Goal: Task Accomplishment & Management: Complete application form

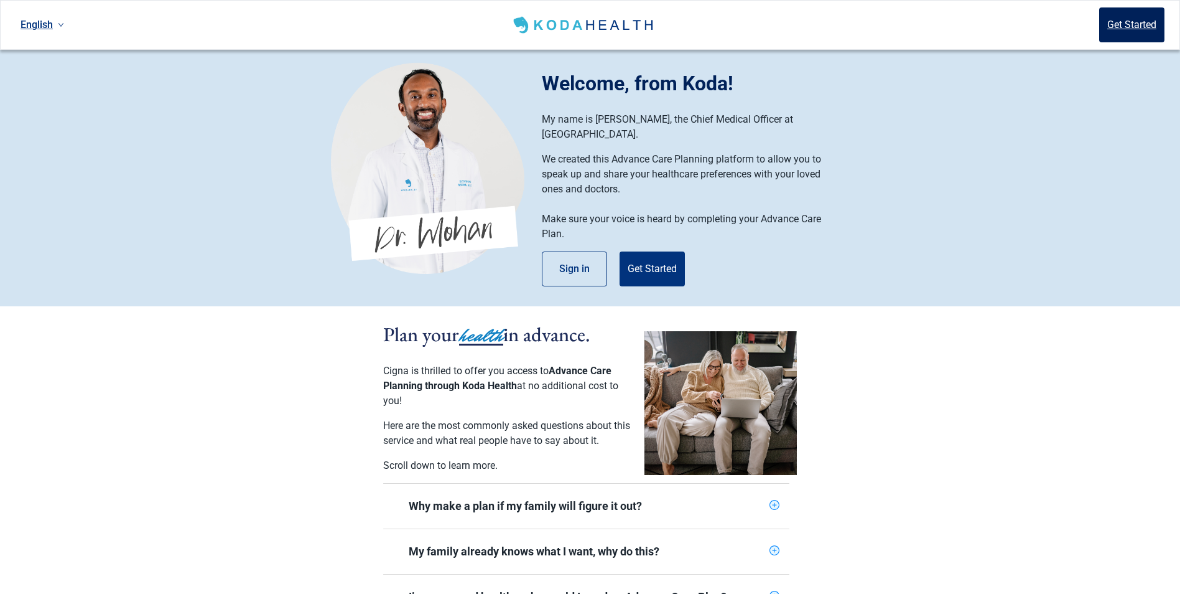
click at [1131, 19] on button "Get Started" at bounding box center [1132, 24] width 65 height 35
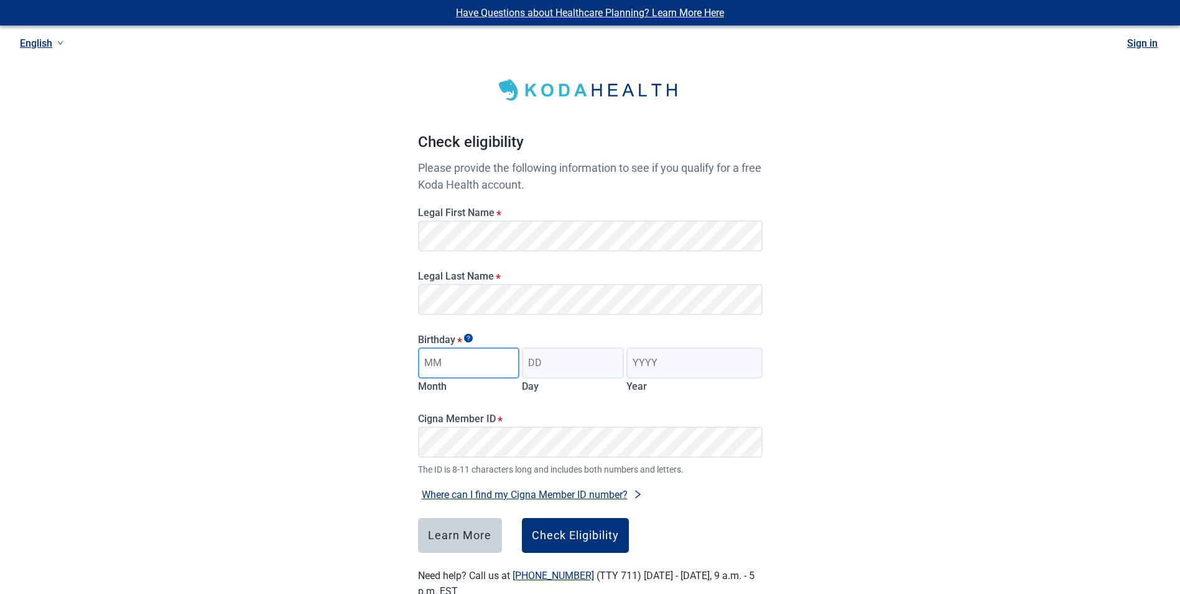
click at [468, 362] on input "Month" at bounding box center [469, 362] width 102 height 31
type input "05"
click at [569, 364] on input "Day" at bounding box center [573, 362] width 102 height 31
type input "01"
click at [692, 362] on input "Year" at bounding box center [695, 362] width 136 height 31
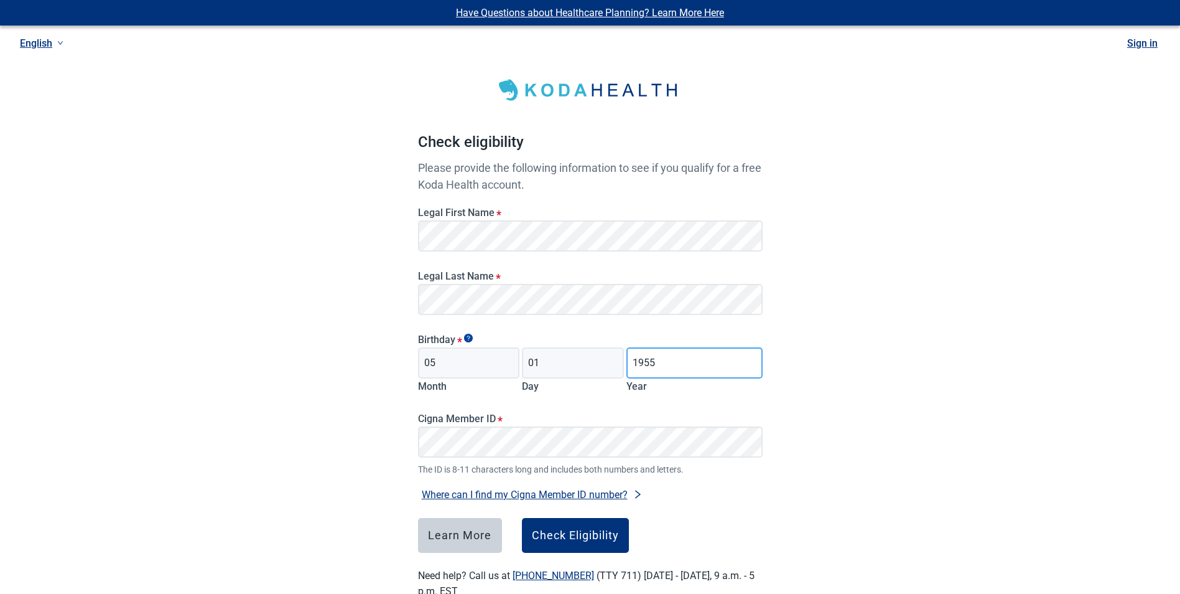
type input "1955"
click at [829, 421] on div "Have Questions about Healthcare Planning? Learn More Here English Sign in Check…" at bounding box center [590, 314] width 1180 height 629
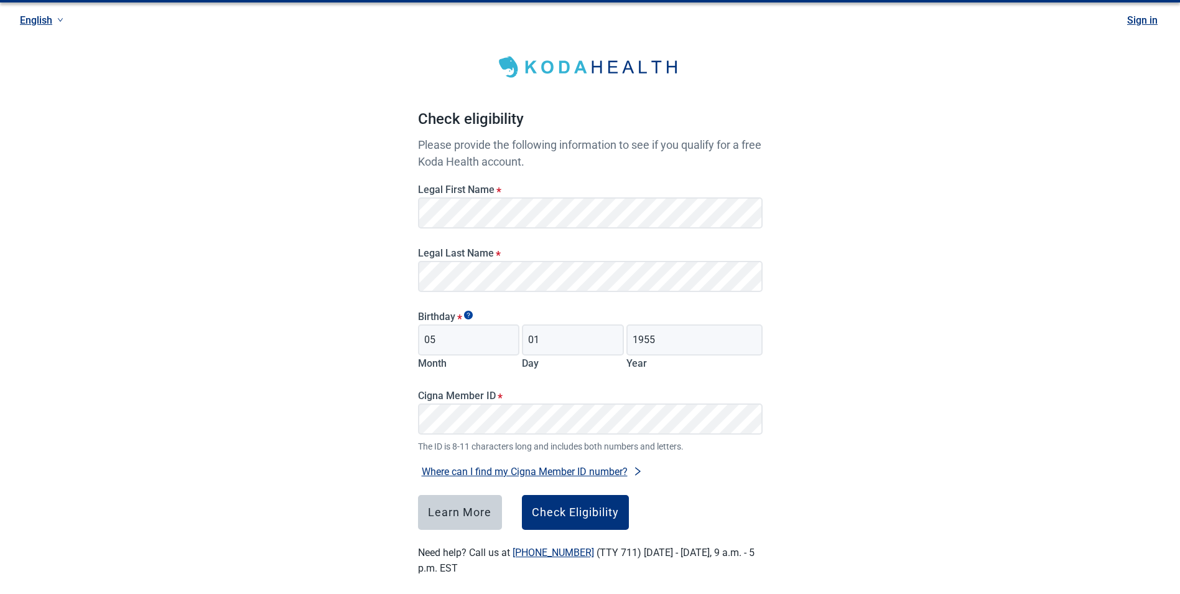
scroll to position [35, 0]
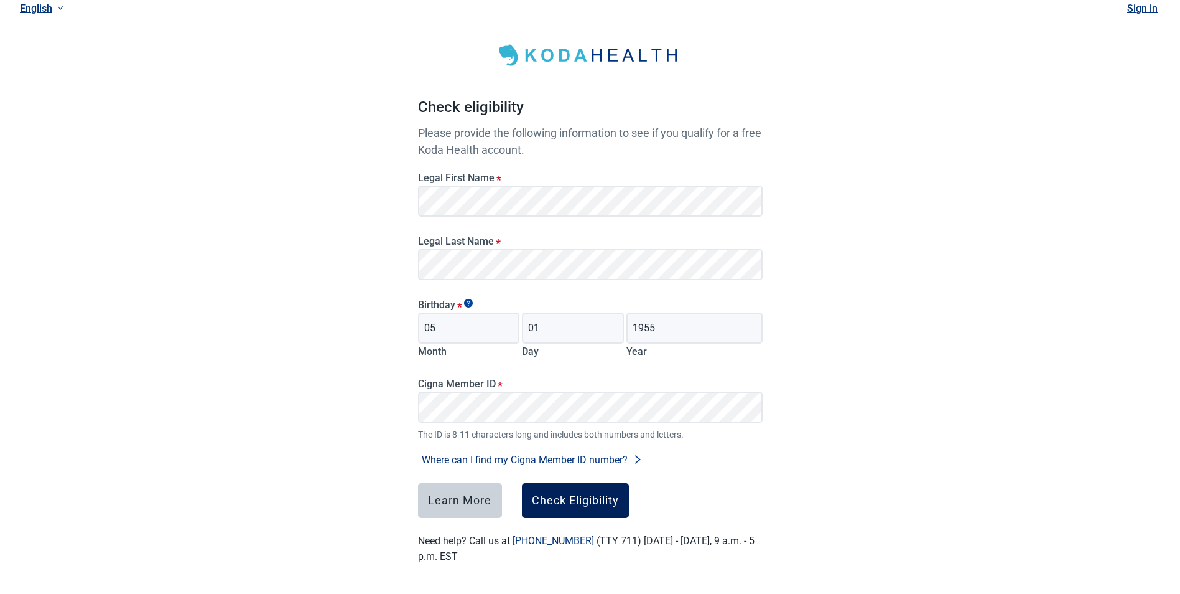
click at [556, 500] on div "Check Eligibility" at bounding box center [575, 500] width 87 height 12
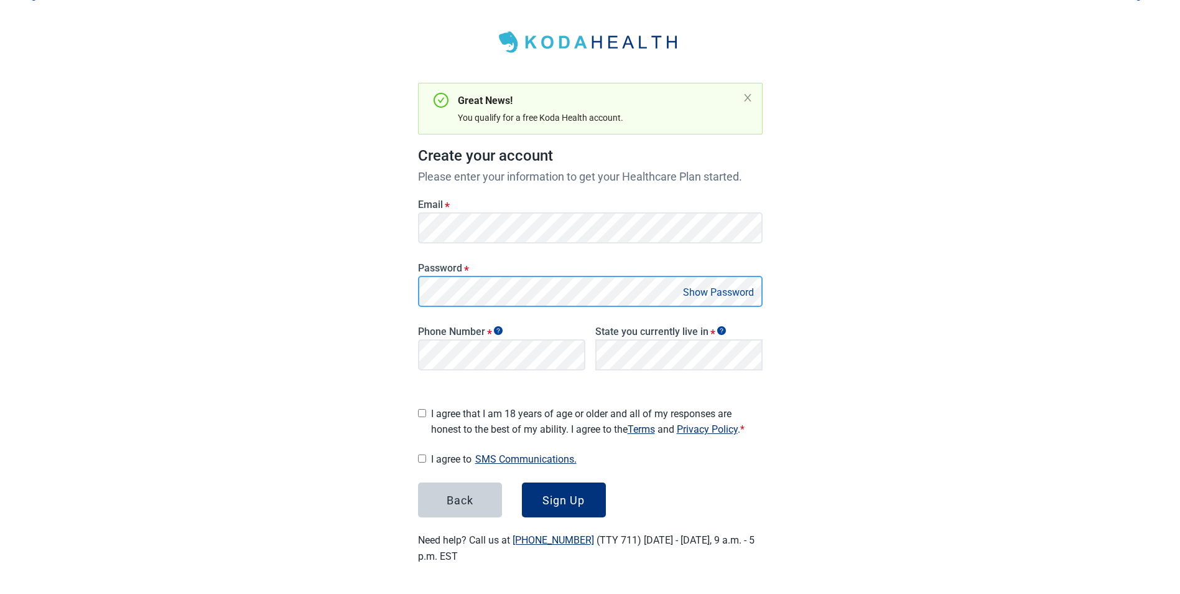
scroll to position [44, 0]
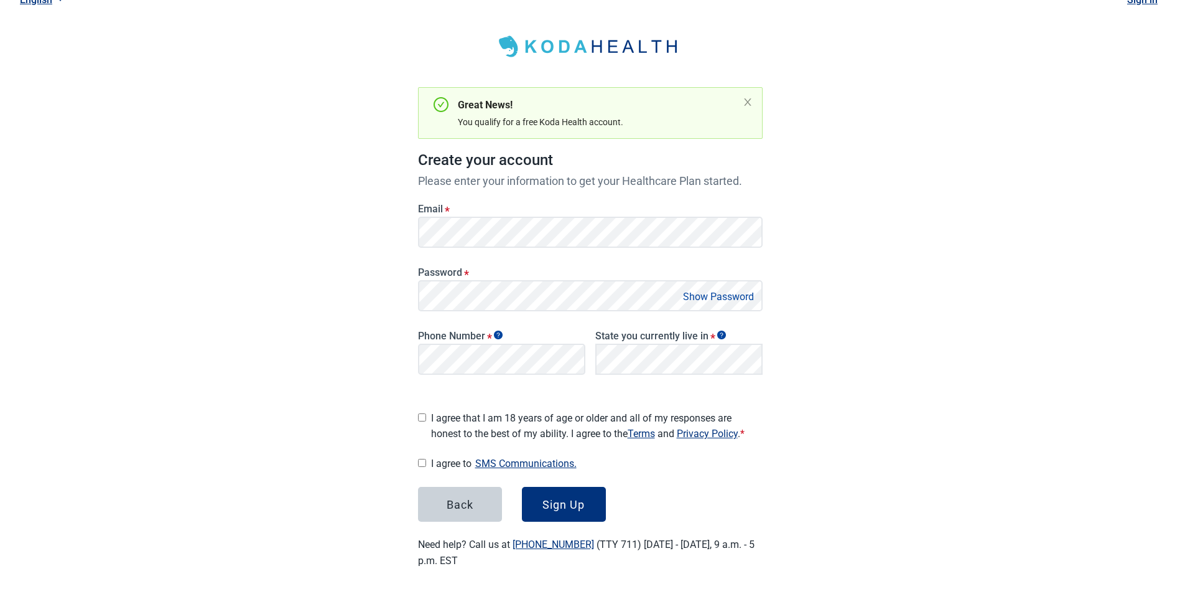
click at [735, 294] on button "Show Password" at bounding box center [719, 296] width 78 height 17
click at [735, 294] on button "Hide Password" at bounding box center [721, 296] width 73 height 17
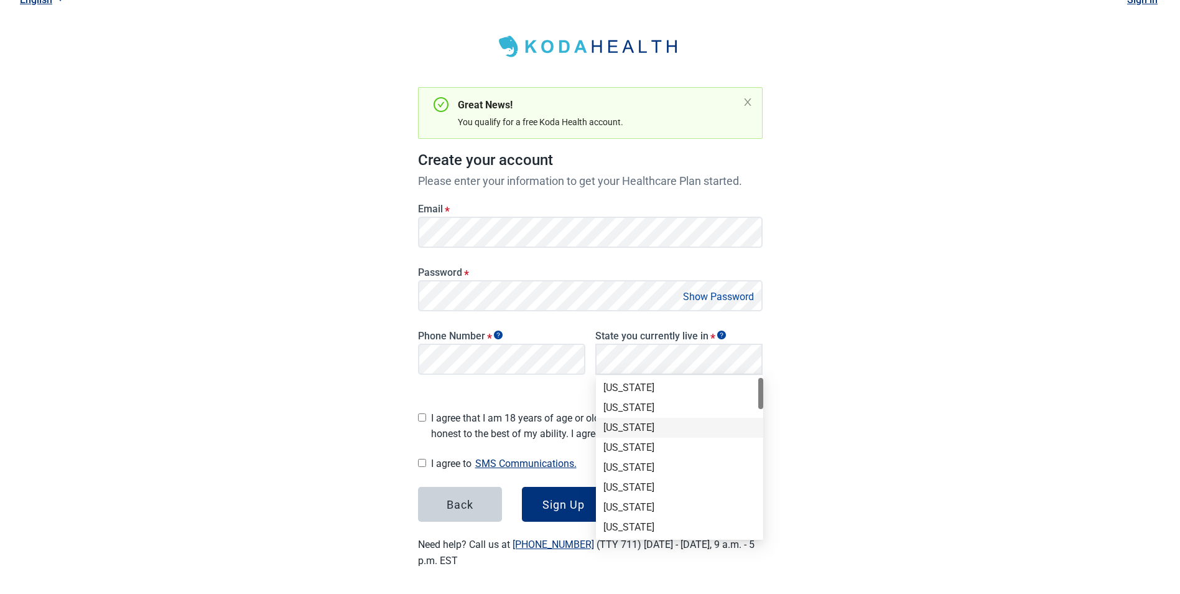
click at [615, 423] on div "[US_STATE]" at bounding box center [680, 428] width 152 height 14
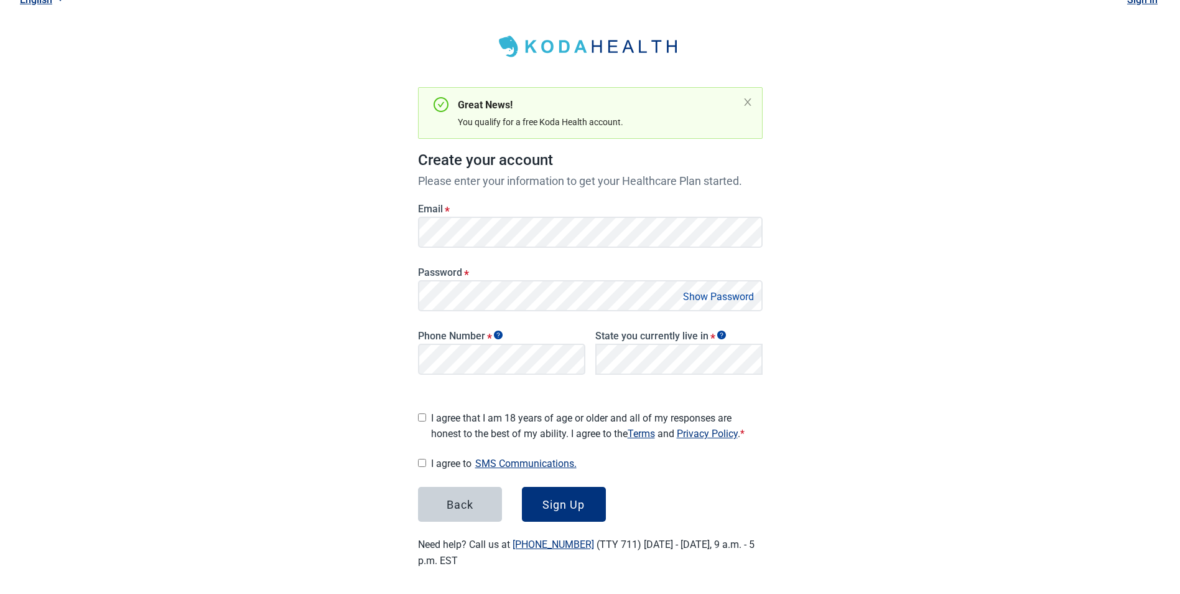
click at [423, 414] on input "I agree that I am 18 years of age or older and all of my responses are honest t…" at bounding box center [422, 417] width 8 height 8
checkbox input "true"
click at [416, 457] on main "Great News! You qualify for a free Koda Health account. Create your account Ple…" at bounding box center [590, 287] width 404 height 622
click at [426, 462] on div "I agree to SMS Communications. I hereby consent and state my preference to have…" at bounding box center [590, 463] width 345 height 17
click at [423, 459] on input "I agree to SMS Communications." at bounding box center [422, 463] width 8 height 8
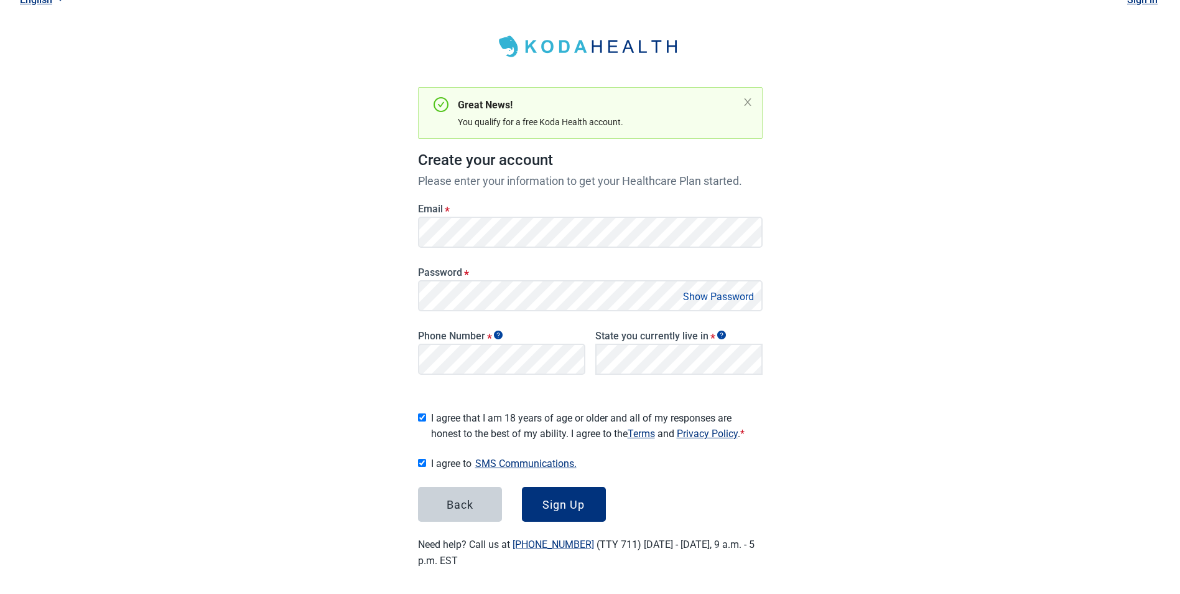
click at [426, 461] on input "I agree to SMS Communications." at bounding box center [422, 463] width 8 height 8
checkbox input "false"
click at [558, 501] on div "Sign Up" at bounding box center [564, 504] width 42 height 12
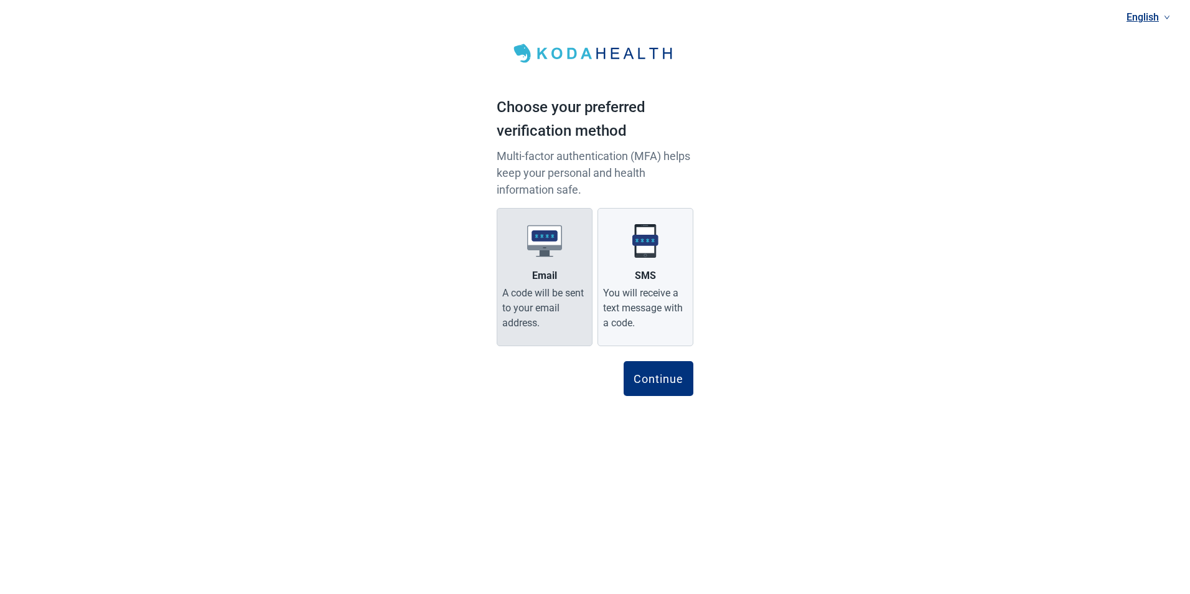
click at [545, 253] on img "Main content" at bounding box center [544, 240] width 35 height 35
click at [0, 0] on input "Email A code will be sent to your email address." at bounding box center [0, 0] width 0 height 0
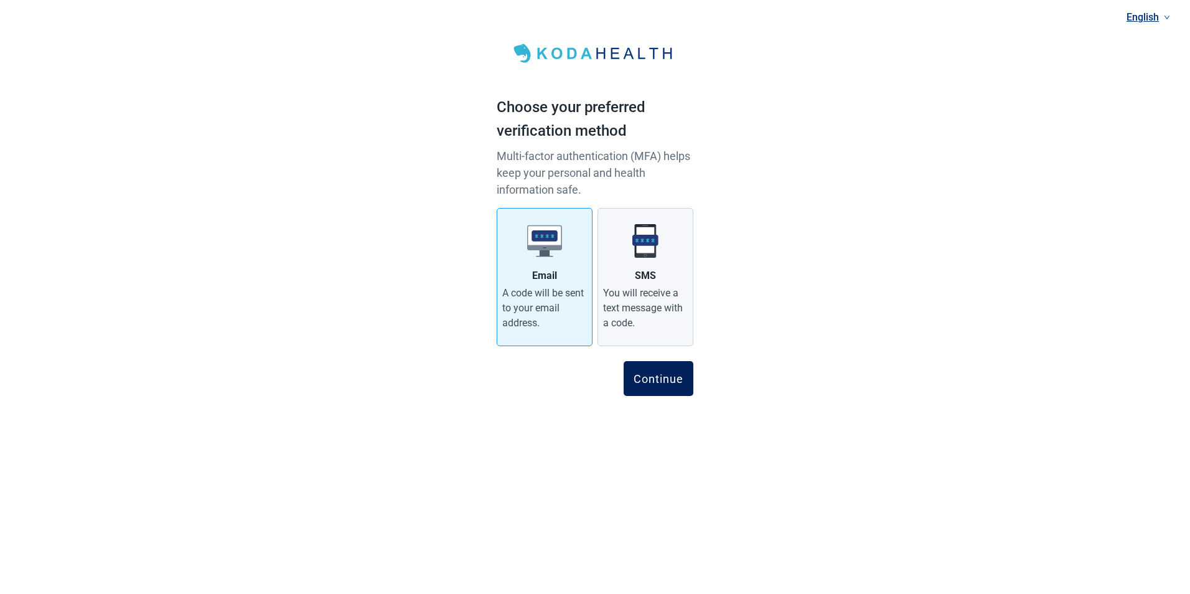
click at [655, 376] on div "Continue" at bounding box center [658, 378] width 50 height 12
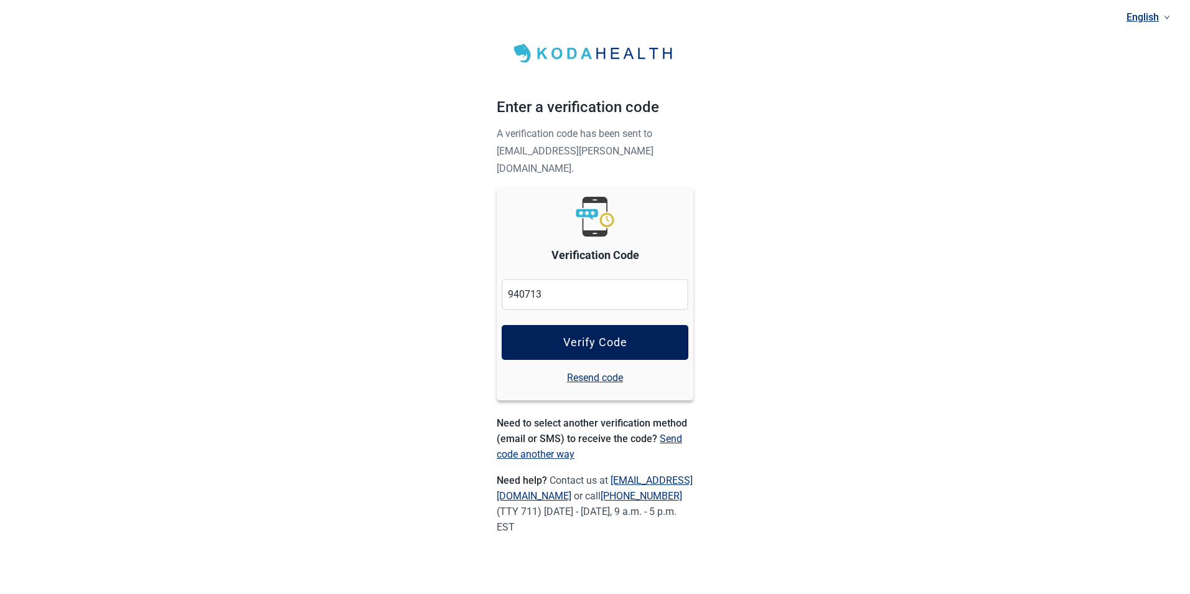
type input "940713"
click at [581, 336] on div "Verify Code" at bounding box center [595, 342] width 64 height 12
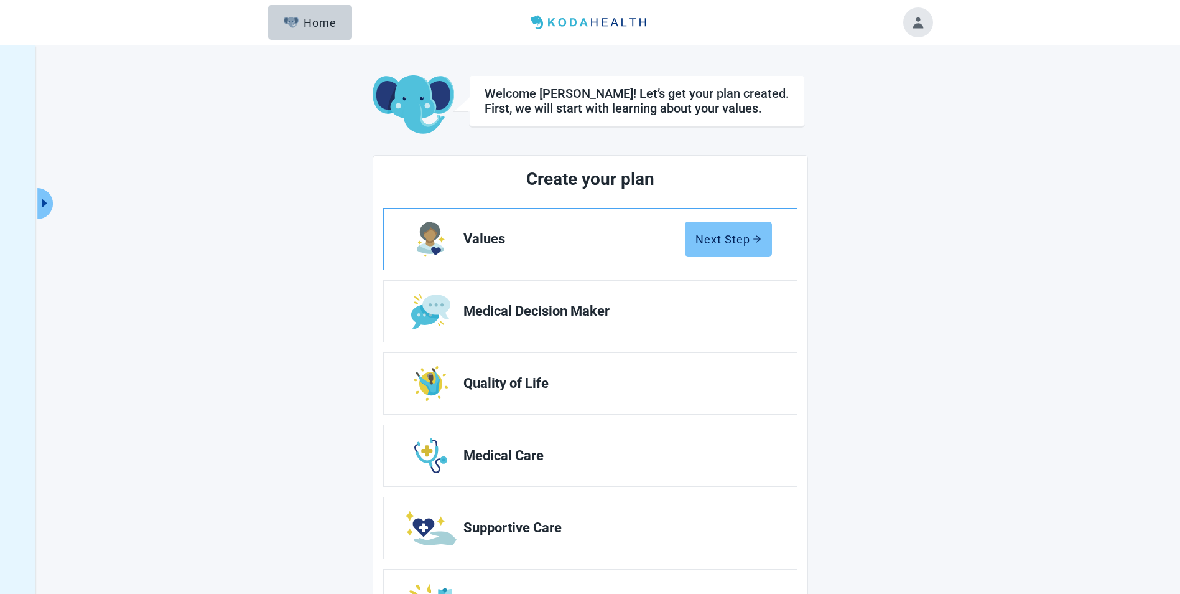
click at [737, 227] on button "Next Step" at bounding box center [728, 239] width 87 height 35
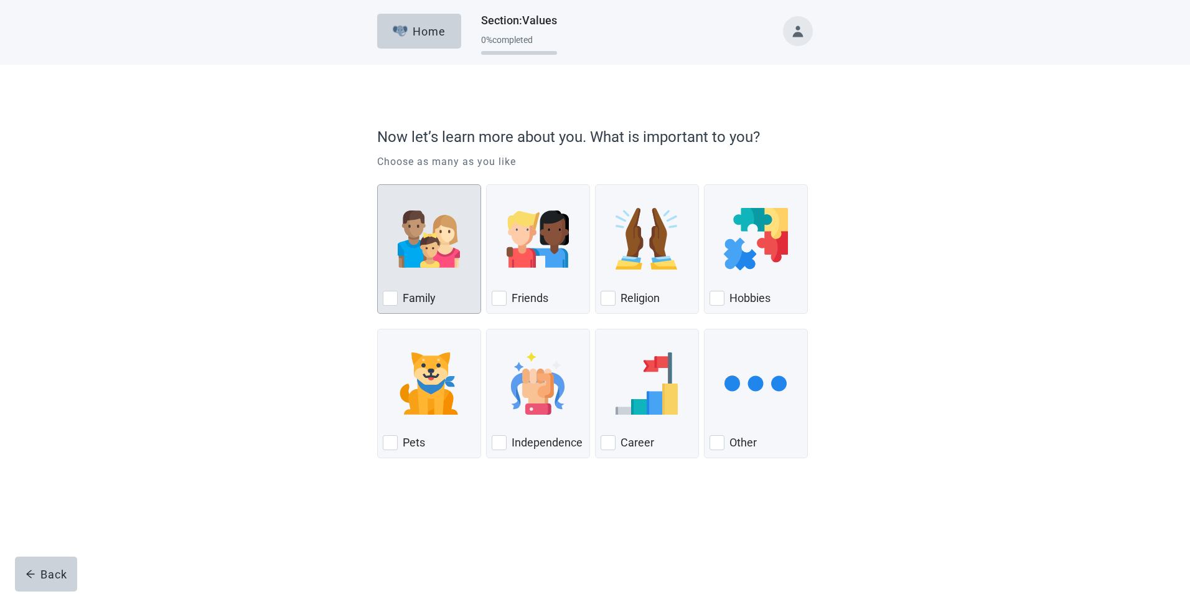
click at [390, 297] on div "Family, checkbox, not checked" at bounding box center [390, 298] width 15 height 15
click at [378, 185] on input "Family" at bounding box center [377, 184] width 1 height 1
checkbox input "true"
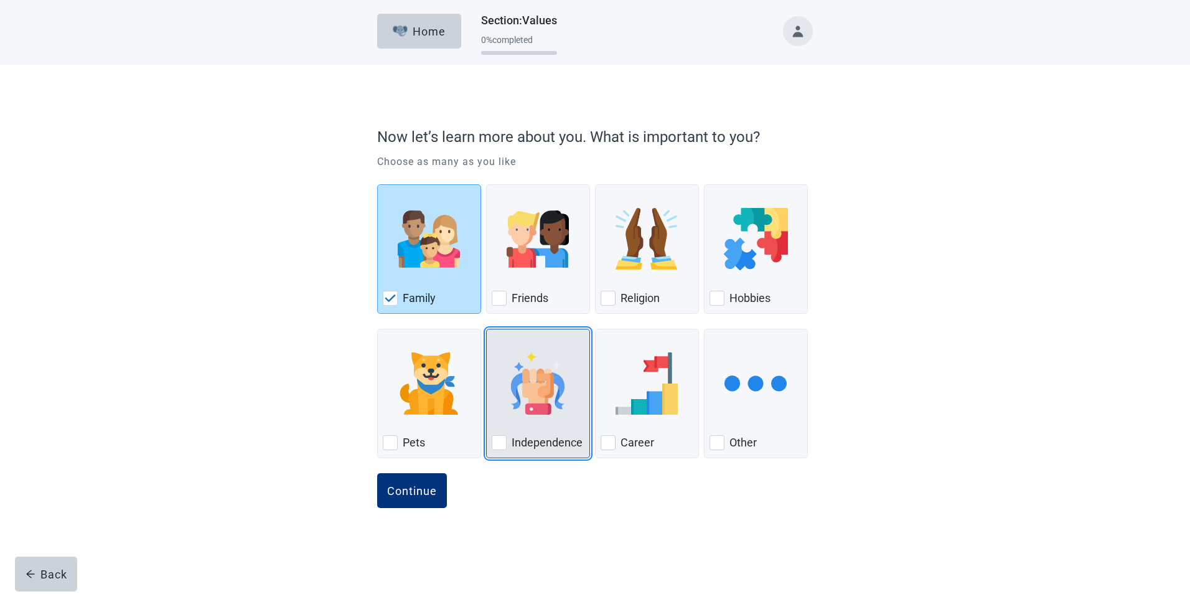
click at [531, 419] on div "Independence, checkbox, not checked" at bounding box center [538, 383] width 93 height 98
click at [487, 329] on input "Independence" at bounding box center [486, 329] width 1 height 1
checkbox input "true"
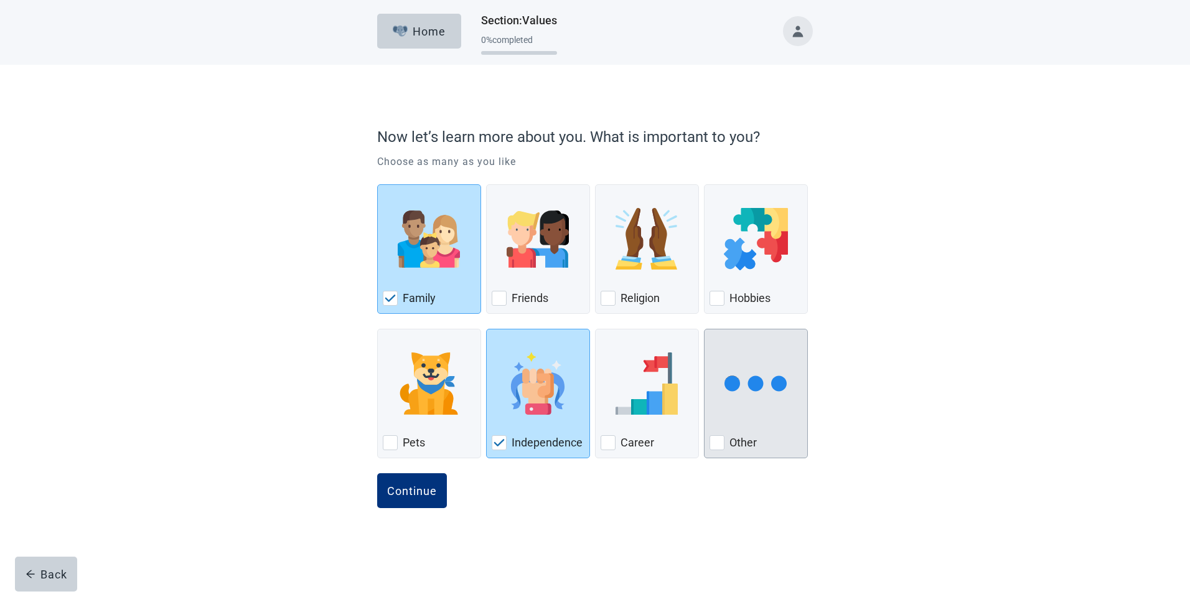
click at [747, 418] on div "Other, checkbox, not checked" at bounding box center [755, 383] width 93 height 98
click at [704, 329] on input "Other" at bounding box center [704, 329] width 1 height 1
checkbox input "true"
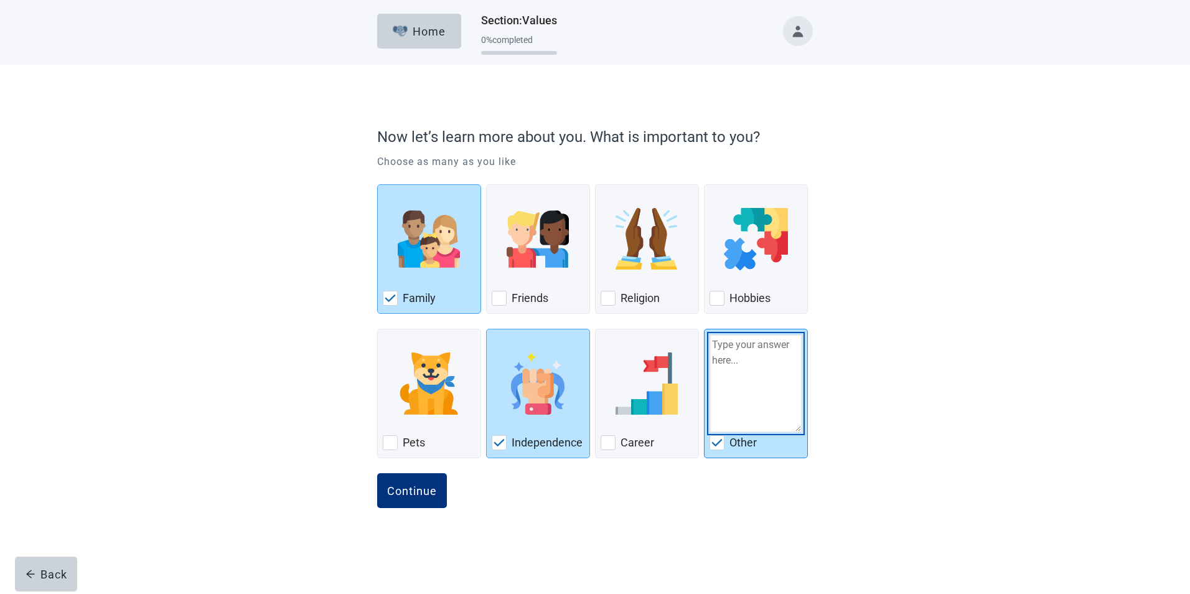
click at [751, 386] on textarea "Other" at bounding box center [755, 383] width 93 height 98
type textarea "Health"
click at [995, 374] on div "Now let’s learn more about you. What is important to you? Choose as many as you…" at bounding box center [595, 300] width 1071 height 470
click at [409, 487] on div "Continue" at bounding box center [412, 490] width 50 height 12
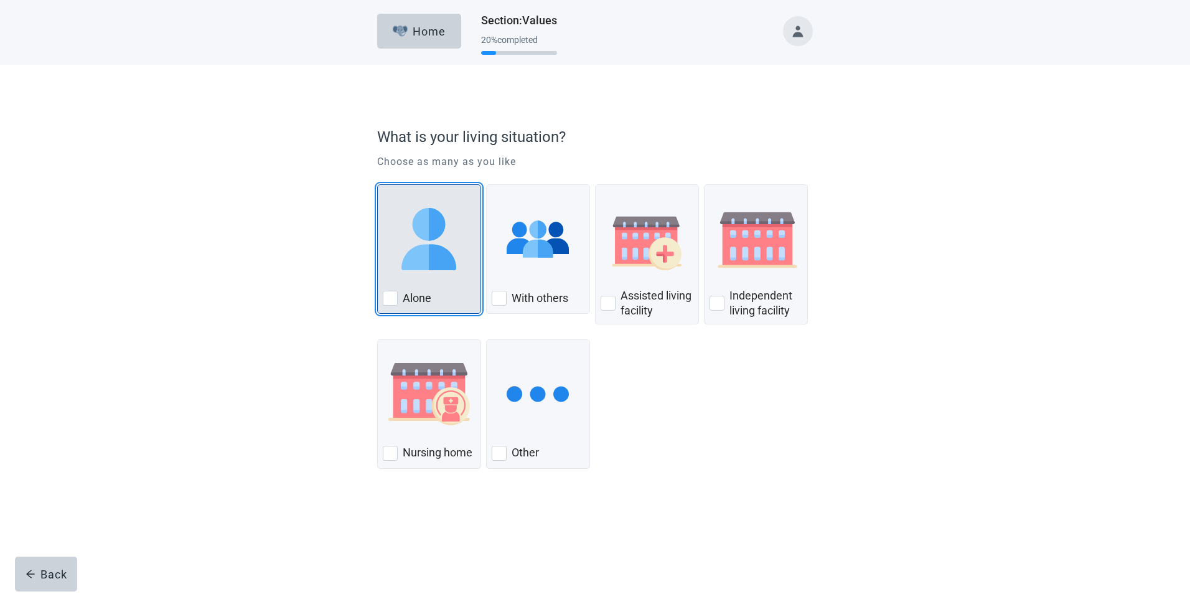
click at [429, 242] on img "Alone, checkbox, not checked" at bounding box center [429, 239] width 62 height 62
click at [378, 185] on input "Alone" at bounding box center [377, 184] width 1 height 1
checkbox input "true"
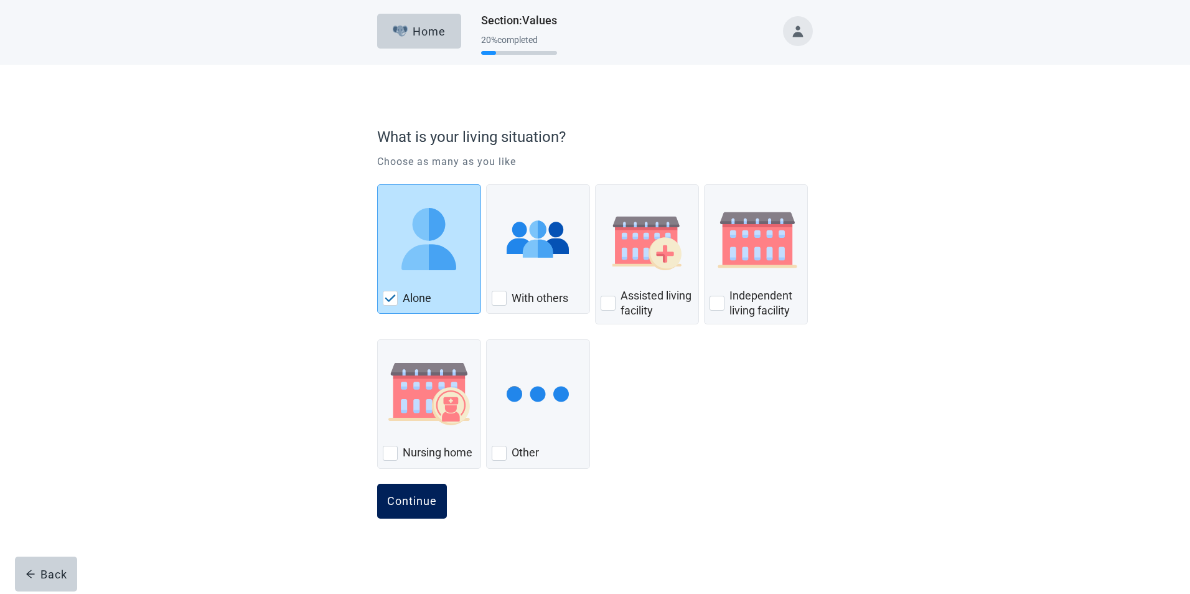
click at [409, 498] on div "Continue" at bounding box center [412, 501] width 50 height 12
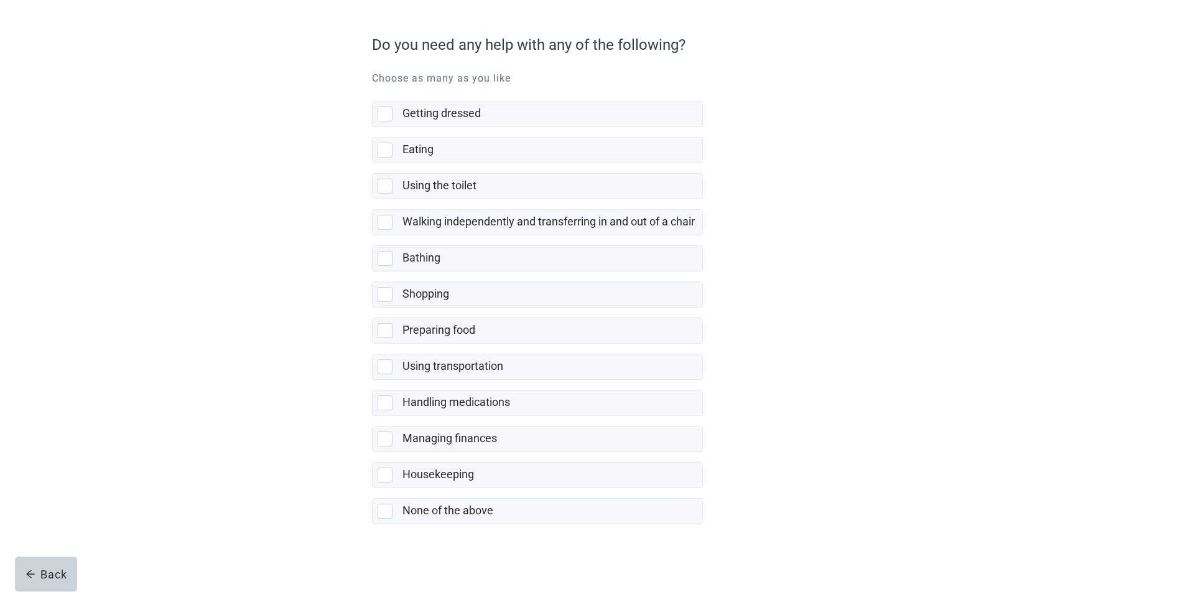
scroll to position [95, 0]
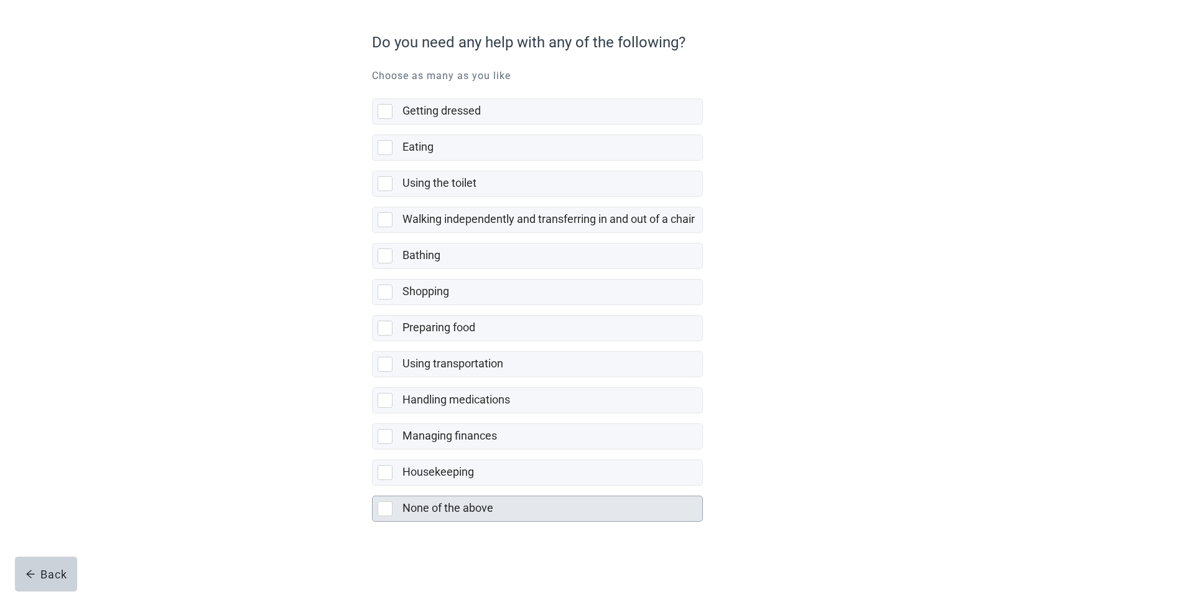
click at [392, 507] on div "None of the above, checkbox, not selected" at bounding box center [385, 508] width 15 height 15
click at [373, 486] on input "None of the above" at bounding box center [372, 485] width 1 height 1
checkbox input "true"
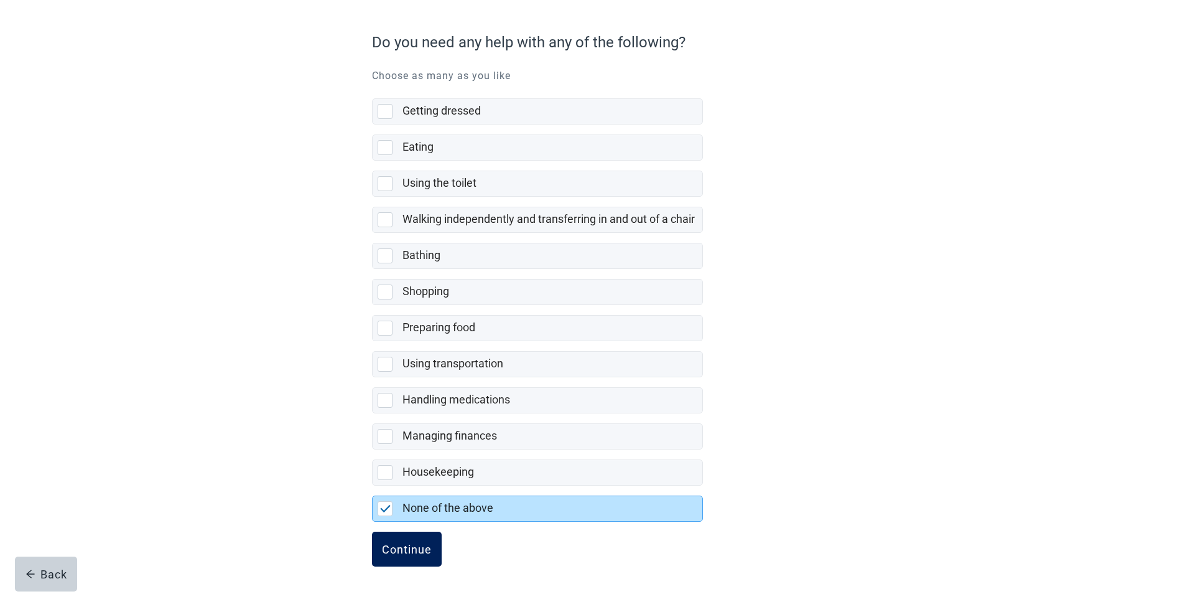
click at [403, 544] on div "Continue" at bounding box center [407, 549] width 50 height 12
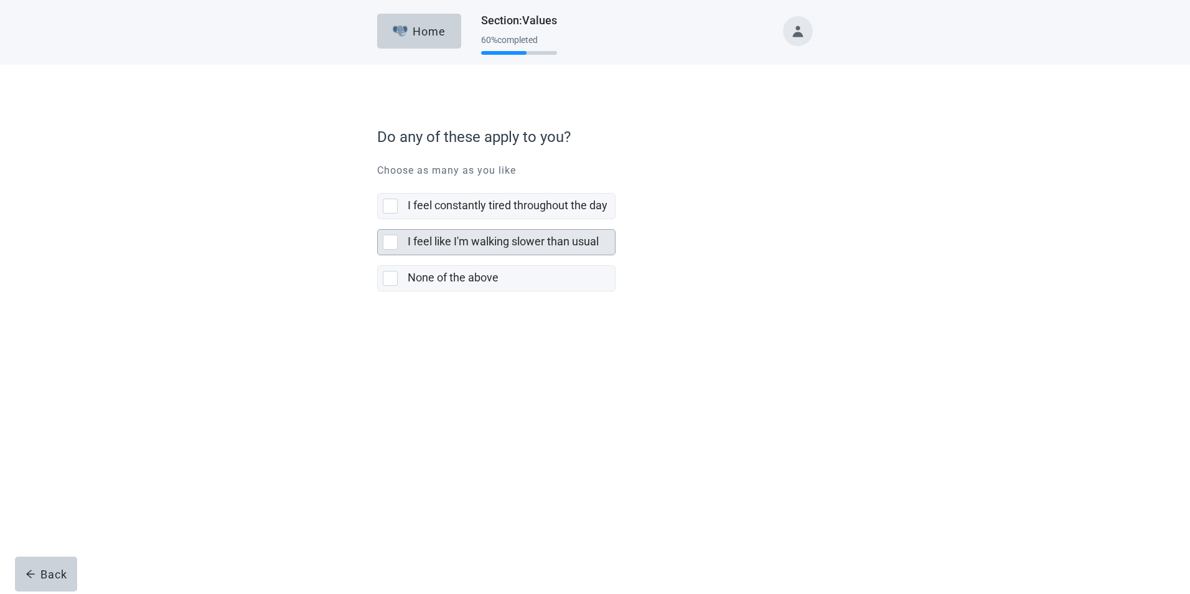
click at [390, 243] on div "I feel like I'm walking slower than usual, checkbox, not selected" at bounding box center [390, 242] width 15 height 15
click at [378, 220] on input "I feel like I'm walking slower than usual" at bounding box center [377, 219] width 1 height 1
checkbox input "true"
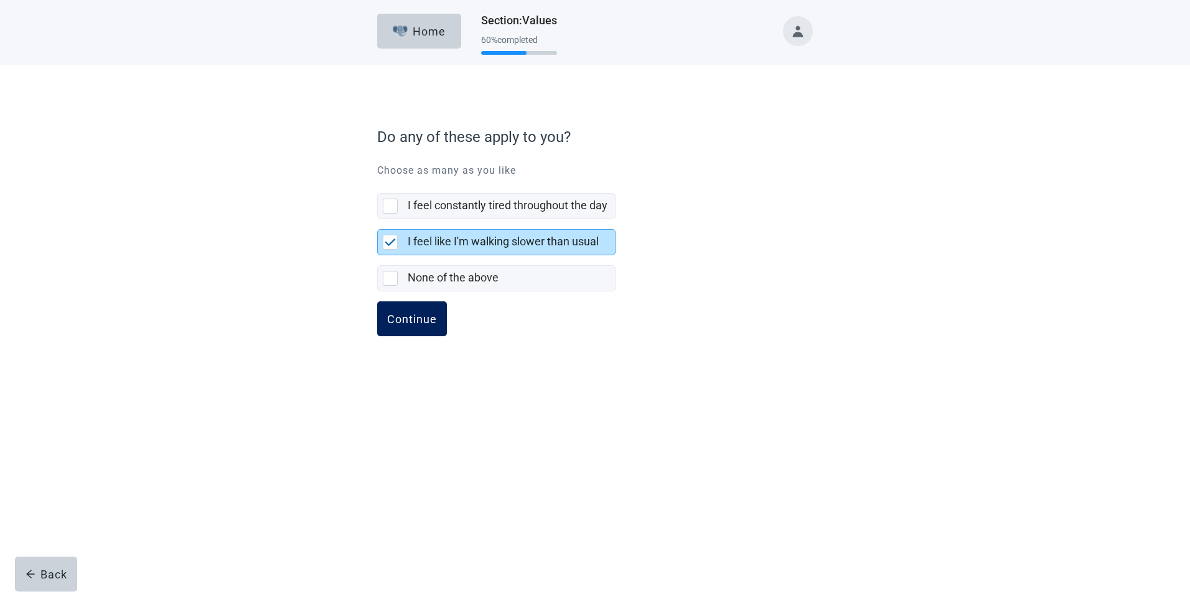
click at [418, 318] on div "Continue" at bounding box center [412, 318] width 50 height 12
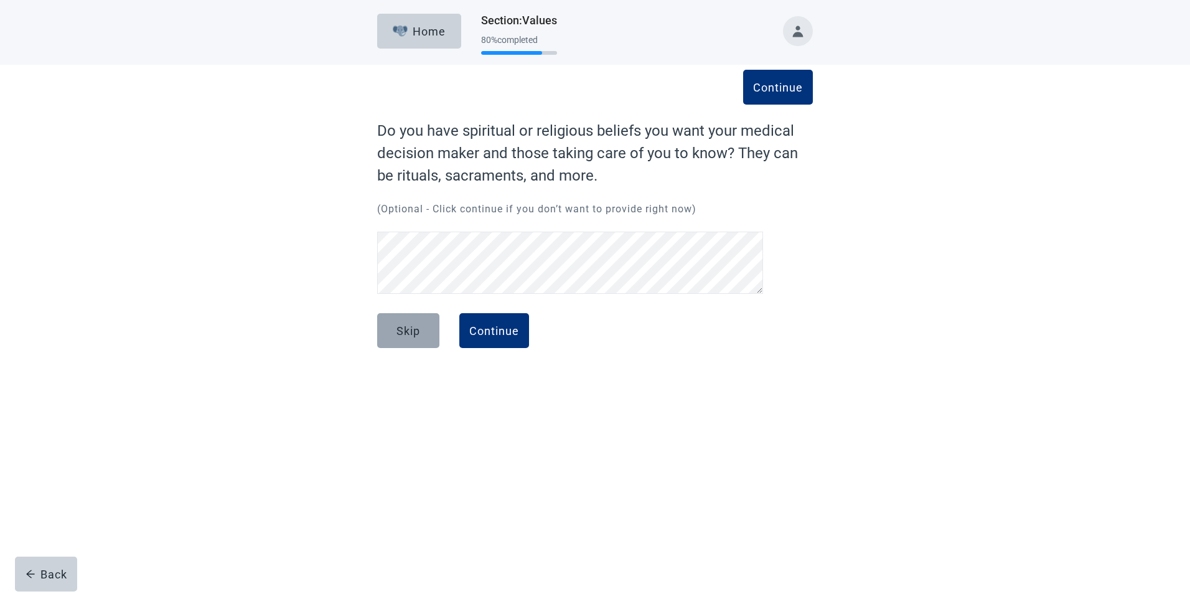
click at [405, 327] on div "Skip" at bounding box center [408, 330] width 24 height 12
click at [494, 329] on div "Continue" at bounding box center [494, 330] width 50 height 12
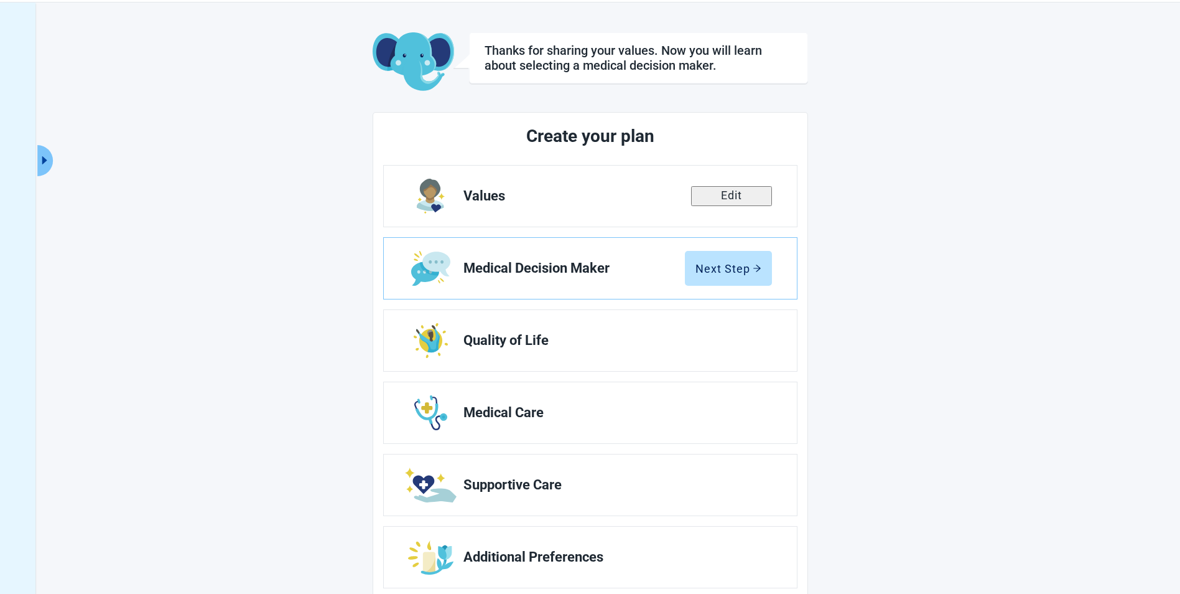
scroll to position [68, 0]
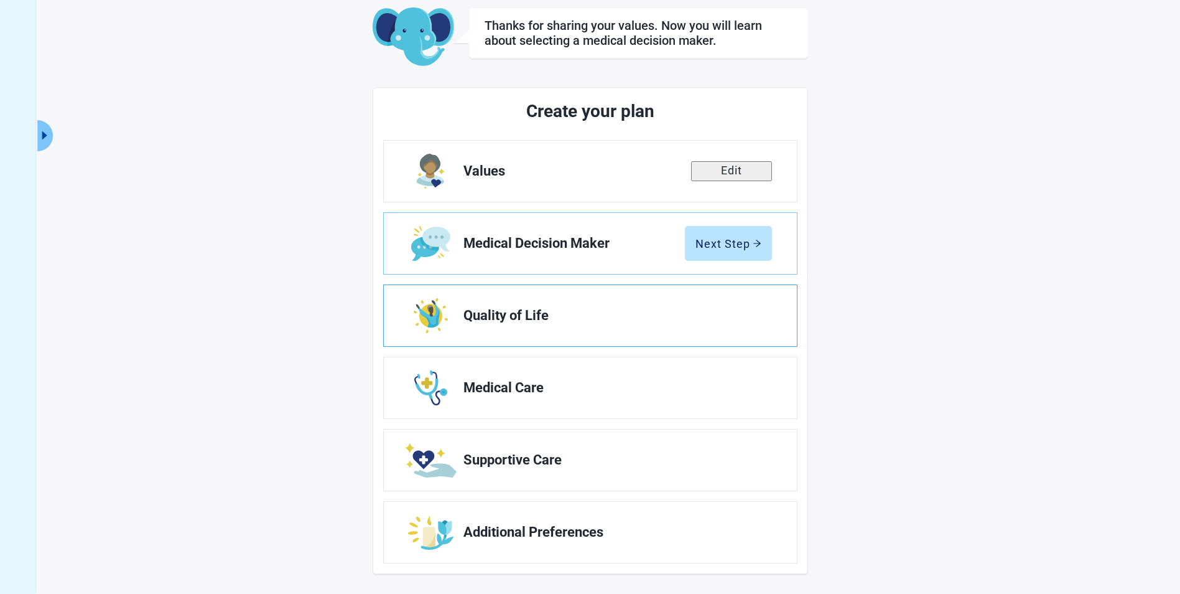
click at [595, 321] on span "Quality of Life" at bounding box center [613, 315] width 299 height 15
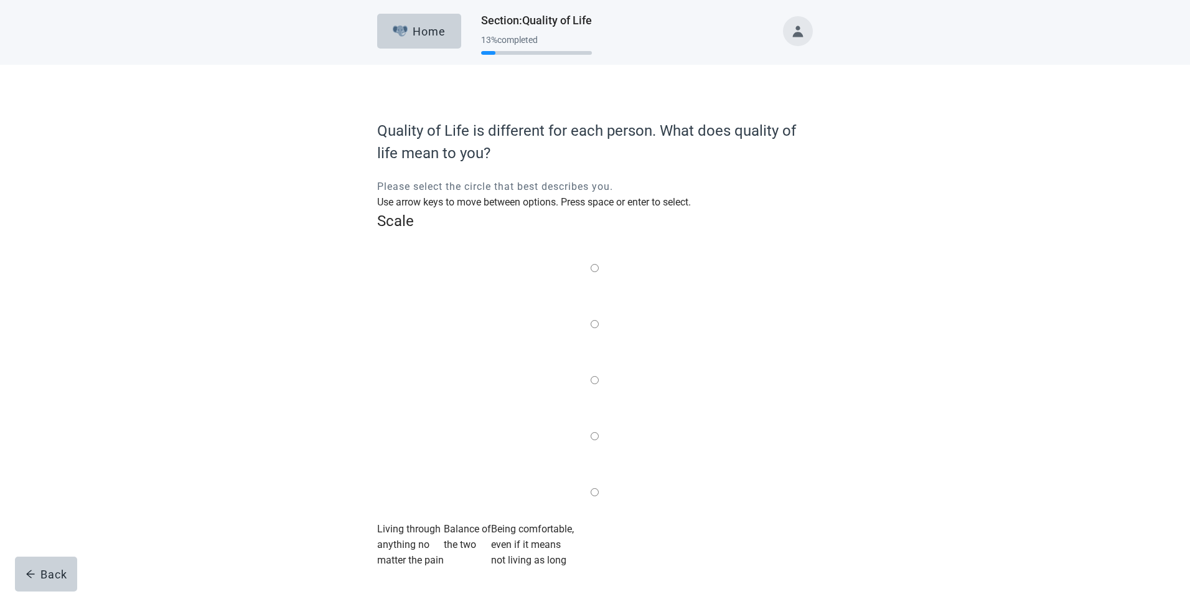
click at [599, 485] on label "Main content" at bounding box center [595, 493] width 8 height 16
click at [599, 488] on input "Quality of life scale: 100 out of 100. Being comfortable, even if it means not …" at bounding box center [595, 492] width 8 height 8
click at [397, 579] on div "Continue" at bounding box center [412, 585] width 50 height 12
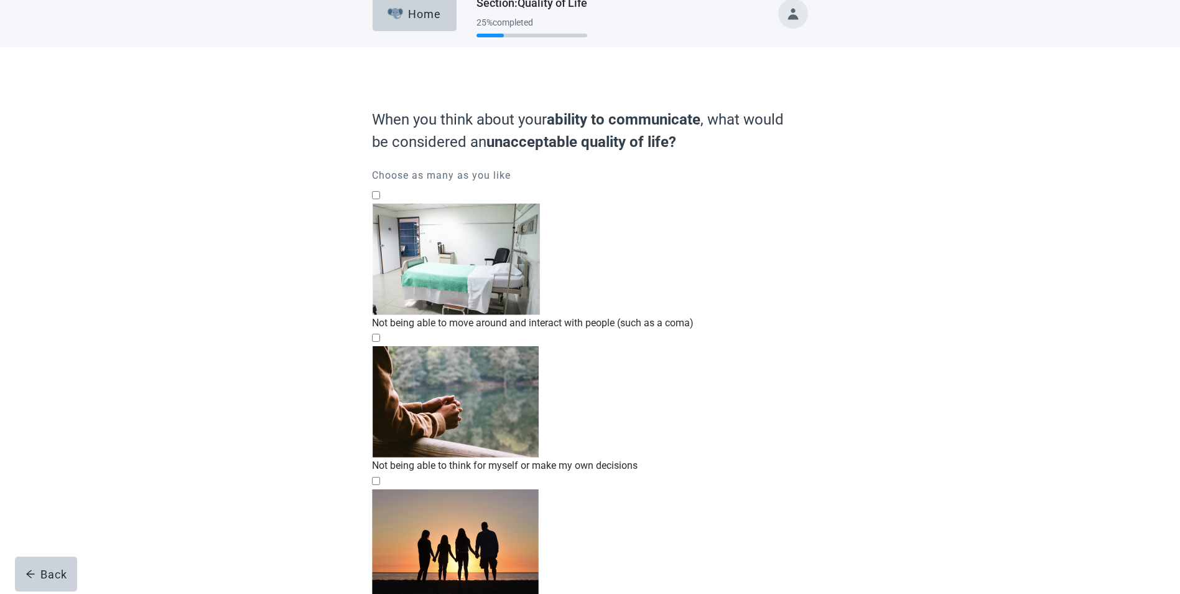
scroll to position [23, 0]
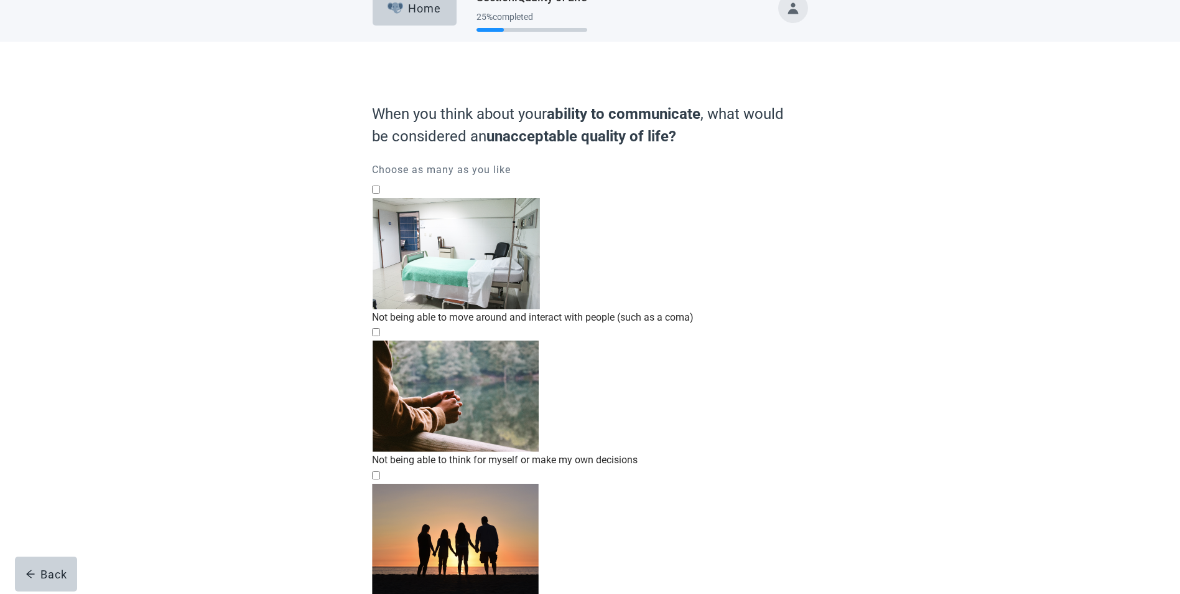
click at [632, 309] on div "Not being able to move around and interact with people (such as a coma)" at bounding box center [590, 317] width 436 height 16
click at [380, 194] on input "Not being able to move around and interact with people (such as a coma)" at bounding box center [376, 189] width 8 height 8
checkbox input "true"
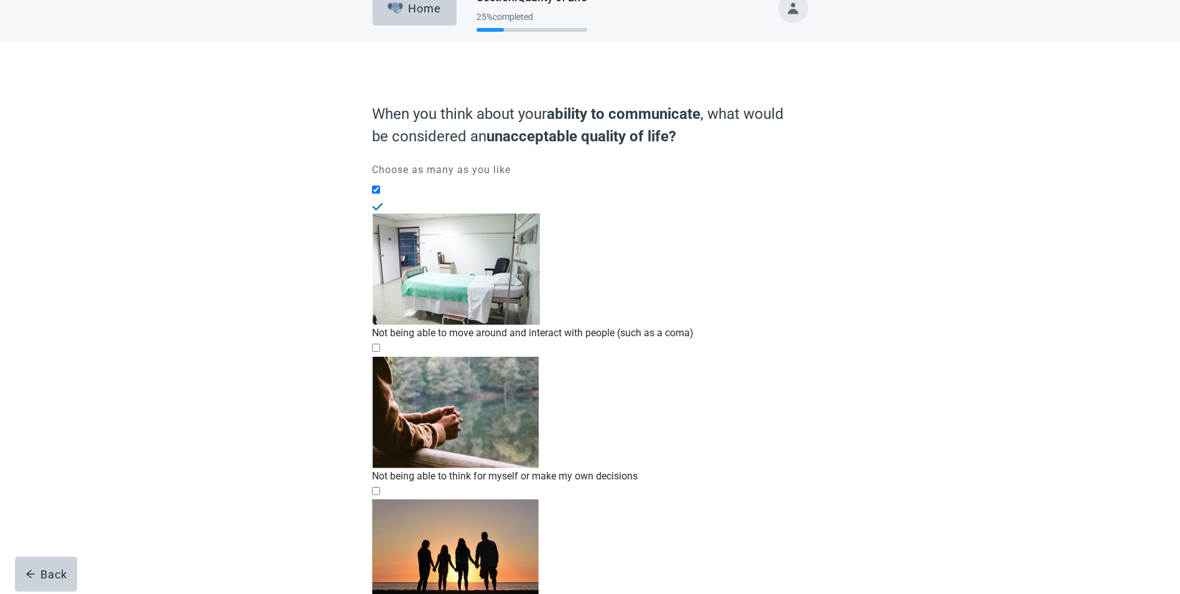
click at [576, 468] on div "Not being able to think for myself or make my own decisions" at bounding box center [590, 476] width 436 height 16
click at [380, 343] on input "Not being able to think for myself or make my own decisions" at bounding box center [376, 347] width 8 height 8
checkbox input "true"
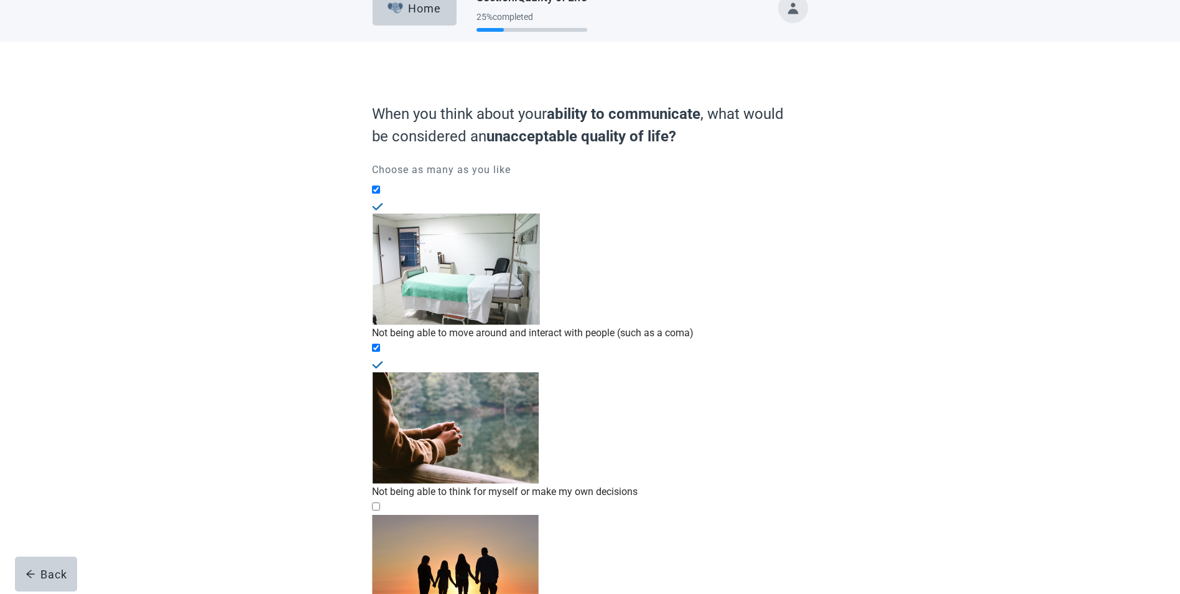
click at [380, 502] on input "Not being able to have meaningful relationships or recognize family/friends" at bounding box center [376, 506] width 8 height 8
checkbox input "true"
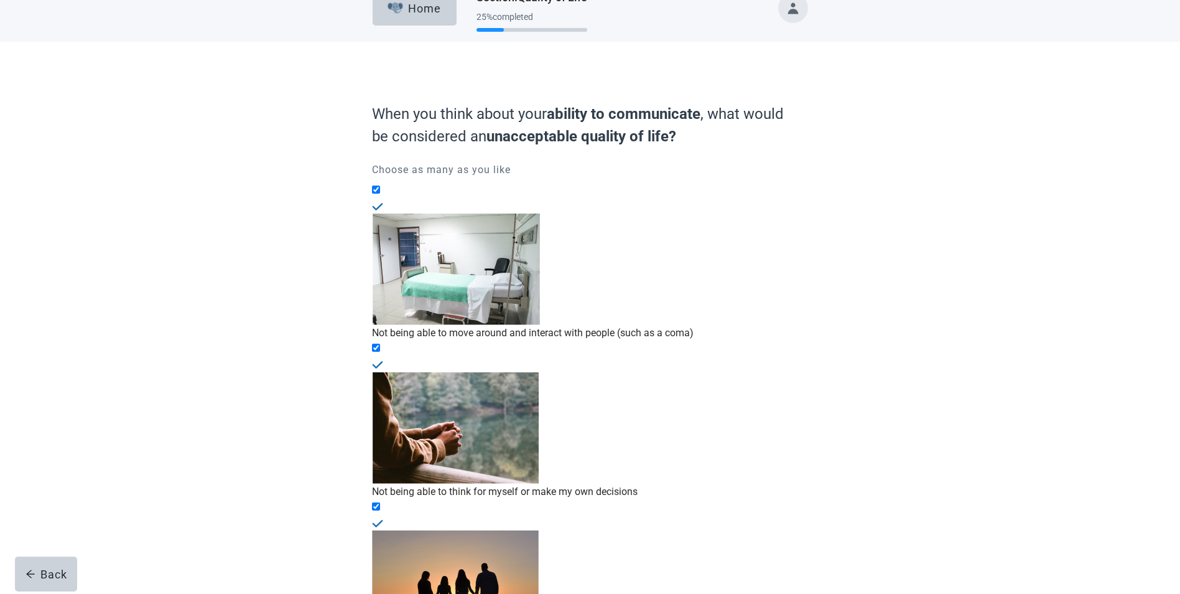
checkbox input "true"
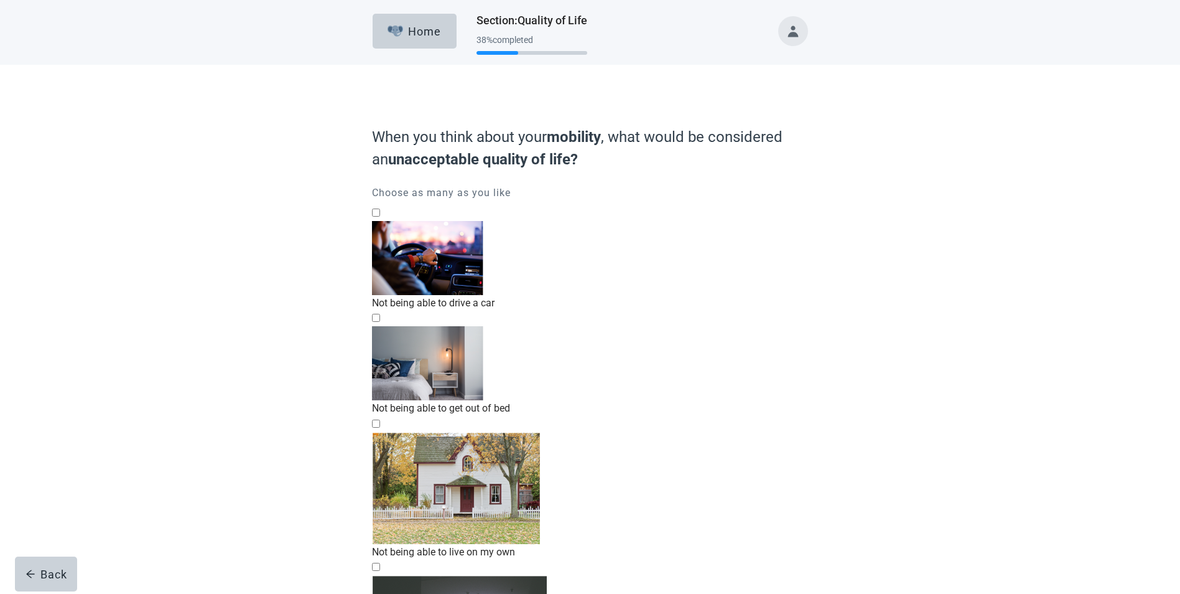
click at [418, 326] on img "Not being able to get out of bed, checkbox, not checked" at bounding box center [427, 363] width 111 height 74
click at [380, 314] on input "Not being able to get out of bed" at bounding box center [376, 318] width 8 height 8
checkbox input "true"
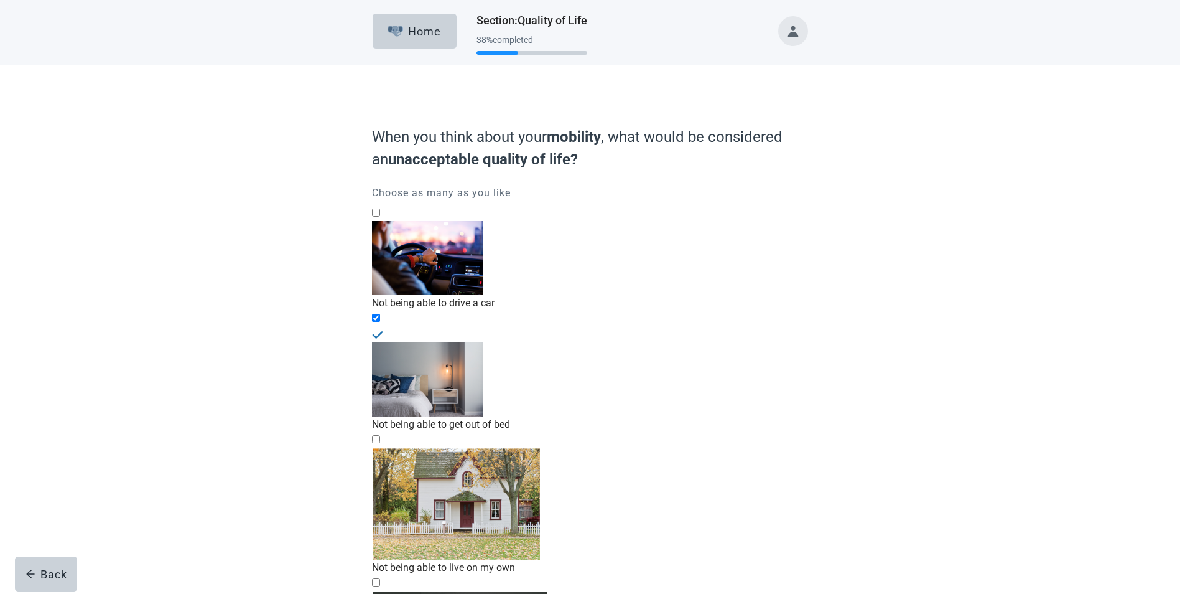
click at [420, 447] on img "Not being able to live on my own, checkbox, not checked" at bounding box center [456, 503] width 168 height 112
click at [380, 435] on input "Not being able to live on my own" at bounding box center [376, 439] width 8 height 8
checkbox input "true"
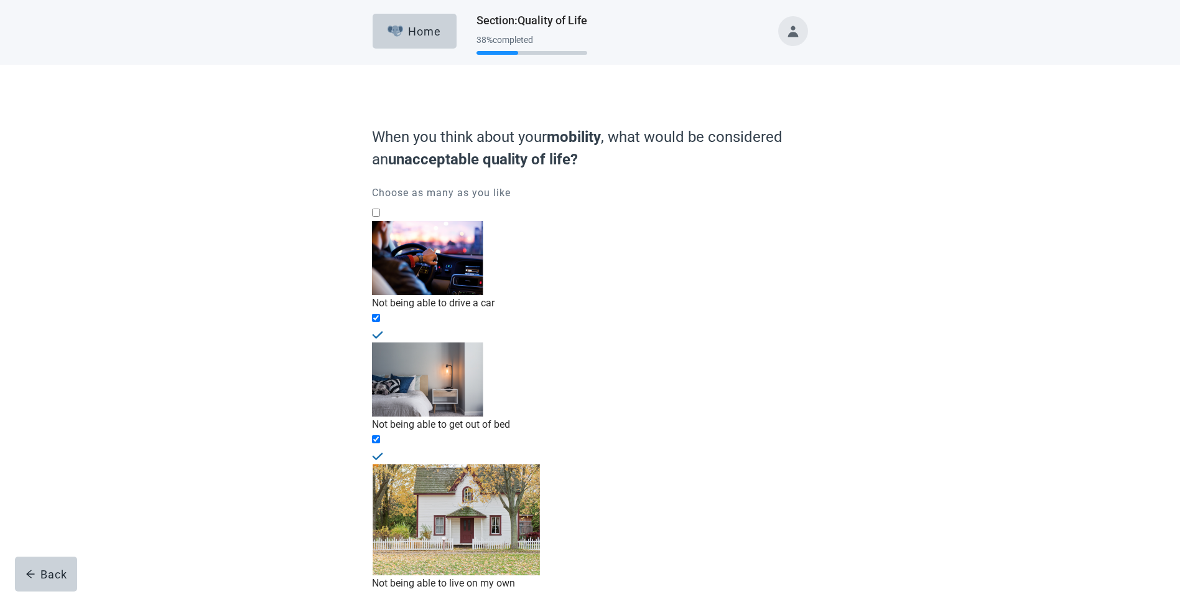
click at [380, 593] on input "Living in a nursing home" at bounding box center [376, 598] width 8 height 8
checkbox input "true"
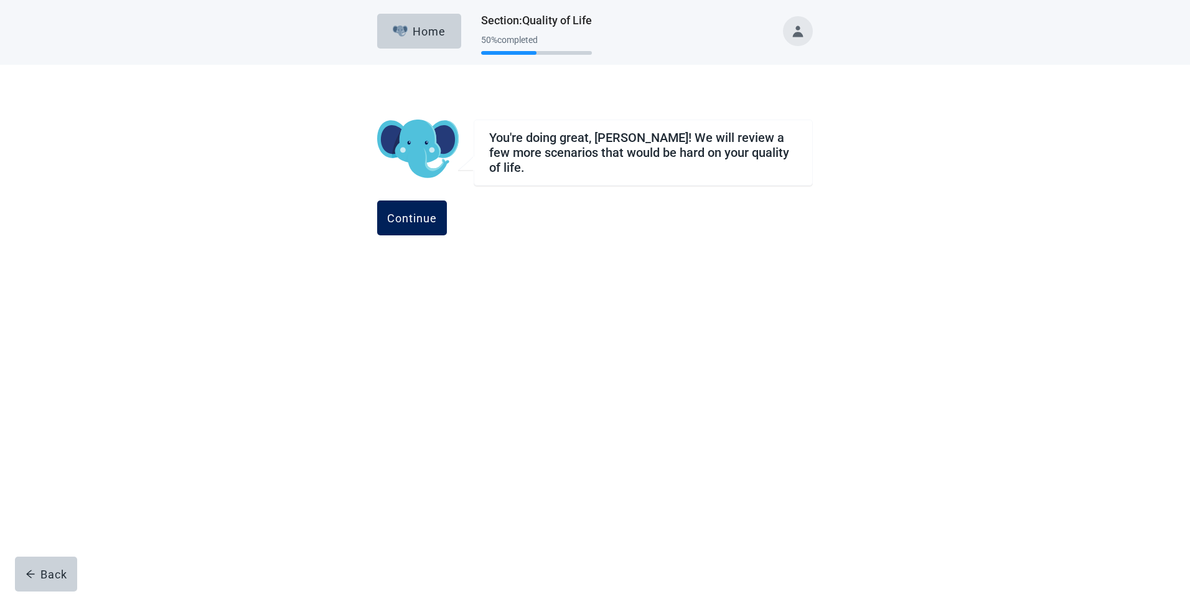
click at [437, 212] on div "Continue" at bounding box center [412, 218] width 50 height 12
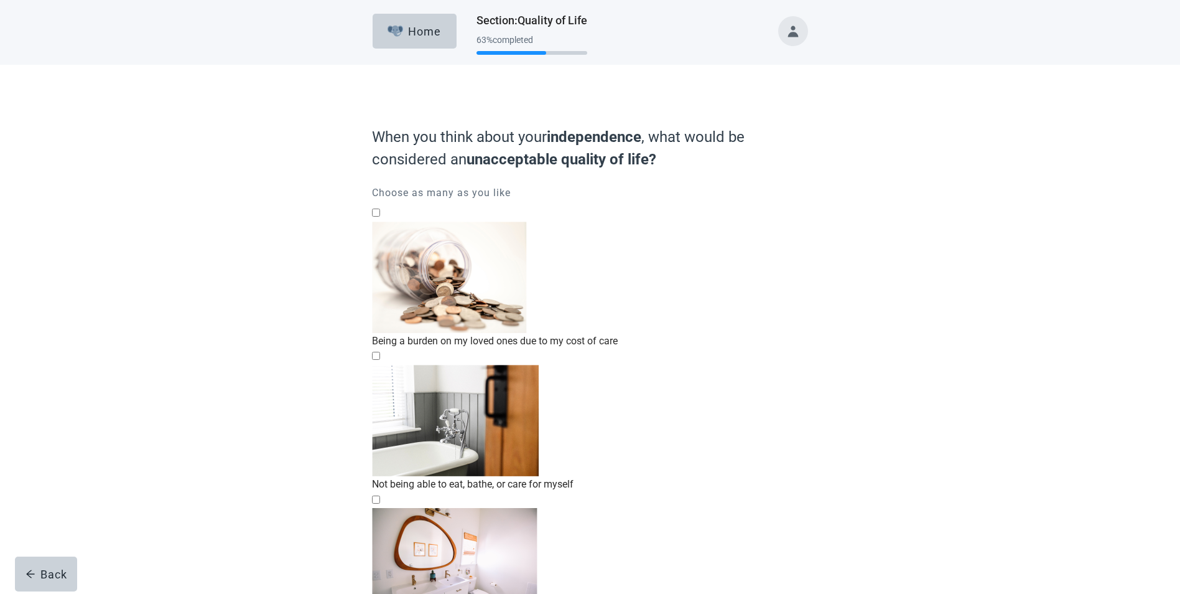
click at [387, 364] on div "Not being able to eat, bathe, or care for myself, checkbox, not checked" at bounding box center [590, 364] width 436 height 0
click at [380, 352] on input "Not being able to eat, bathe, or care for myself" at bounding box center [376, 356] width 8 height 8
checkbox input "true"
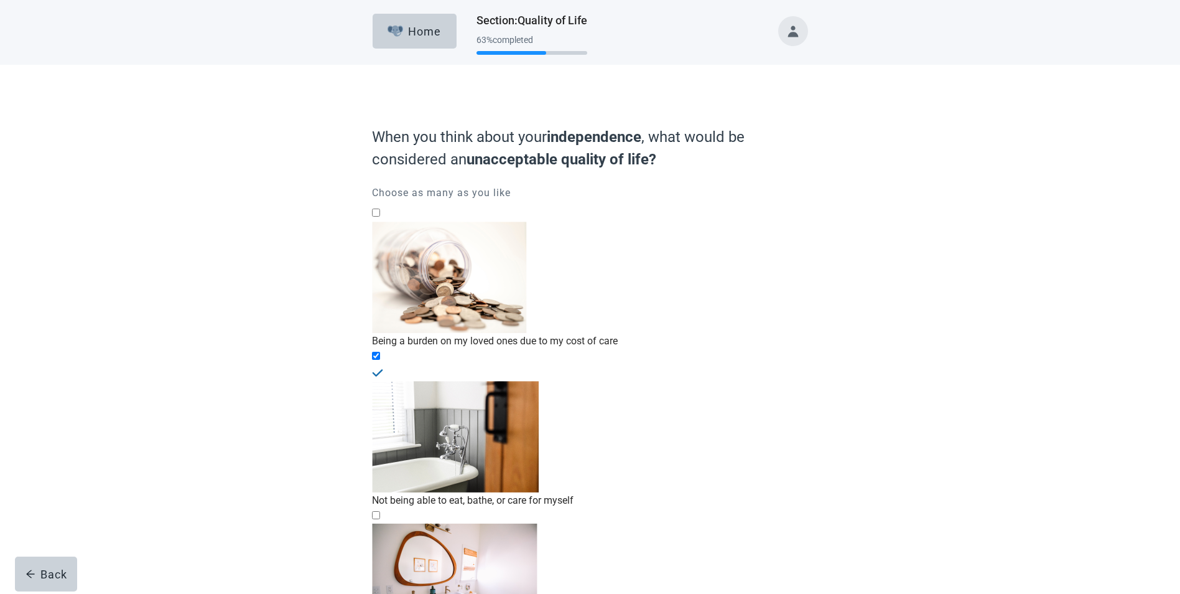
click at [386, 523] on div "Not being able to control when I poop or pee, or having to wear diapers, checkb…" at bounding box center [590, 523] width 436 height 0
click at [380, 511] on input "Not being able to control when I poop or pee, or having to wear diapers" at bounding box center [376, 515] width 8 height 8
checkbox input "true"
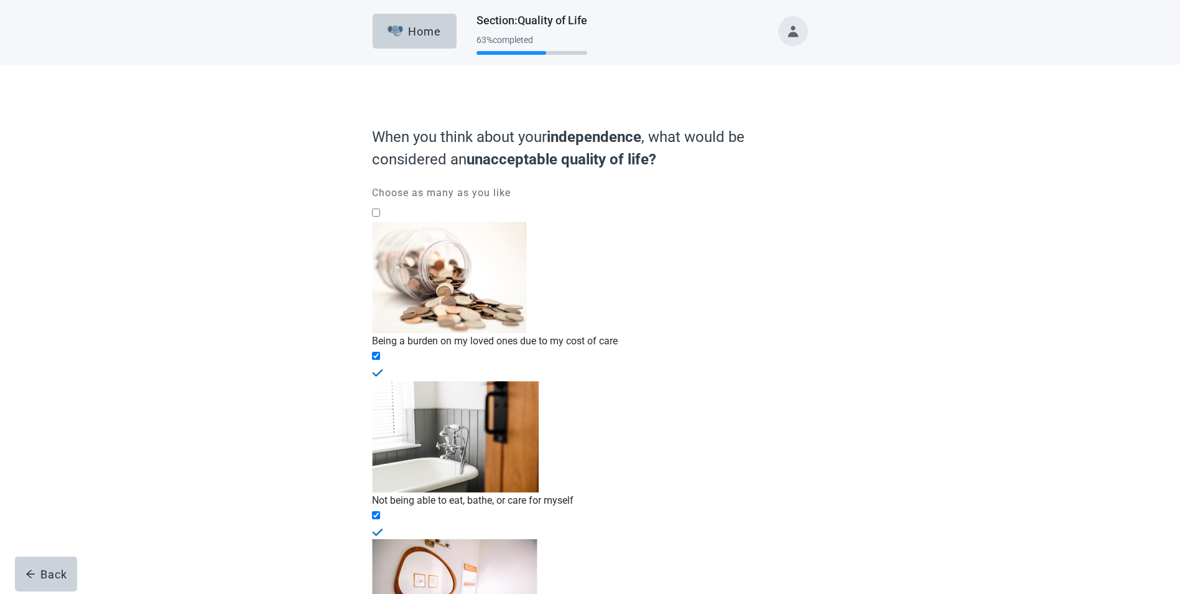
checkbox input "true"
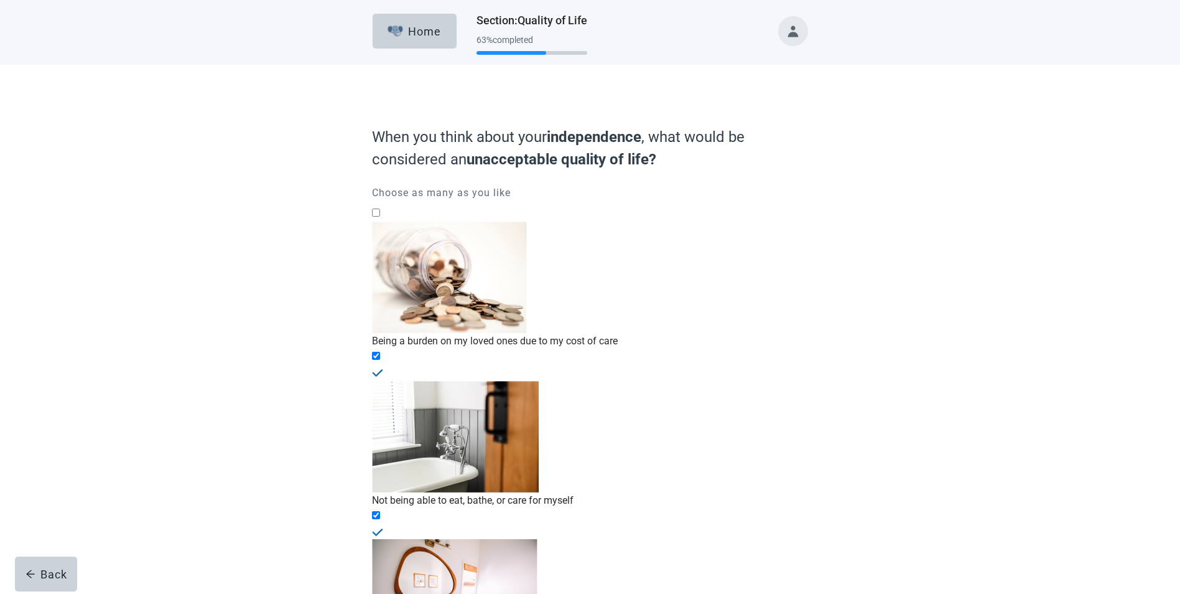
checkbox input "true"
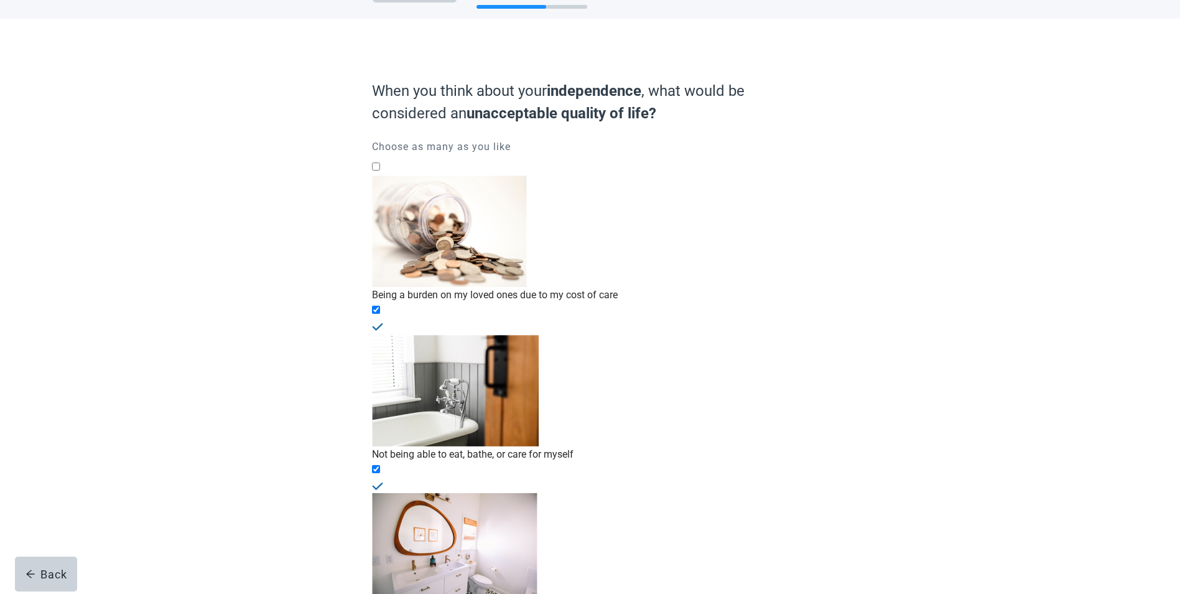
scroll to position [91, 0]
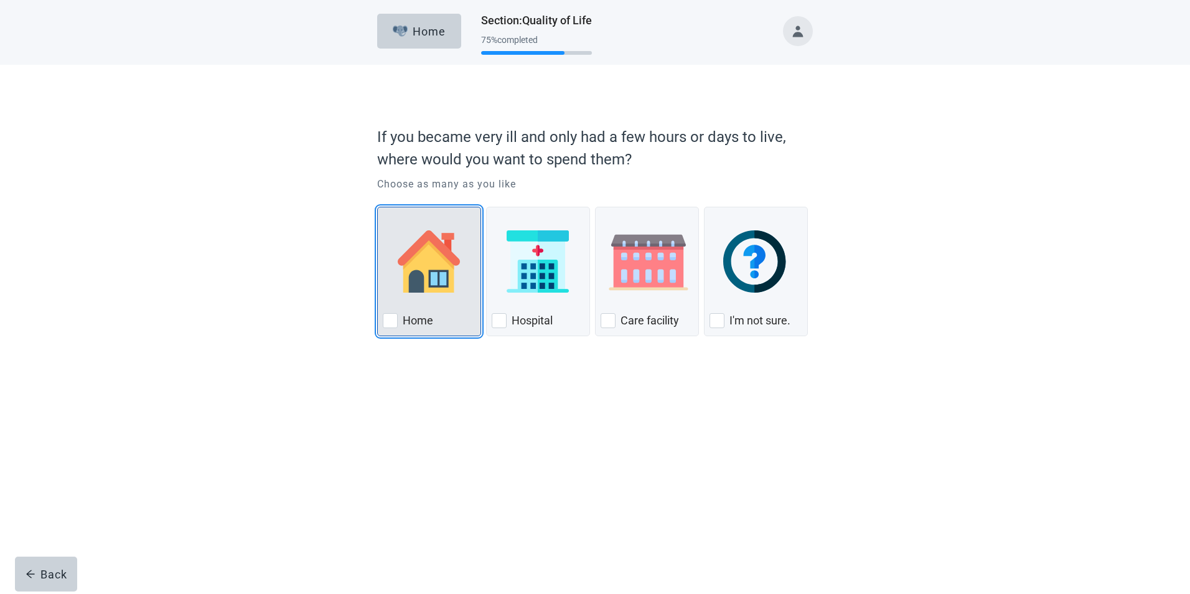
click at [441, 295] on div "Home, checkbox, not checked" at bounding box center [429, 261] width 93 height 98
click at [378, 207] on input "Home" at bounding box center [377, 207] width 1 height 1
checkbox input "true"
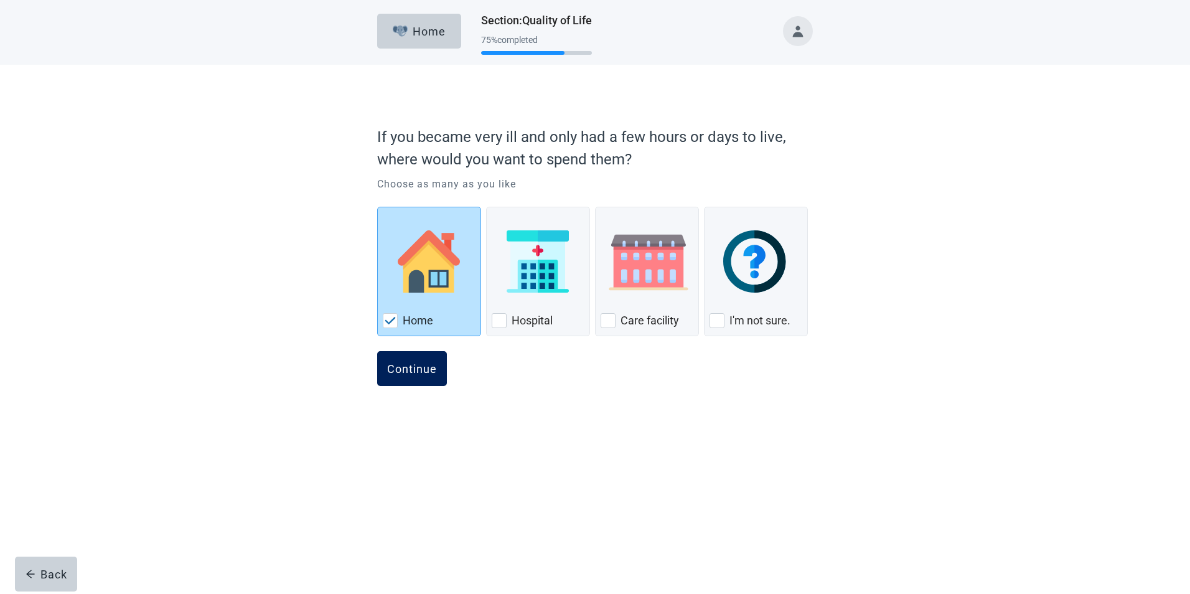
click at [417, 368] on div "Continue" at bounding box center [412, 368] width 50 height 12
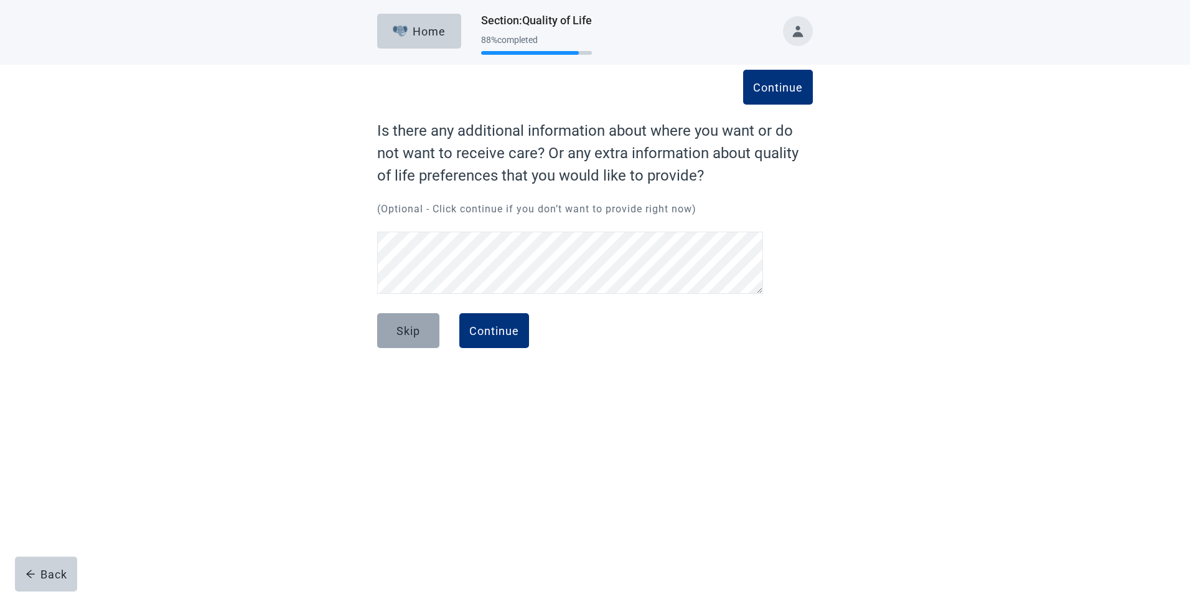
click at [421, 334] on button "Skip" at bounding box center [408, 330] width 62 height 35
click at [481, 329] on div "Continue" at bounding box center [494, 330] width 50 height 12
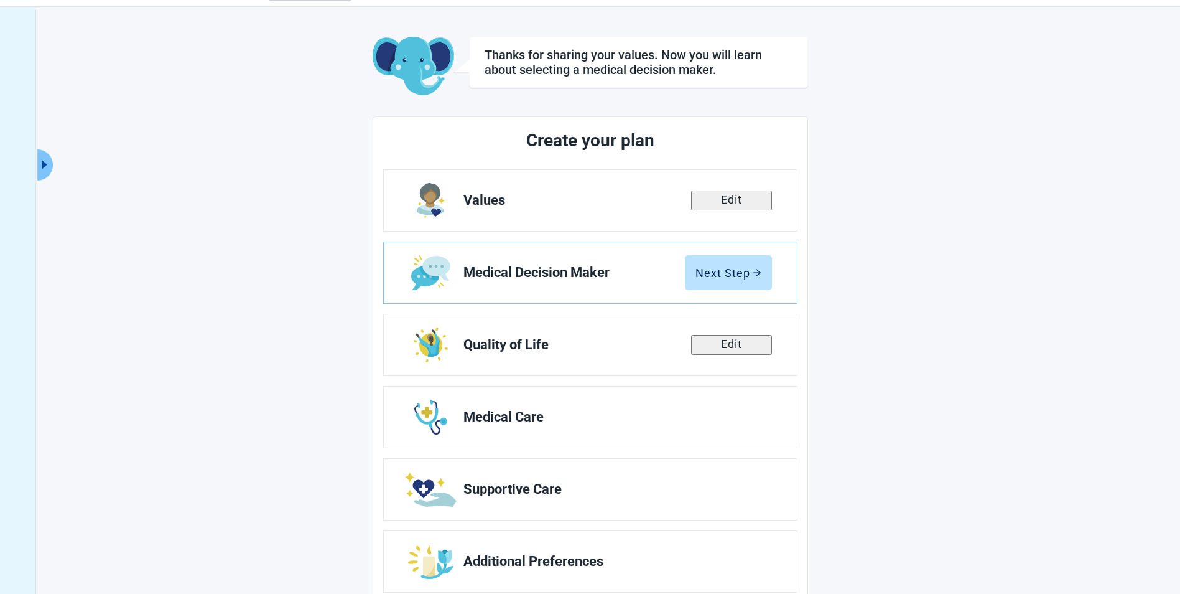
scroll to position [68, 0]
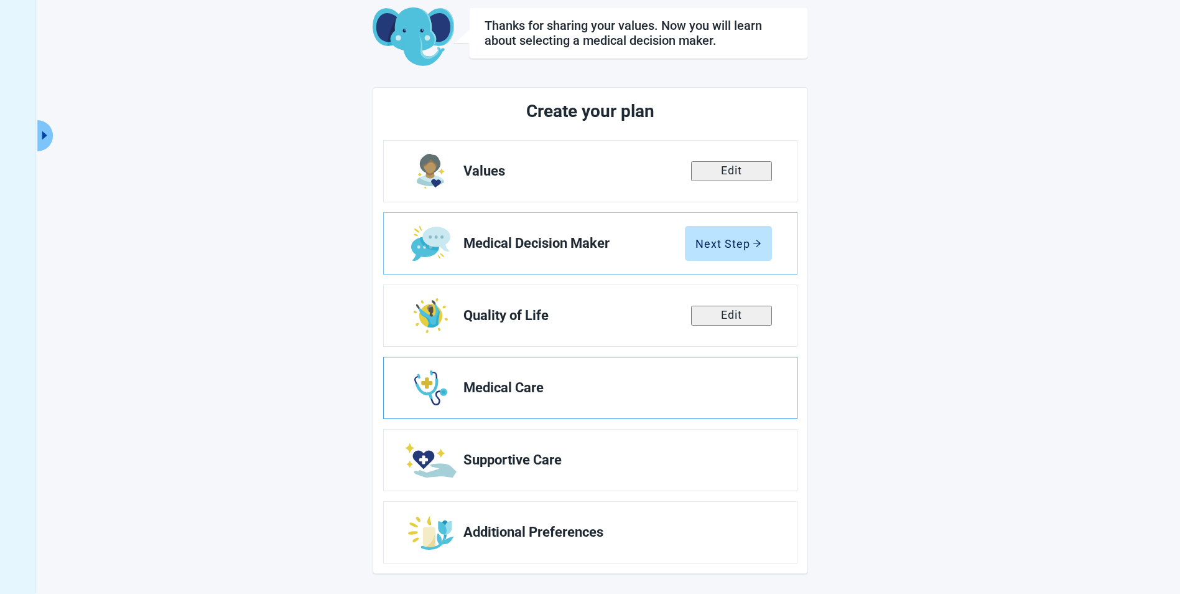
click at [548, 383] on span "Medical Care" at bounding box center [613, 387] width 299 height 15
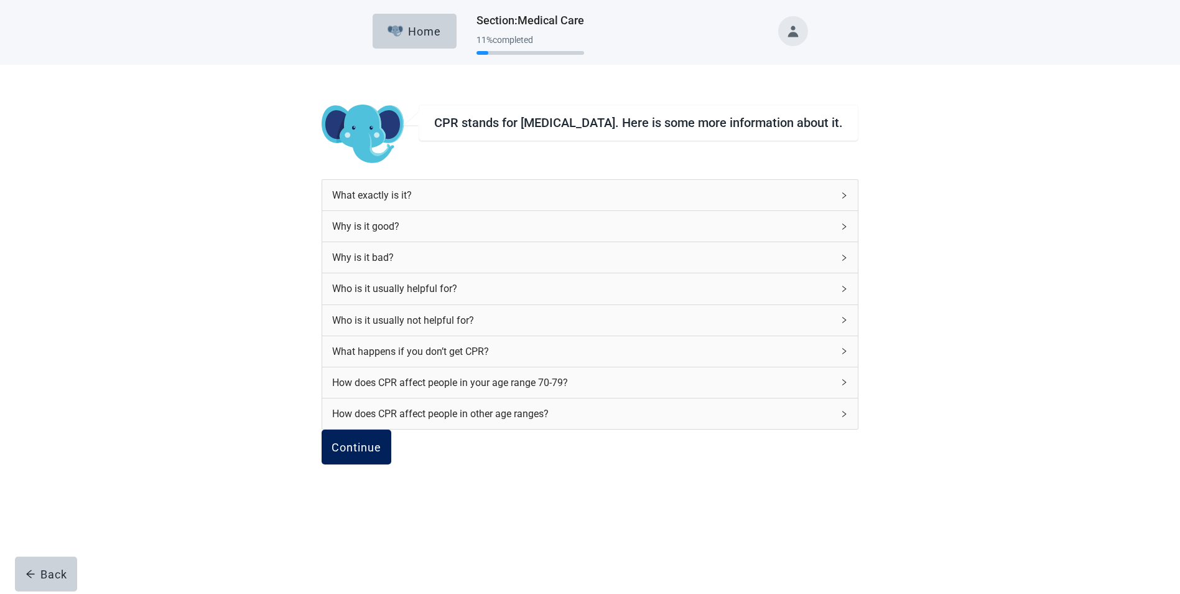
click at [381, 453] on div "Continue" at bounding box center [357, 447] width 50 height 12
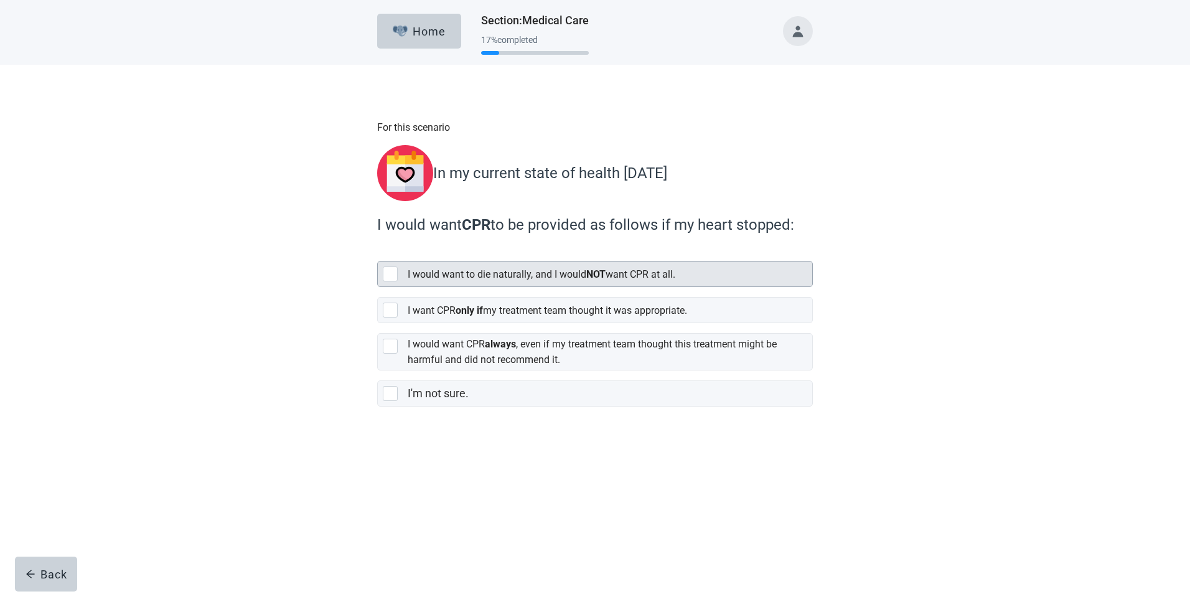
click at [391, 269] on div "[object Object], checkbox, not selected" at bounding box center [390, 273] width 15 height 15
click at [378, 251] on input "I would want to die naturally, and I would NOT want CPR at all." at bounding box center [377, 251] width 1 height 1
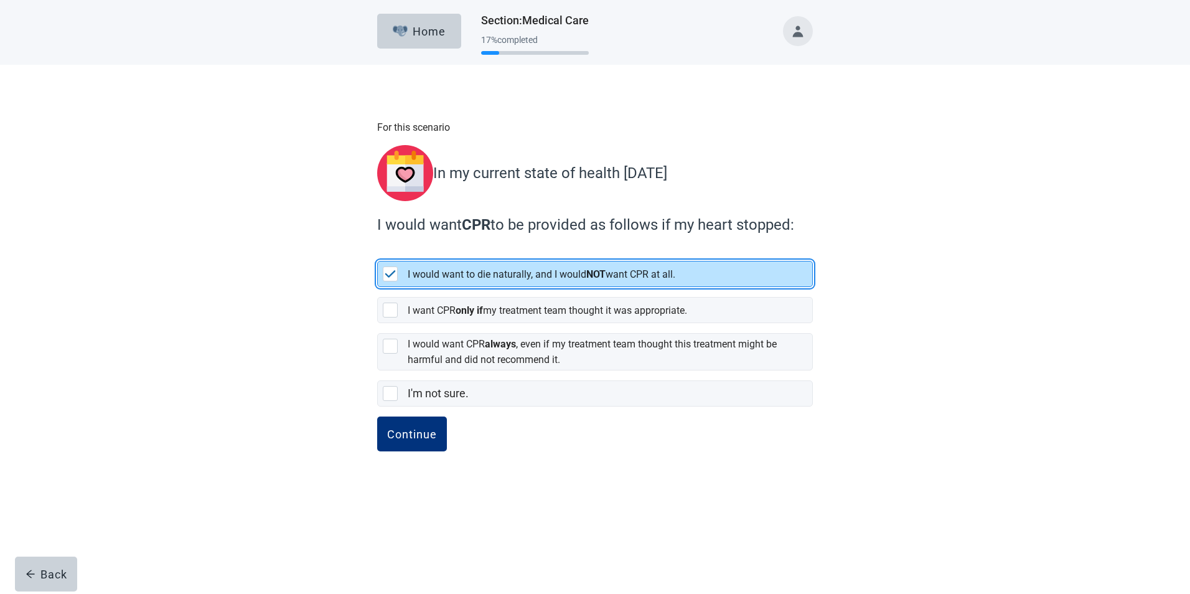
click at [395, 270] on img "[object Object], checkbox, selected" at bounding box center [390, 273] width 11 height 7
click at [378, 251] on input "I would want to die naturally, and I would NOT want CPR at all." at bounding box center [377, 251] width 1 height 1
checkbox input "true"
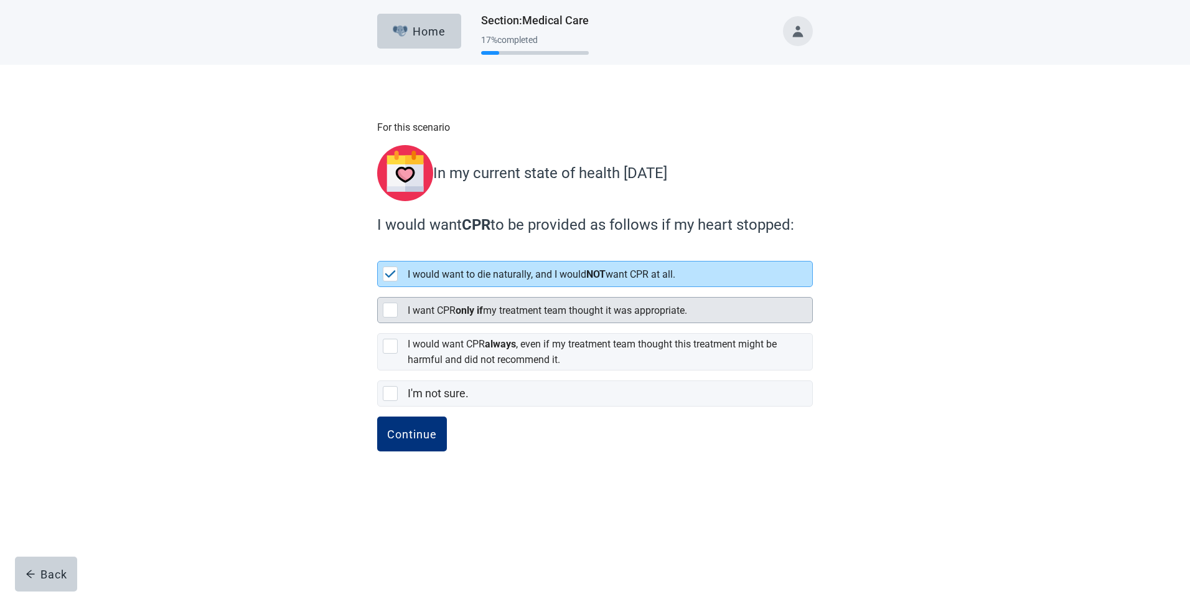
click at [394, 302] on div "[object Object], checkbox, not selected" at bounding box center [390, 309] width 15 height 15
click at [378, 287] on input "I want CPR only if my treatment team thought it was appropriate." at bounding box center [377, 287] width 1 height 1
checkbox input "true"
checkbox input "false"
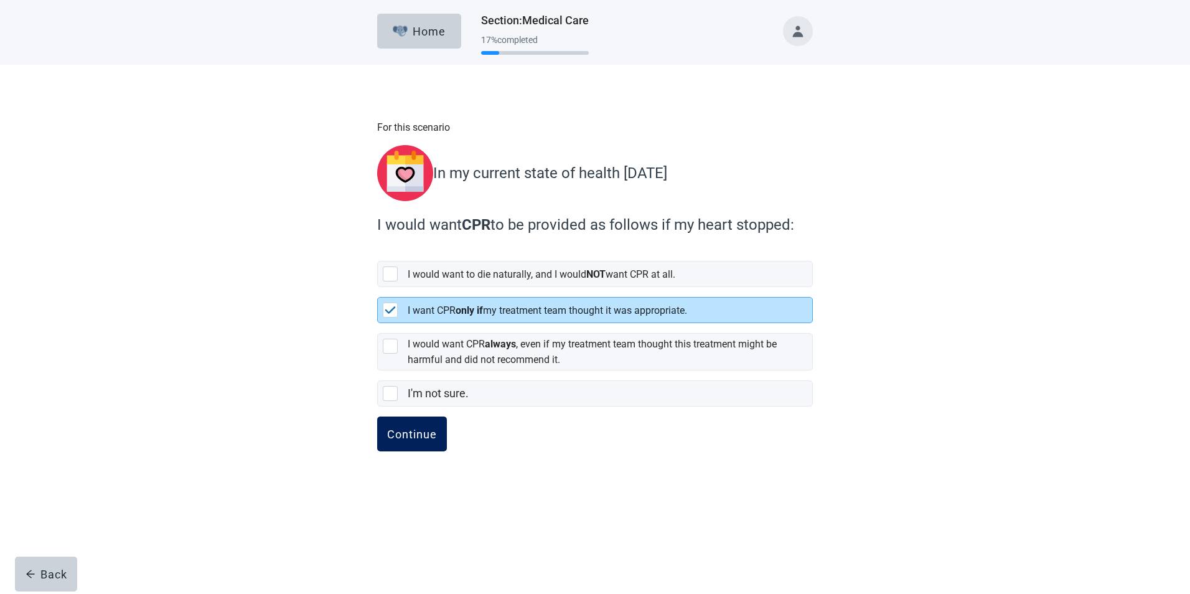
click at [408, 428] on div "Continue" at bounding box center [412, 434] width 50 height 12
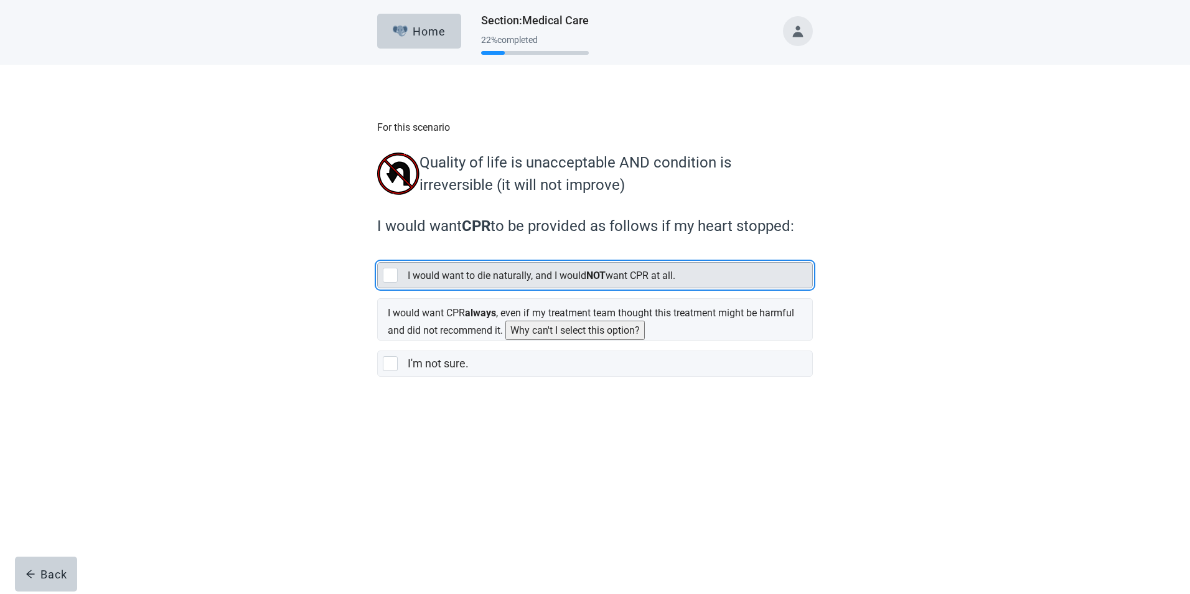
click at [391, 277] on div "[object Object], checkbox, not selected" at bounding box center [390, 275] width 15 height 15
click at [378, 253] on input "I would want to die naturally, and I would NOT want CPR at all." at bounding box center [377, 252] width 1 height 1
checkbox input "true"
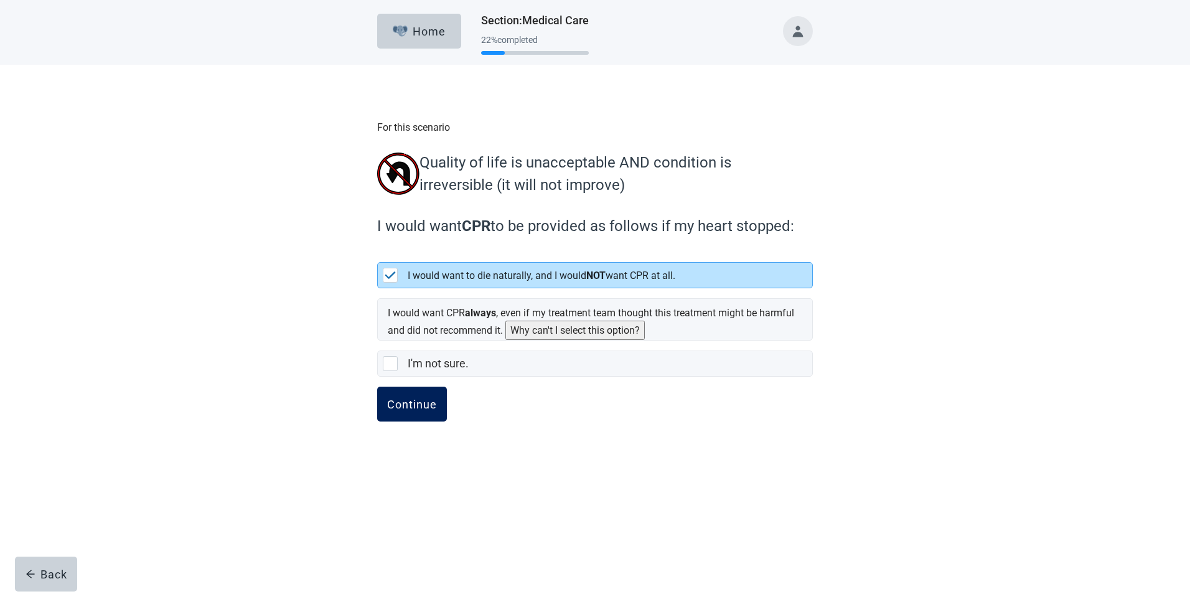
click at [421, 396] on button "Continue" at bounding box center [412, 403] width 70 height 35
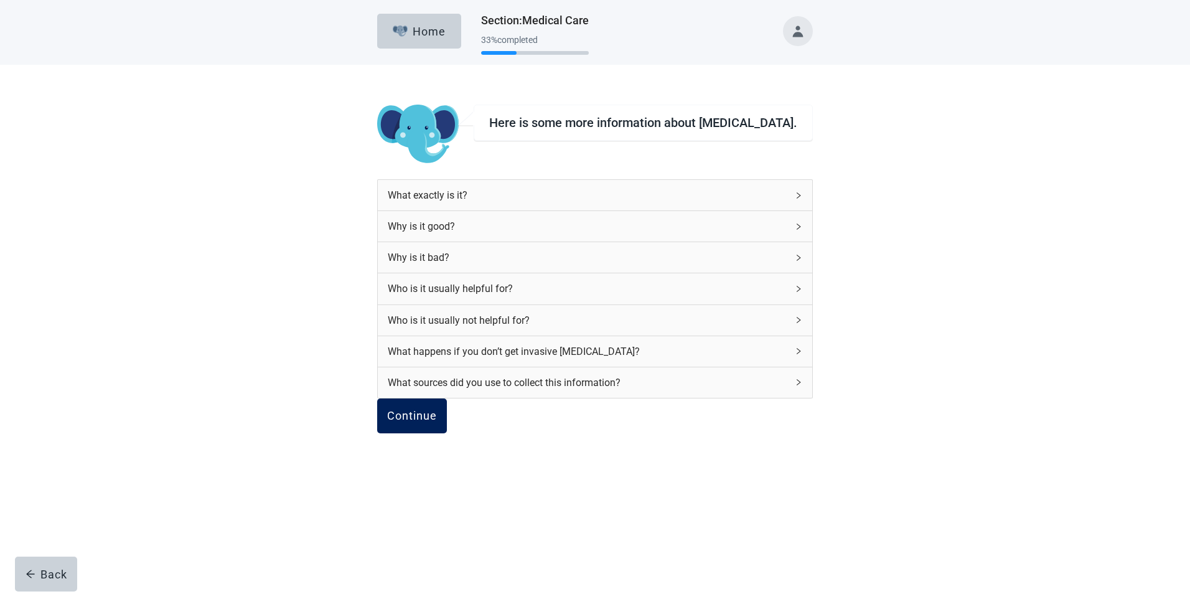
click at [437, 422] on div "Continue" at bounding box center [412, 415] width 50 height 12
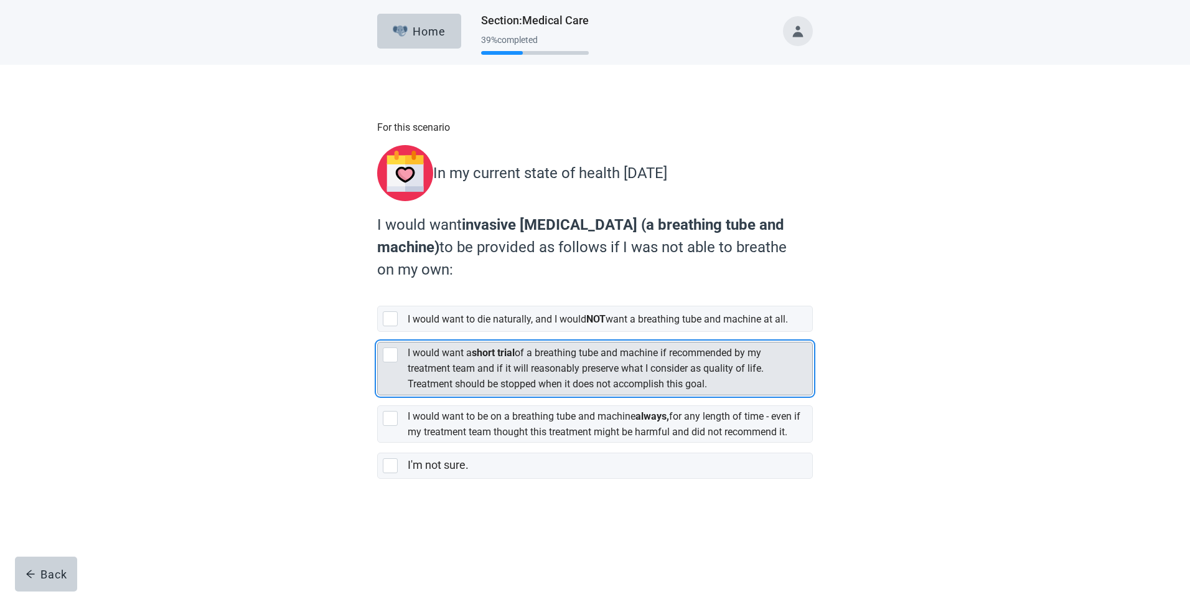
click at [391, 360] on div "[object Object], checkbox, not selected" at bounding box center [390, 354] width 15 height 15
click at [378, 332] on input "I would want a short trial of a breathing tube and machine if recommended by my…" at bounding box center [377, 332] width 1 height 1
checkbox input "true"
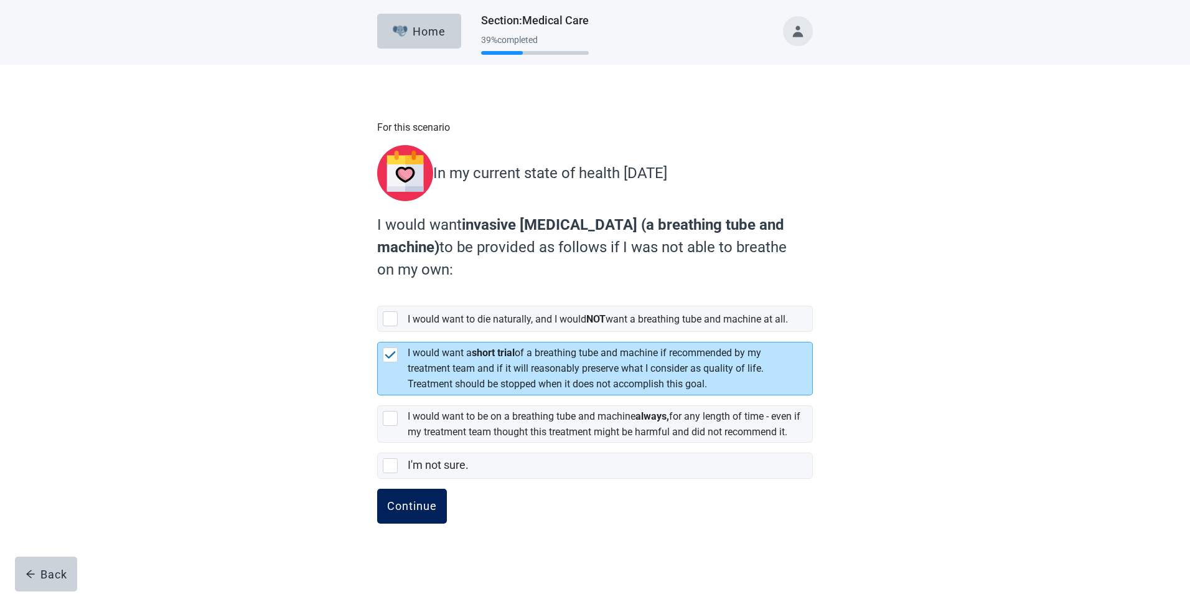
click at [419, 512] on div "Continue" at bounding box center [412, 506] width 50 height 12
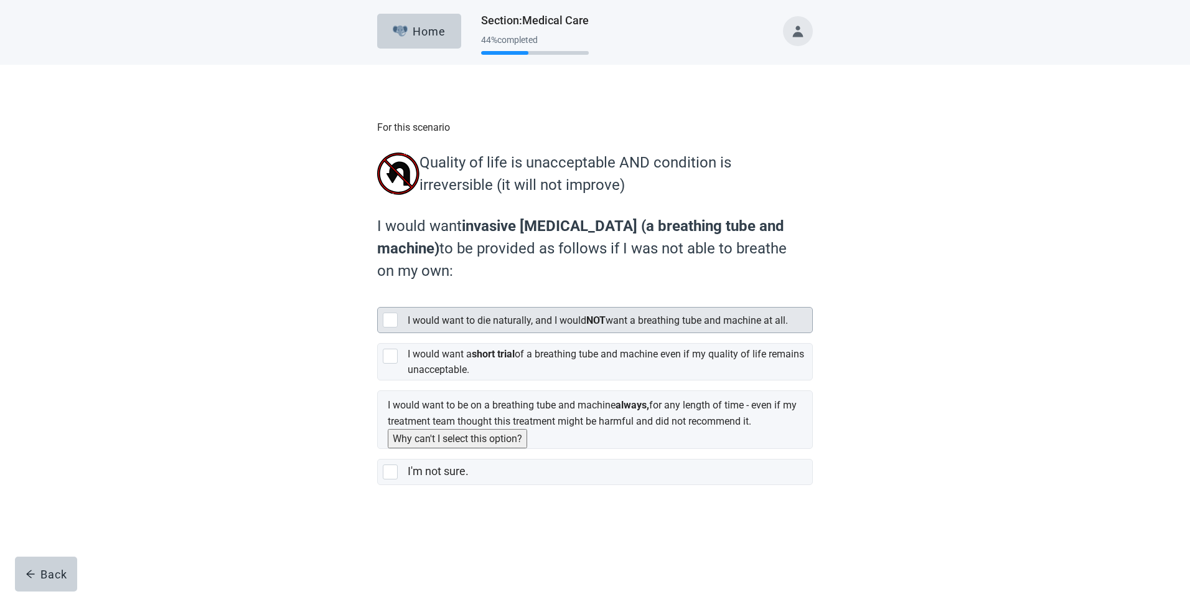
click at [394, 320] on div "[object Object], checkbox, not selected" at bounding box center [390, 319] width 15 height 15
click at [378, 297] on input "I would want to die naturally, and I would NOT want a breathing tube and machin…" at bounding box center [377, 297] width 1 height 1
checkbox input "true"
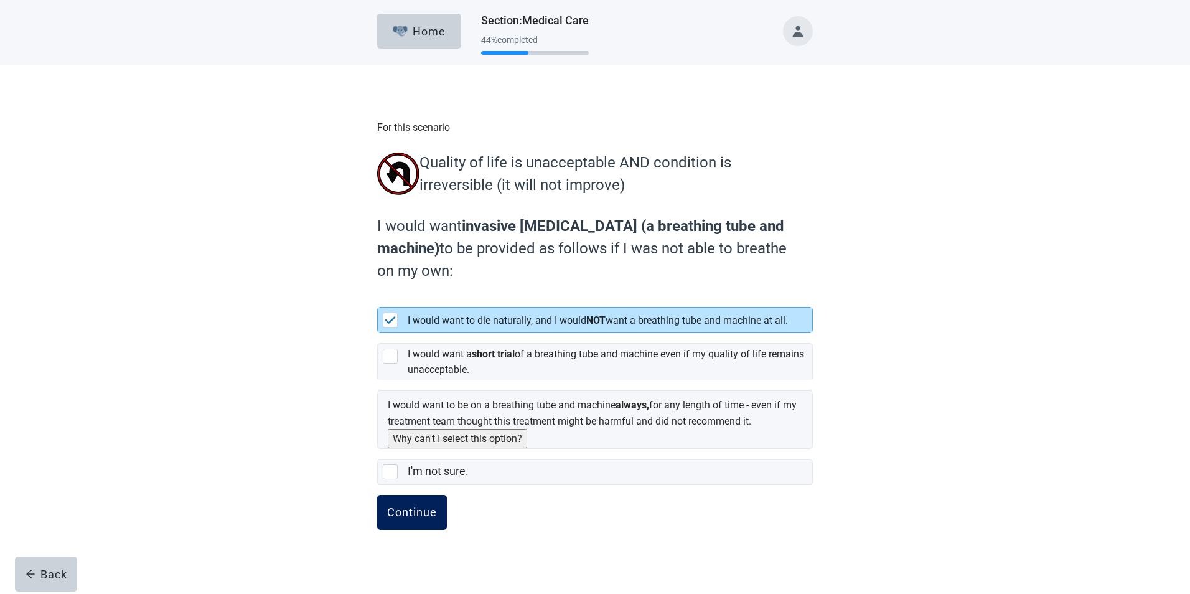
click at [414, 518] on div "Continue" at bounding box center [412, 512] width 50 height 12
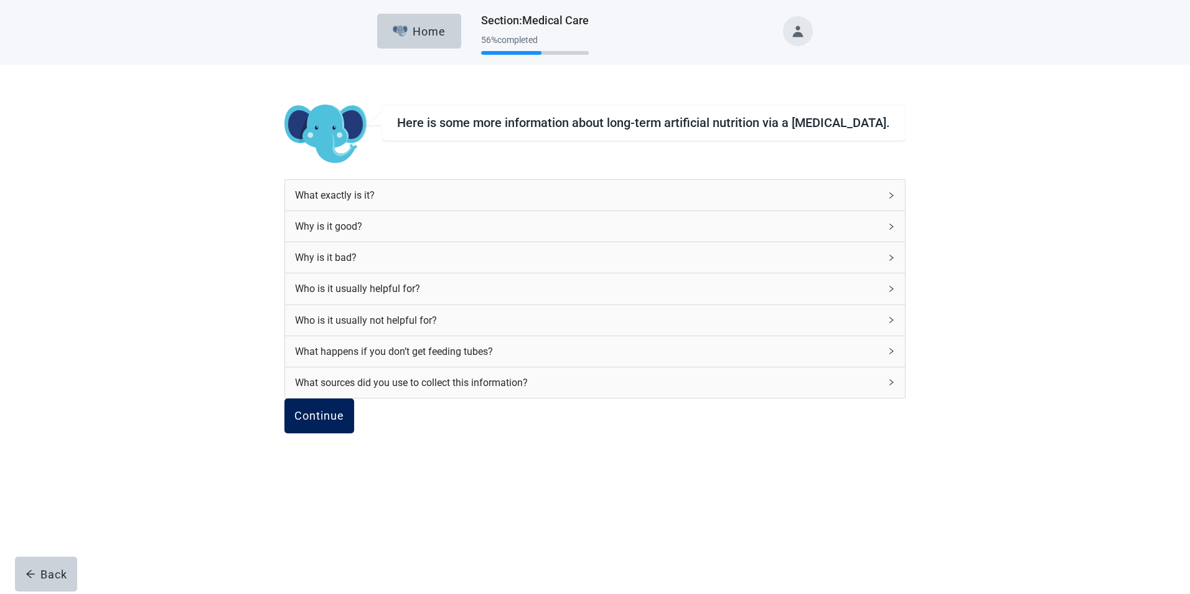
click at [344, 422] on div "Continue" at bounding box center [319, 415] width 50 height 12
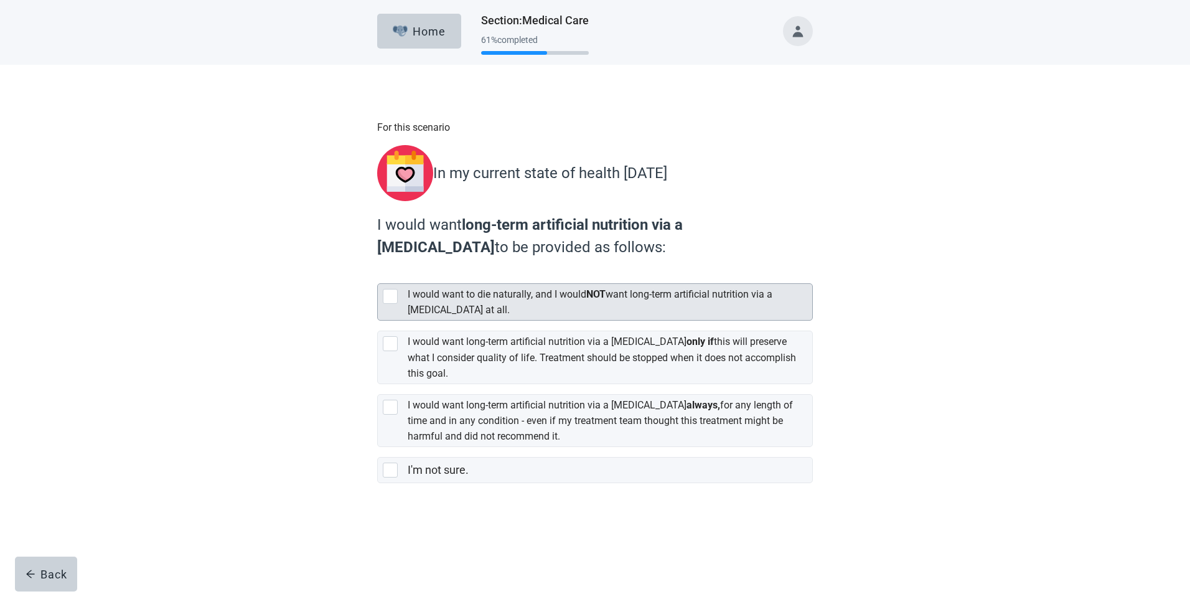
click at [386, 289] on div "[object Object], checkbox, not selected" at bounding box center [390, 296] width 15 height 15
click at [378, 274] on input "I would want to die naturally, and I would NOT want long-term artificial nutrit…" at bounding box center [377, 273] width 1 height 1
checkbox input "true"
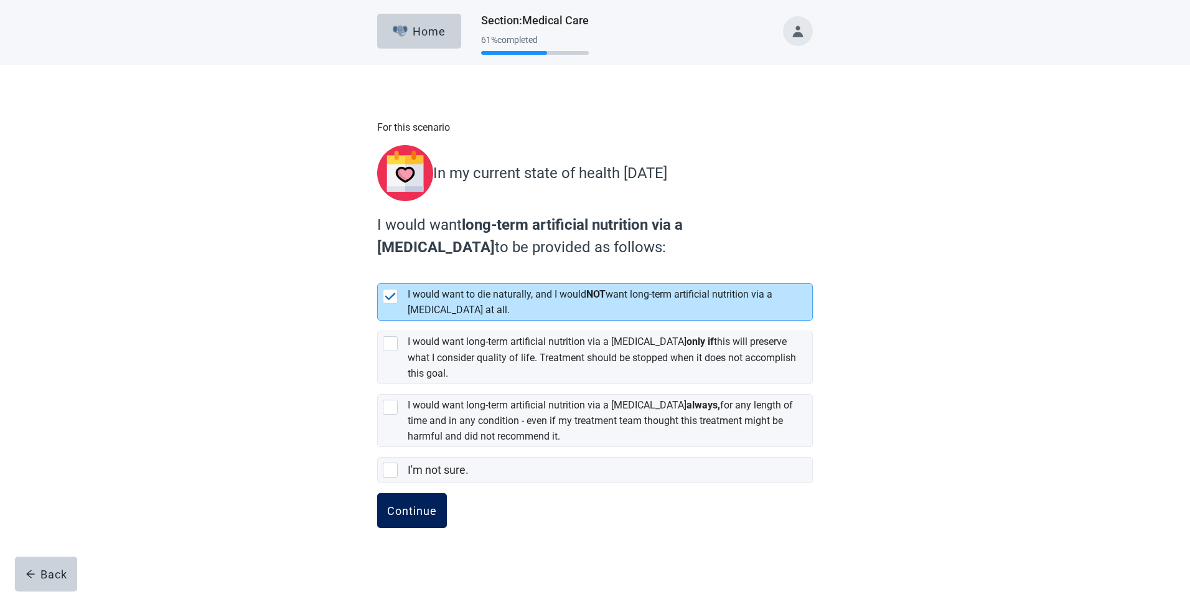
click at [419, 504] on div "Continue" at bounding box center [412, 510] width 50 height 12
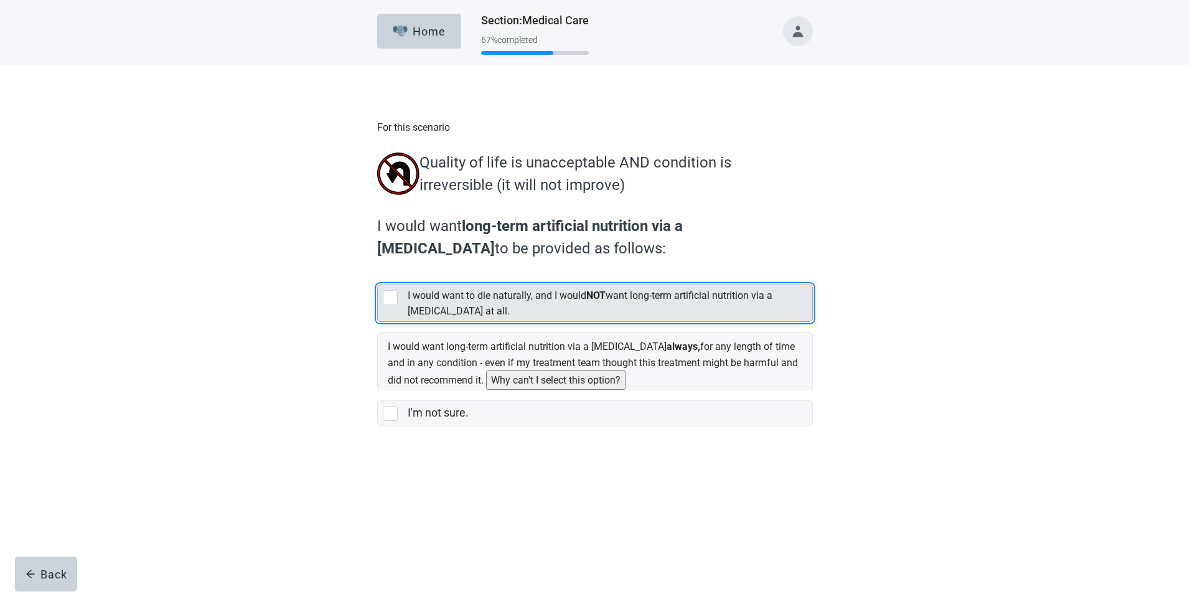
click at [393, 300] on div "[object Object], checkbox, not selected" at bounding box center [390, 297] width 15 height 15
click at [378, 275] on input "I would want to die naturally, and I would NOT want long-term artificial nutrit…" at bounding box center [377, 274] width 1 height 1
checkbox input "true"
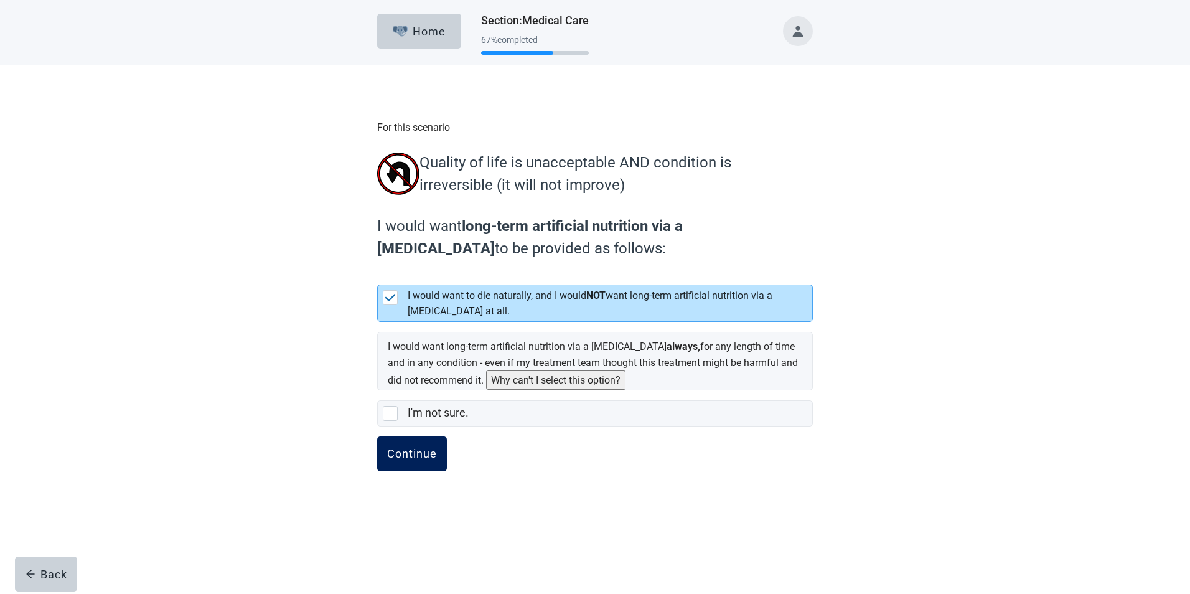
click at [411, 462] on button "Continue" at bounding box center [412, 453] width 70 height 35
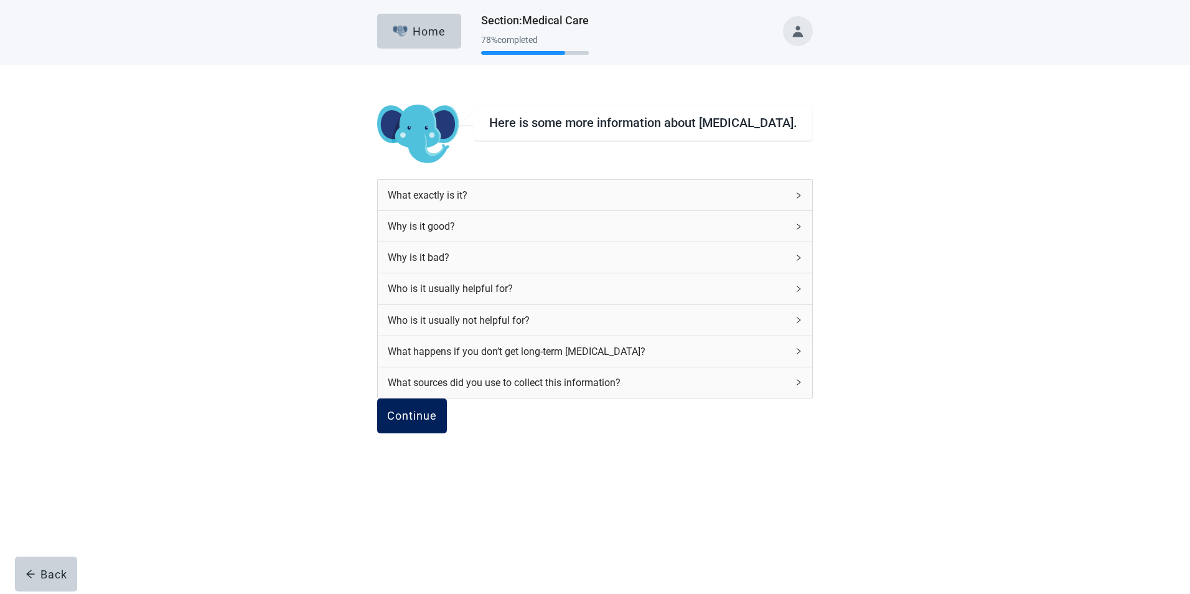
click at [437, 422] on div "Continue" at bounding box center [412, 415] width 50 height 12
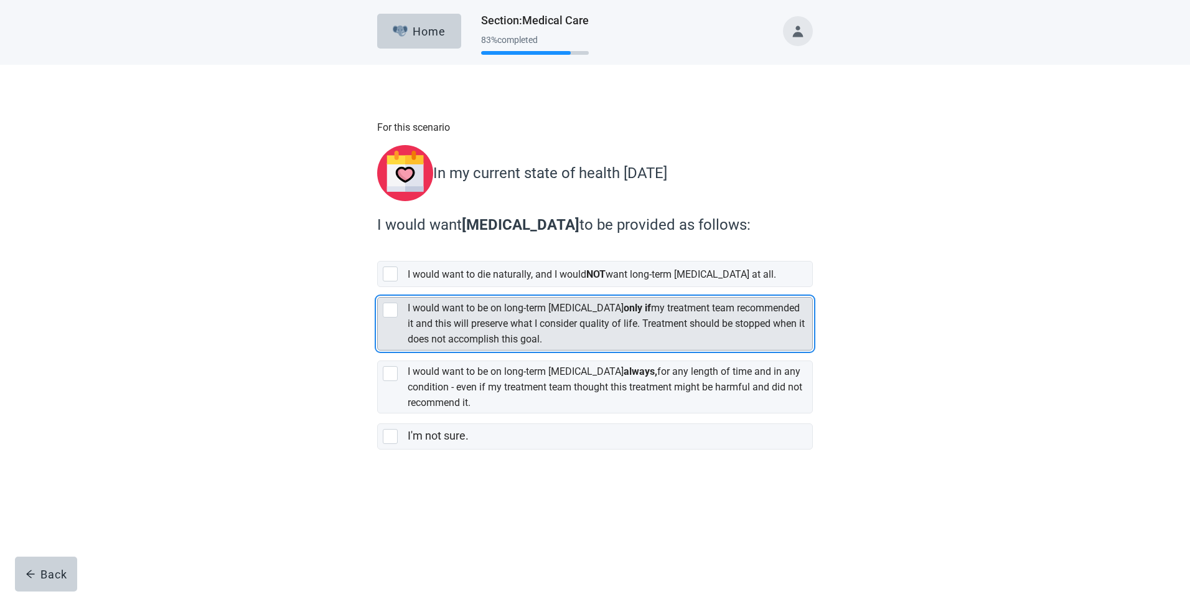
click at [386, 303] on div "[object Object], checkbox, not selected" at bounding box center [390, 309] width 15 height 15
click at [378, 287] on input "I would want to be on long-term [MEDICAL_DATA] only if my treatment team recomm…" at bounding box center [377, 287] width 1 height 1
checkbox input "true"
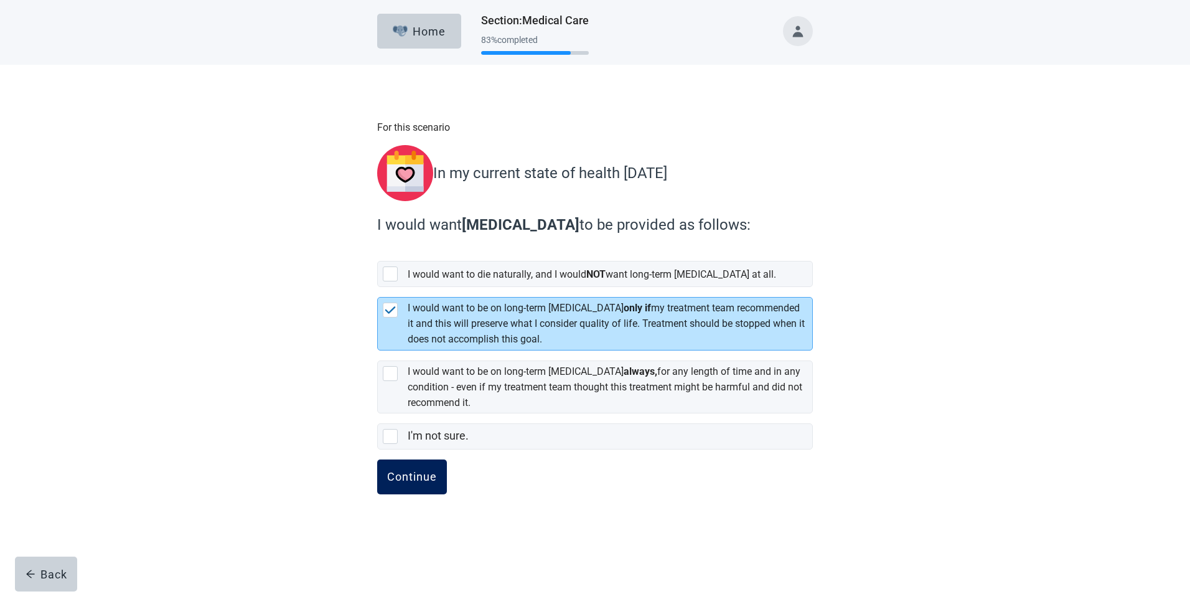
click at [400, 470] on div "Continue" at bounding box center [412, 476] width 50 height 12
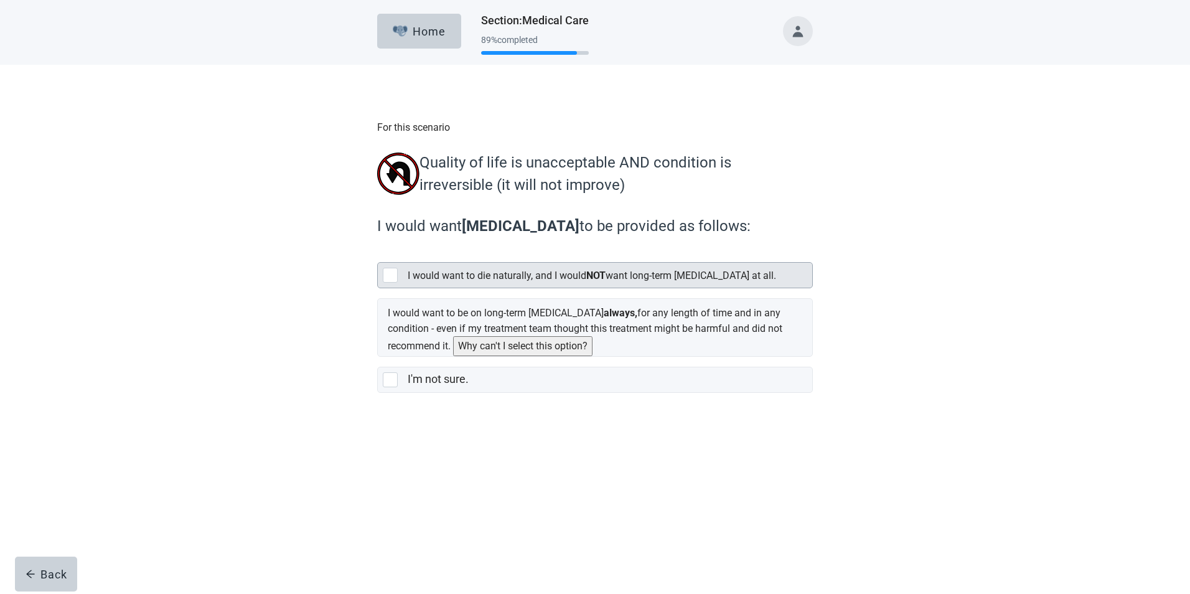
click at [396, 278] on div "[object Object], checkbox, not selected" at bounding box center [390, 275] width 15 height 15
click at [378, 253] on input "I would want to die naturally, and I would NOT want long-term [MEDICAL_DATA] at…" at bounding box center [377, 252] width 1 height 1
checkbox input "true"
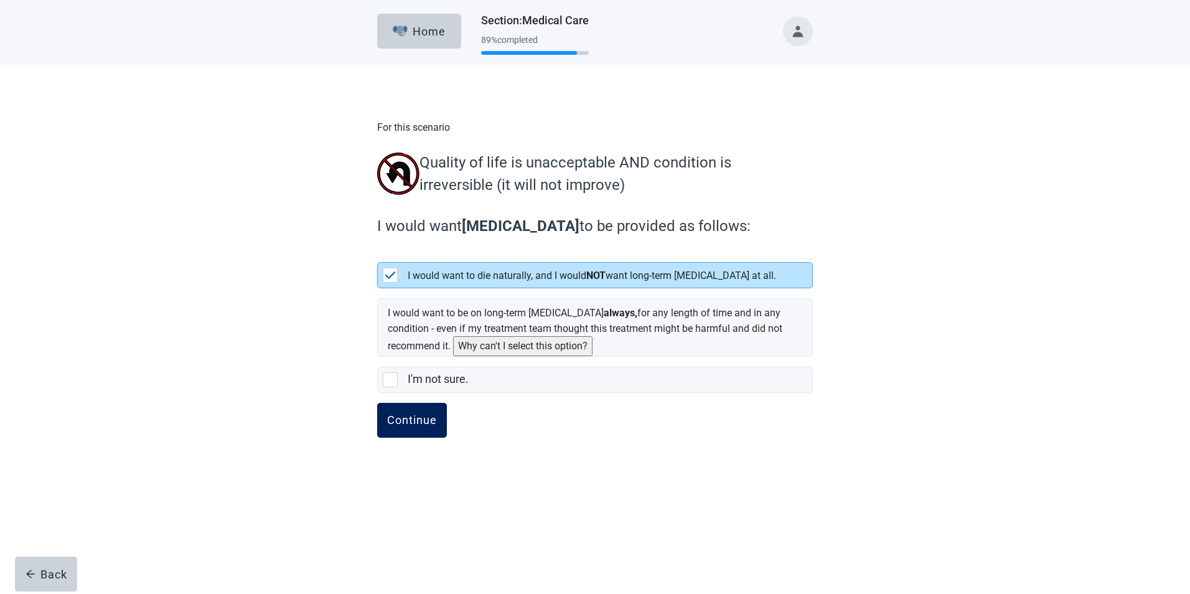
click at [410, 415] on div "Continue" at bounding box center [412, 420] width 50 height 12
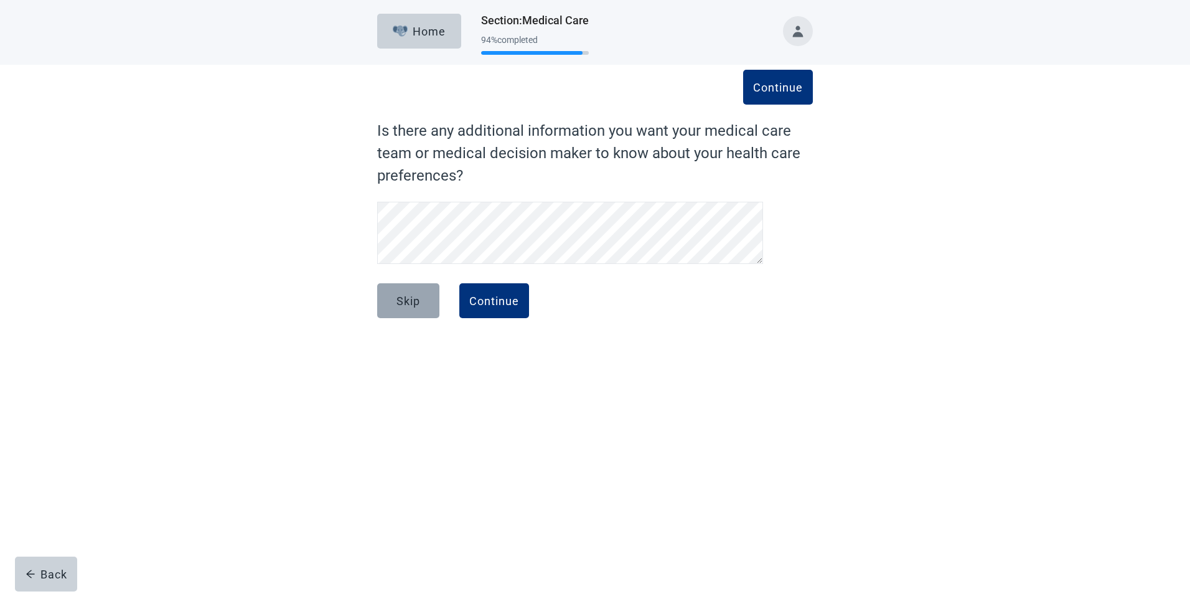
click at [415, 299] on div "Skip" at bounding box center [408, 300] width 24 height 12
click at [511, 303] on div "Continue" at bounding box center [494, 300] width 50 height 12
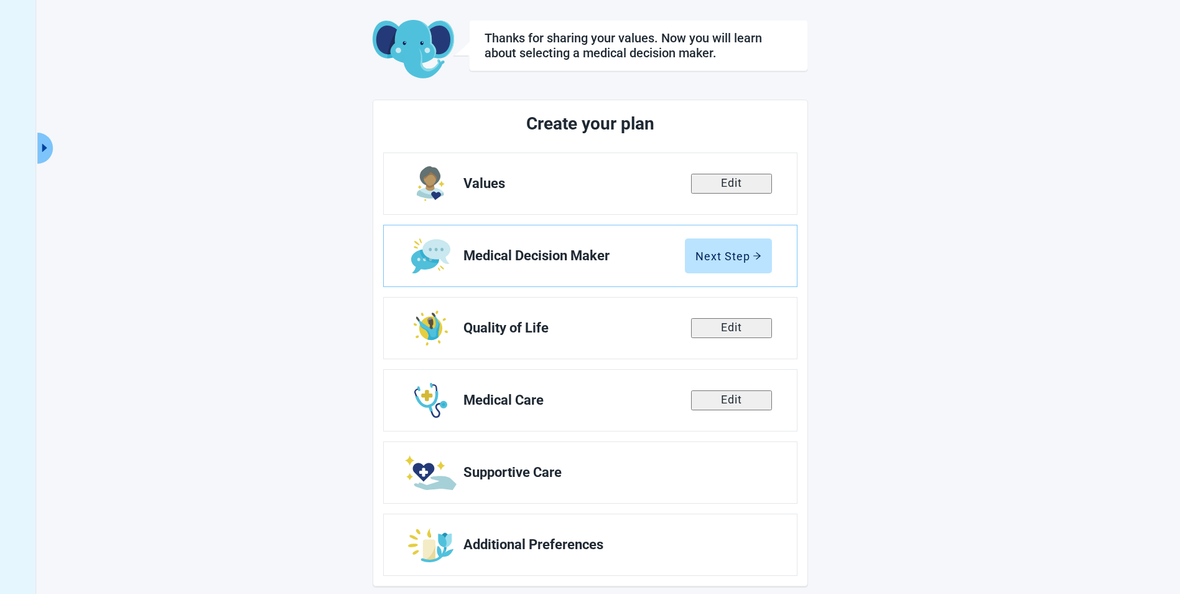
scroll to position [68, 0]
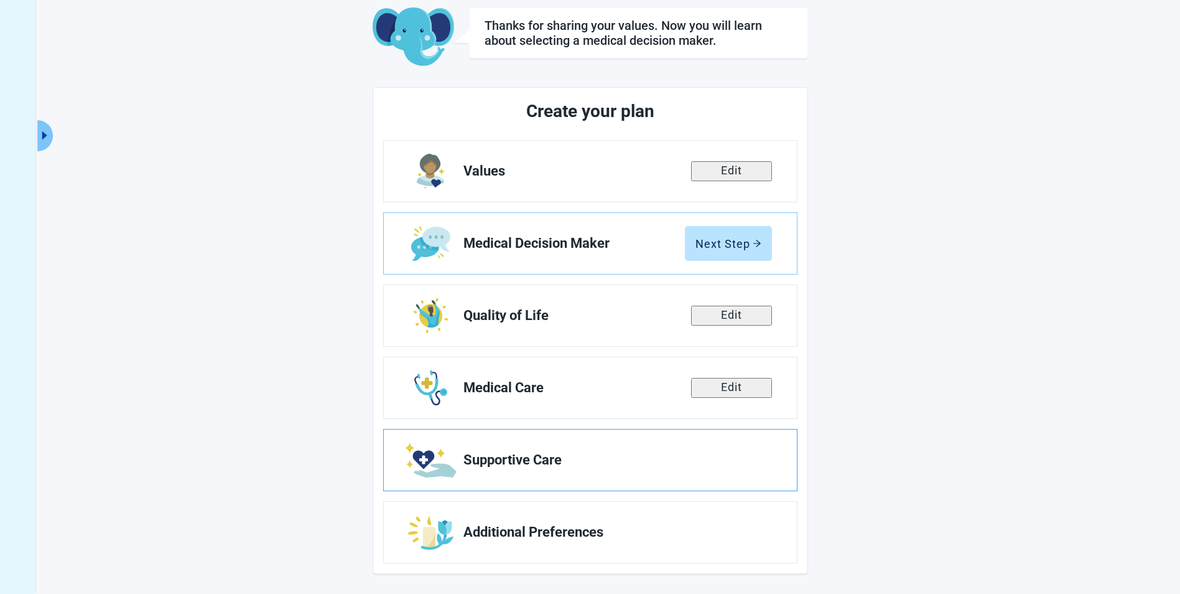
click at [550, 464] on span "Supportive Care" at bounding box center [613, 459] width 299 height 15
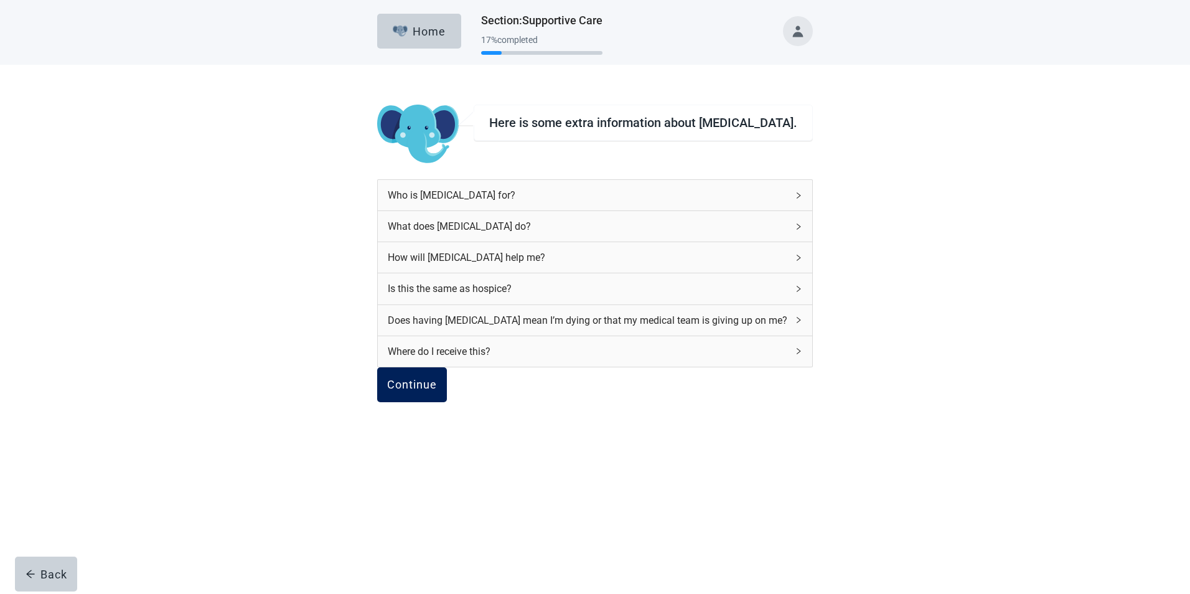
click at [447, 402] on button "Continue" at bounding box center [412, 384] width 70 height 35
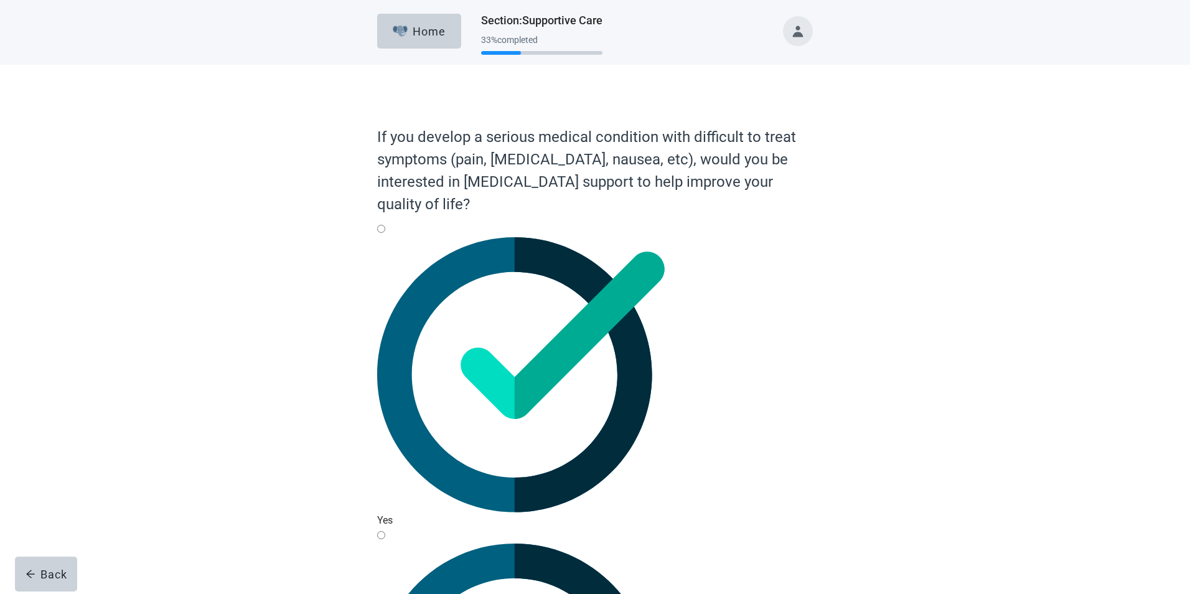
click at [426, 245] on img "Yes, radio button, not checked" at bounding box center [520, 374] width 287 height 275
click at [385, 233] on input "Yes" at bounding box center [381, 229] width 8 height 8
radio input "true"
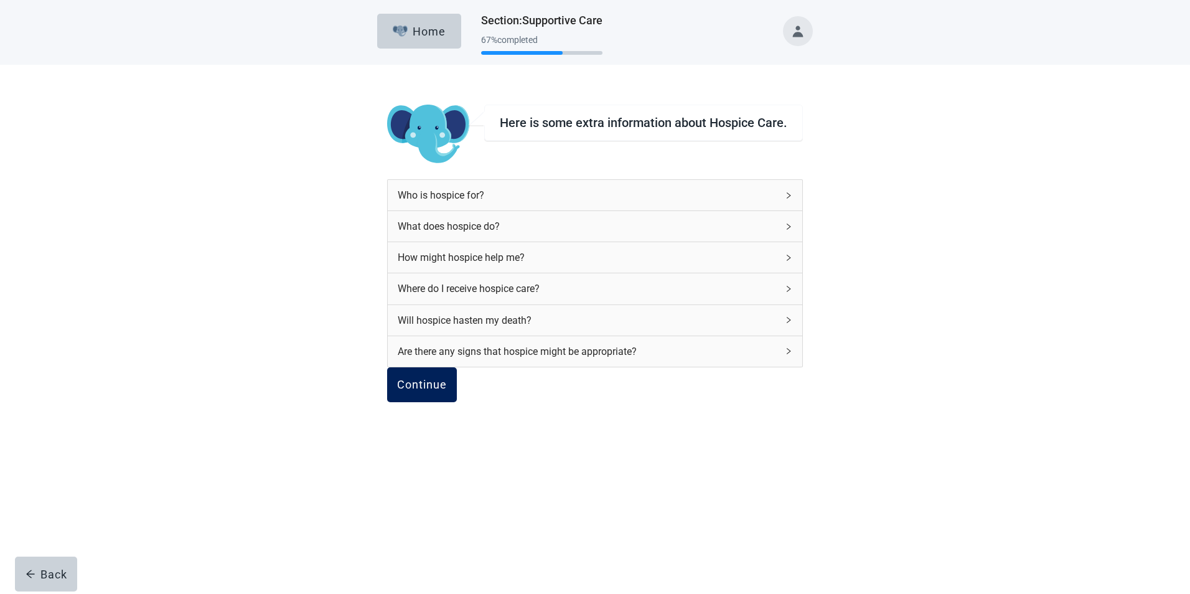
click at [455, 402] on button "Continue" at bounding box center [422, 384] width 70 height 35
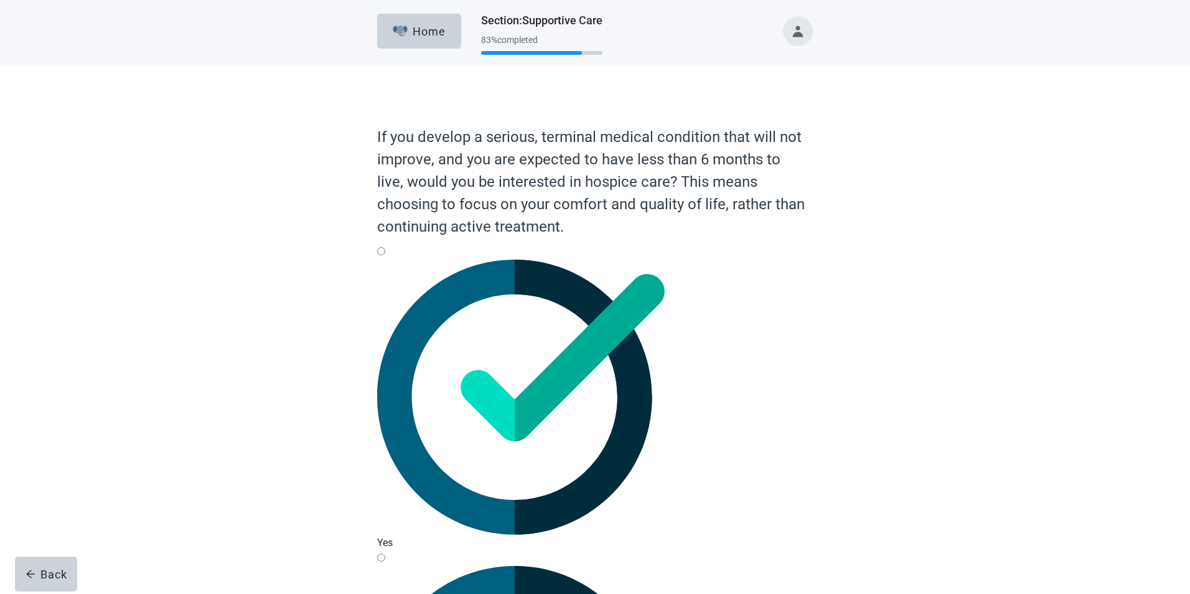
click at [396, 259] on div "Yes, radio button, not checked" at bounding box center [595, 259] width 436 height 0
click at [385, 255] on input "Yes" at bounding box center [381, 251] width 8 height 8
radio input "true"
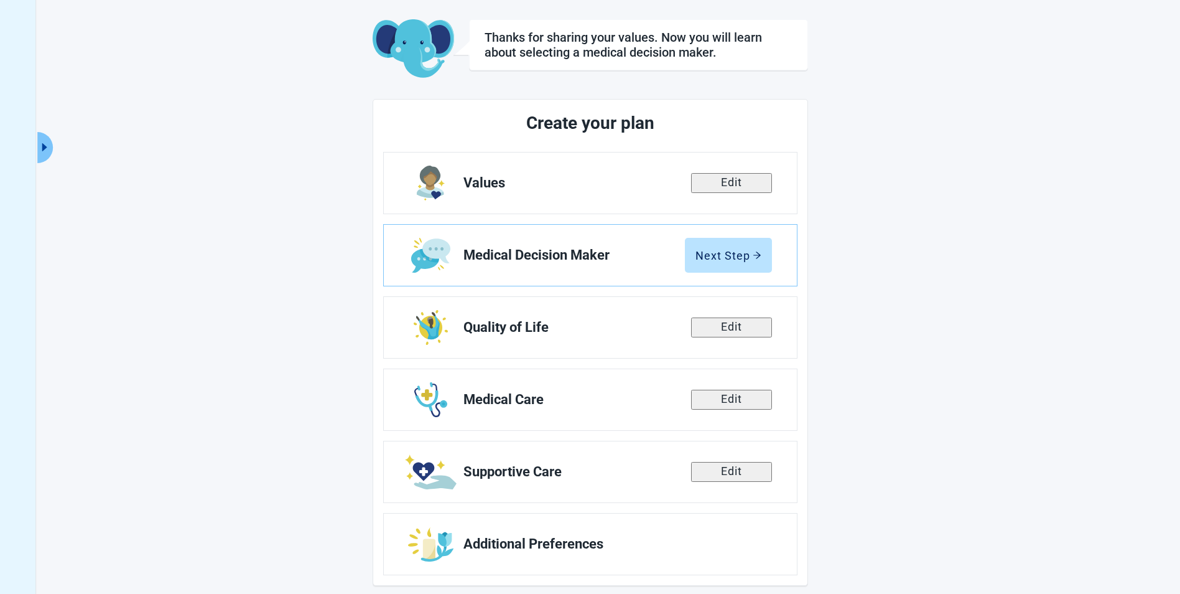
scroll to position [68, 0]
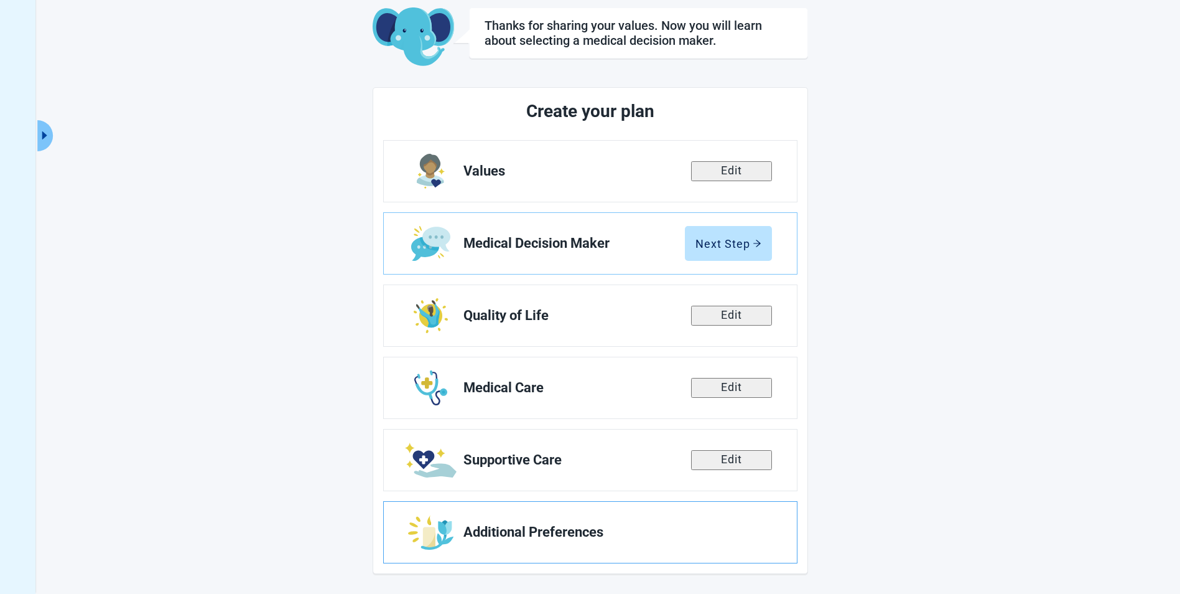
click at [542, 528] on span "Additional Preferences" at bounding box center [613, 532] width 299 height 15
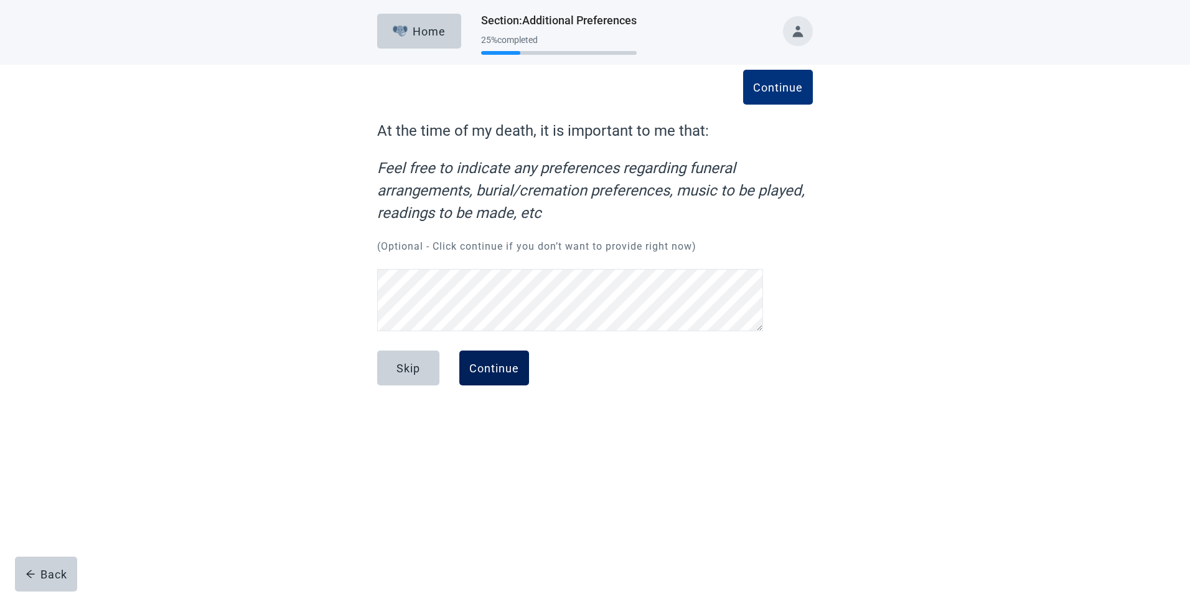
click at [511, 362] on div "Continue" at bounding box center [494, 368] width 50 height 12
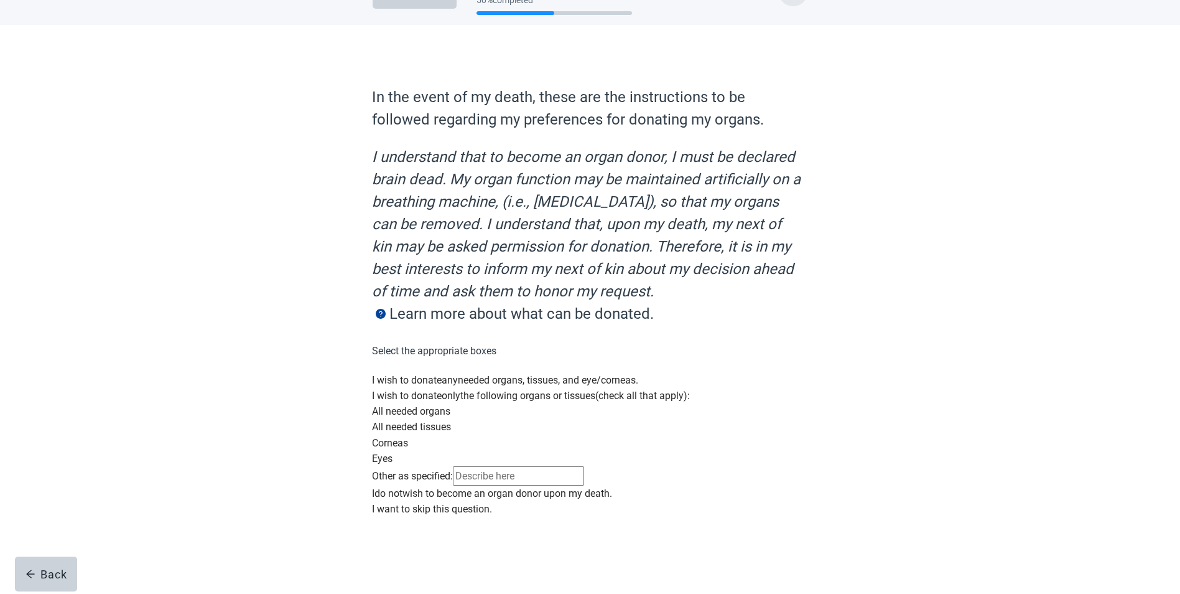
scroll to position [174, 0]
click at [385, 372] on div "Main content" at bounding box center [590, 372] width 436 height 0
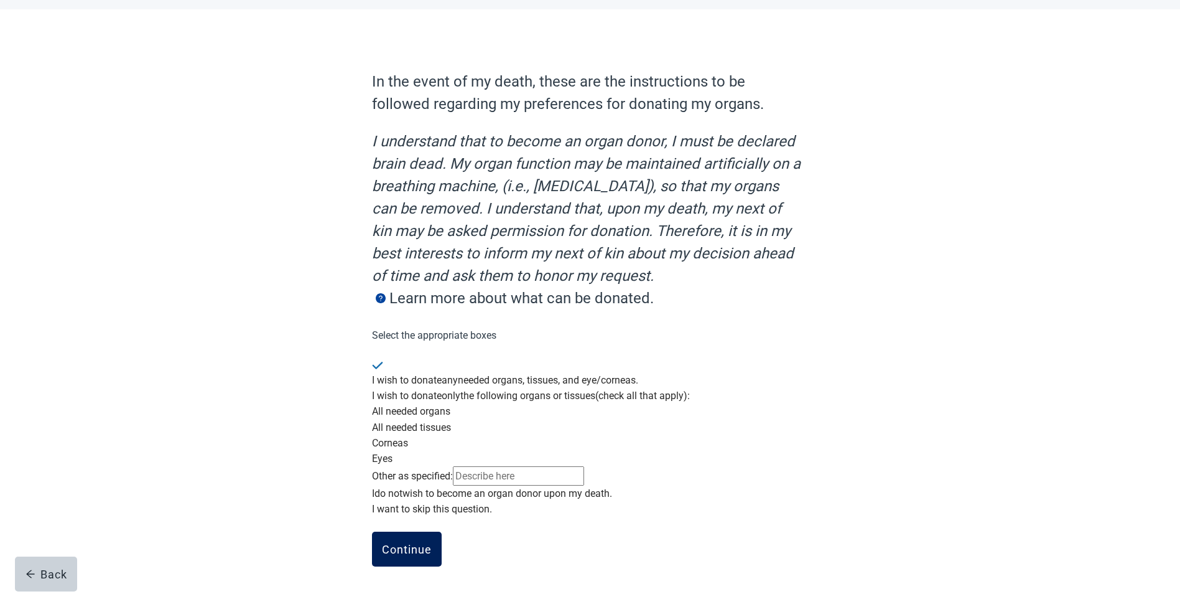
click at [414, 545] on div "Continue" at bounding box center [407, 549] width 50 height 12
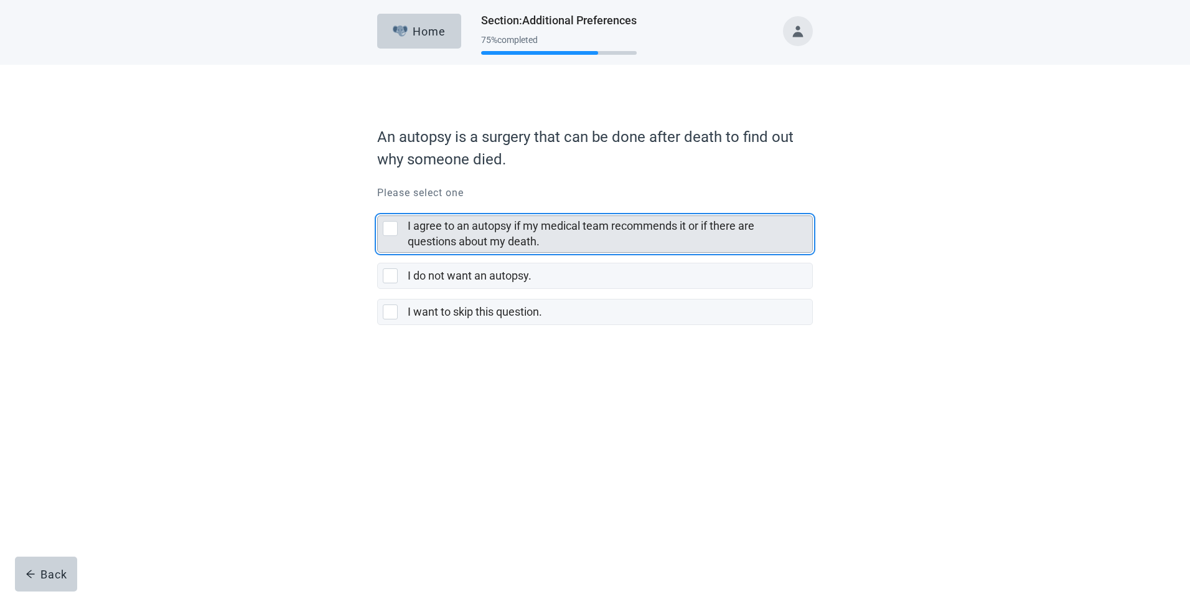
click at [386, 227] on div "I agree to an autopsy if my medical team recommends it or if there are question…" at bounding box center [390, 228] width 15 height 15
click at [378, 206] on input "I agree to an autopsy if my medical team recommends it or if there are question…" at bounding box center [377, 205] width 1 height 1
checkbox input "true"
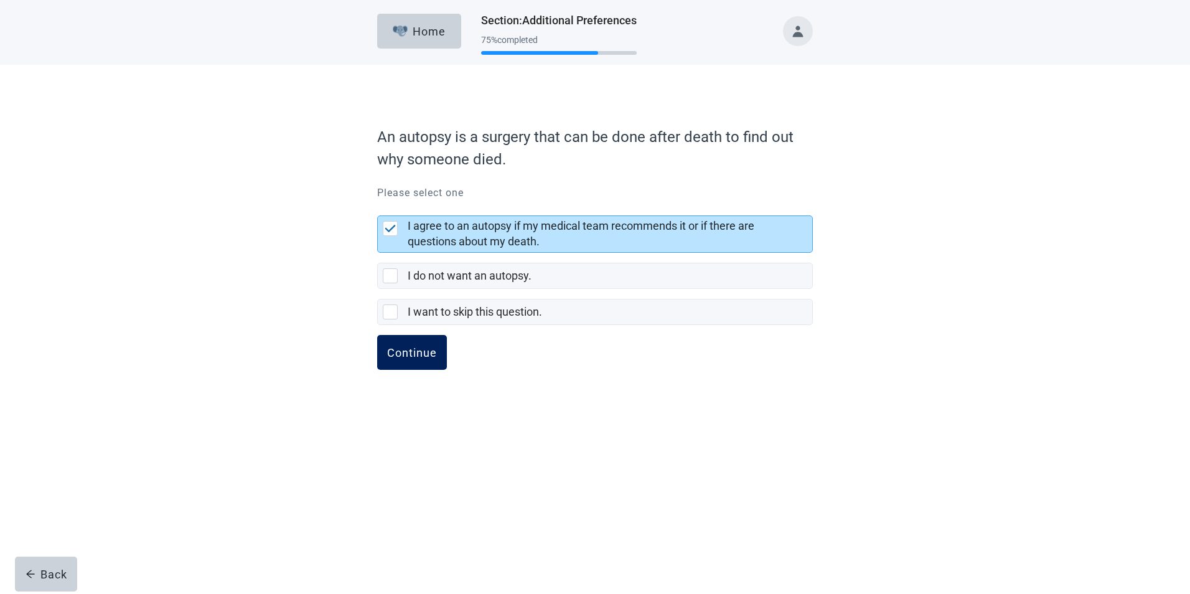
click at [426, 349] on div "Continue" at bounding box center [412, 352] width 50 height 12
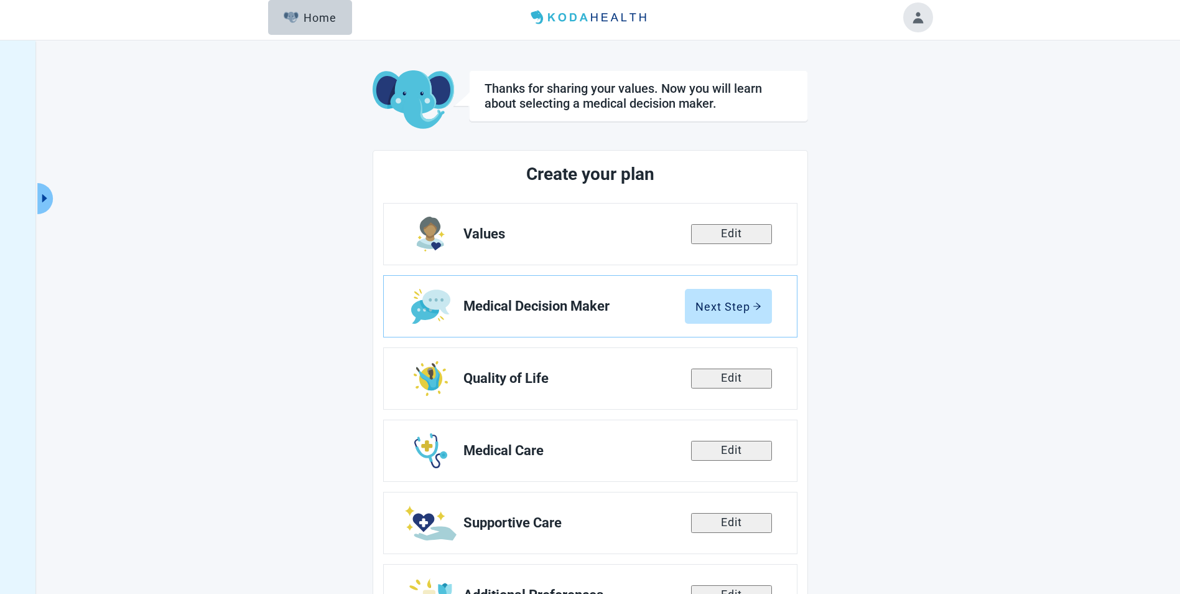
scroll to position [68, 0]
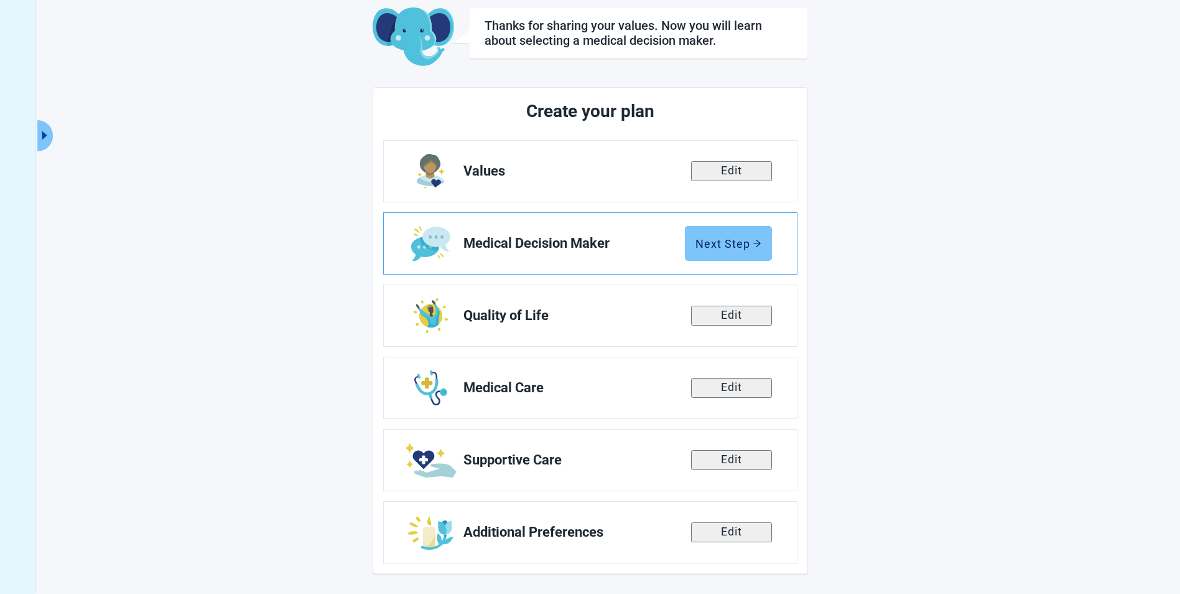
click at [744, 241] on div "Next Step" at bounding box center [729, 243] width 66 height 12
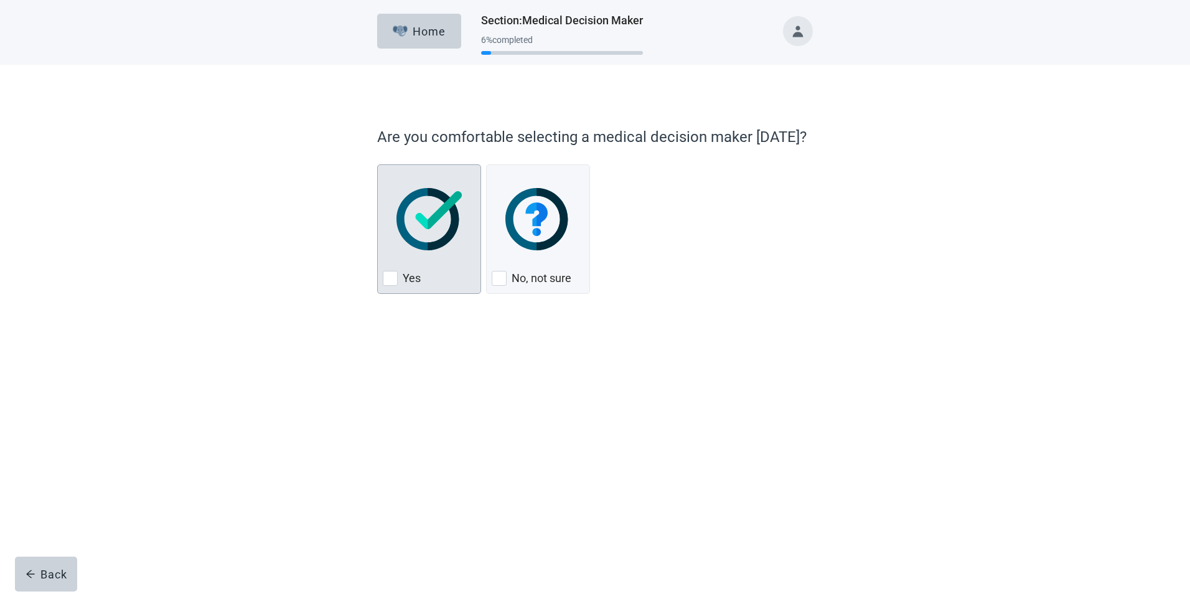
click at [408, 207] on img "Yes, checkbox, not checked" at bounding box center [428, 219] width 65 height 62
click at [378, 165] on input "Yes" at bounding box center [377, 164] width 1 height 1
checkbox input "true"
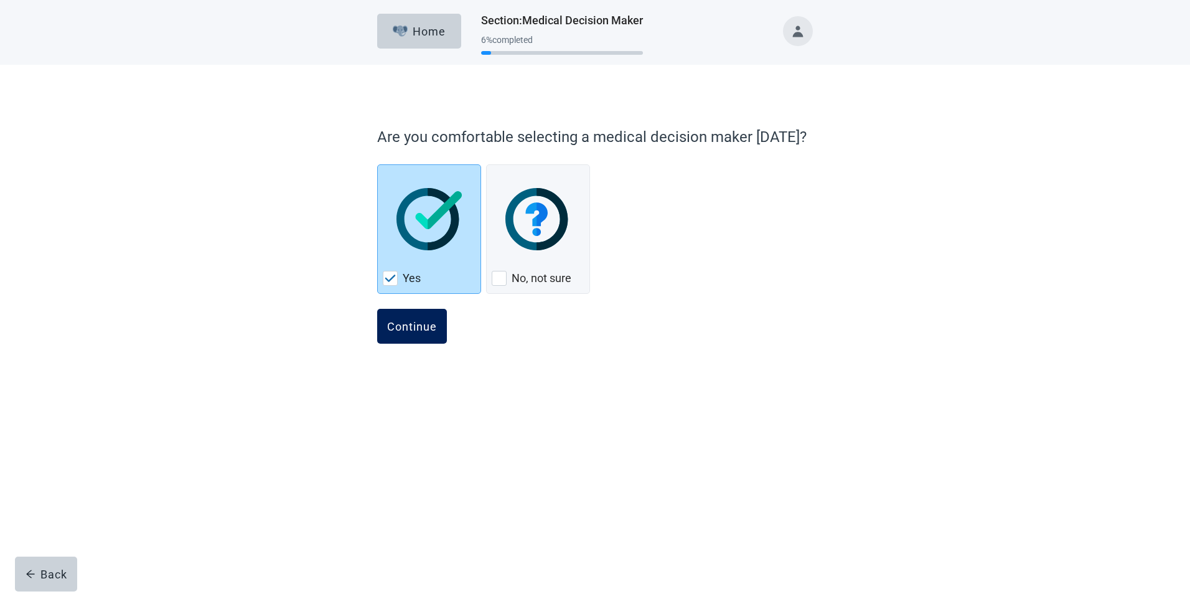
click at [409, 325] on div "Continue" at bounding box center [412, 326] width 50 height 12
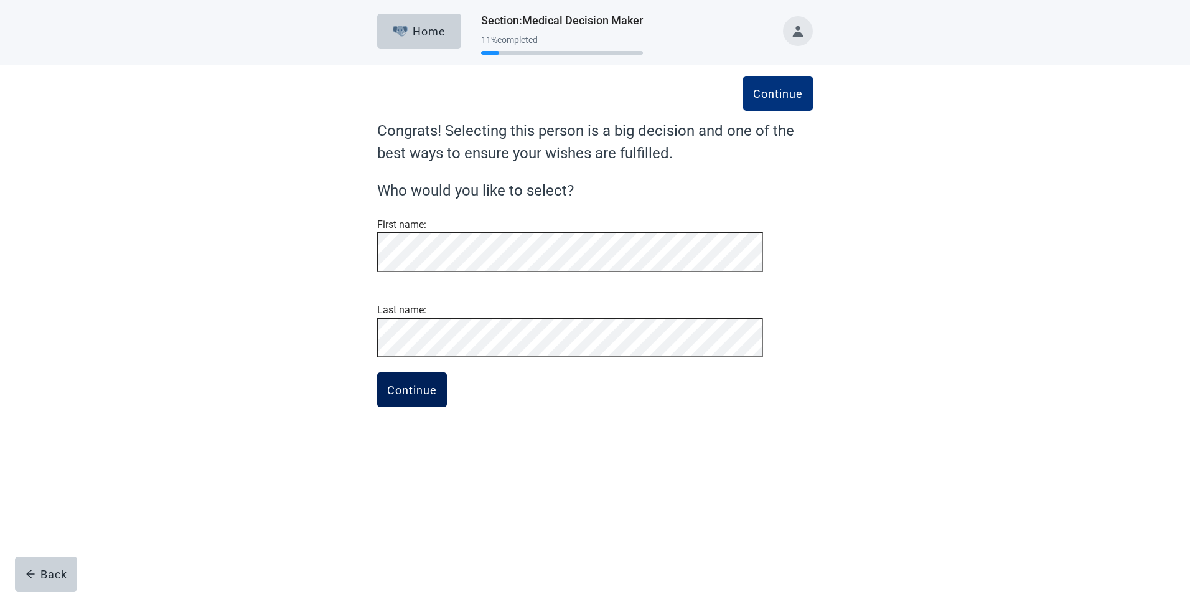
click at [398, 407] on button "Continue" at bounding box center [412, 389] width 70 height 35
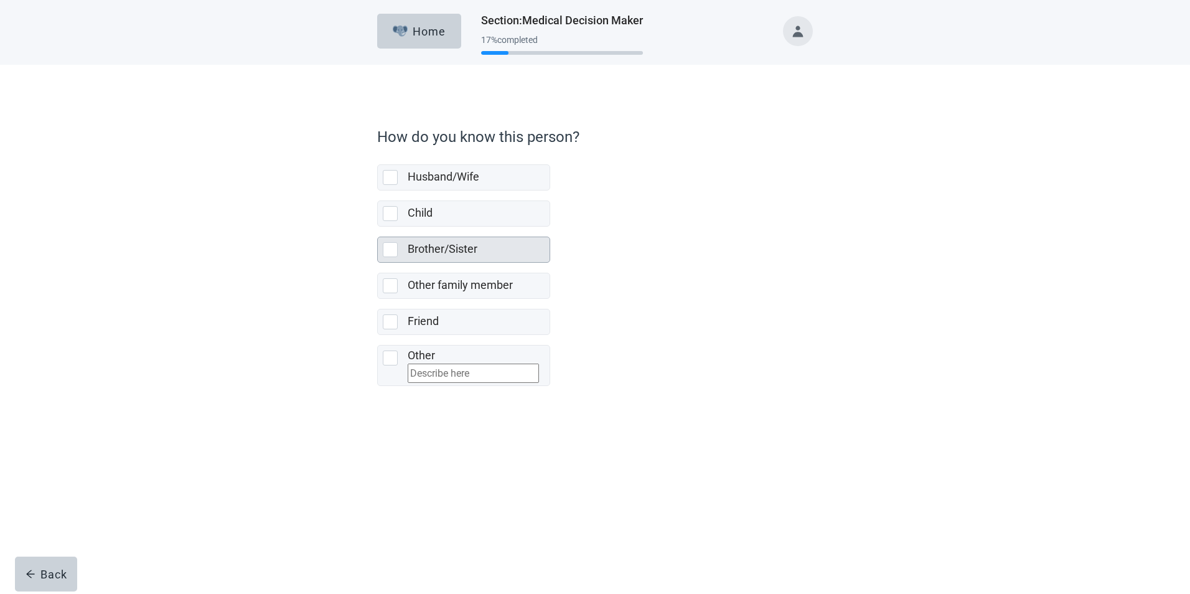
click at [395, 250] on div "Brother/Sister, checkbox, not selected" at bounding box center [390, 249] width 15 height 15
click at [378, 227] on input "Brother/Sister" at bounding box center [377, 227] width 1 height 1
checkbox input "true"
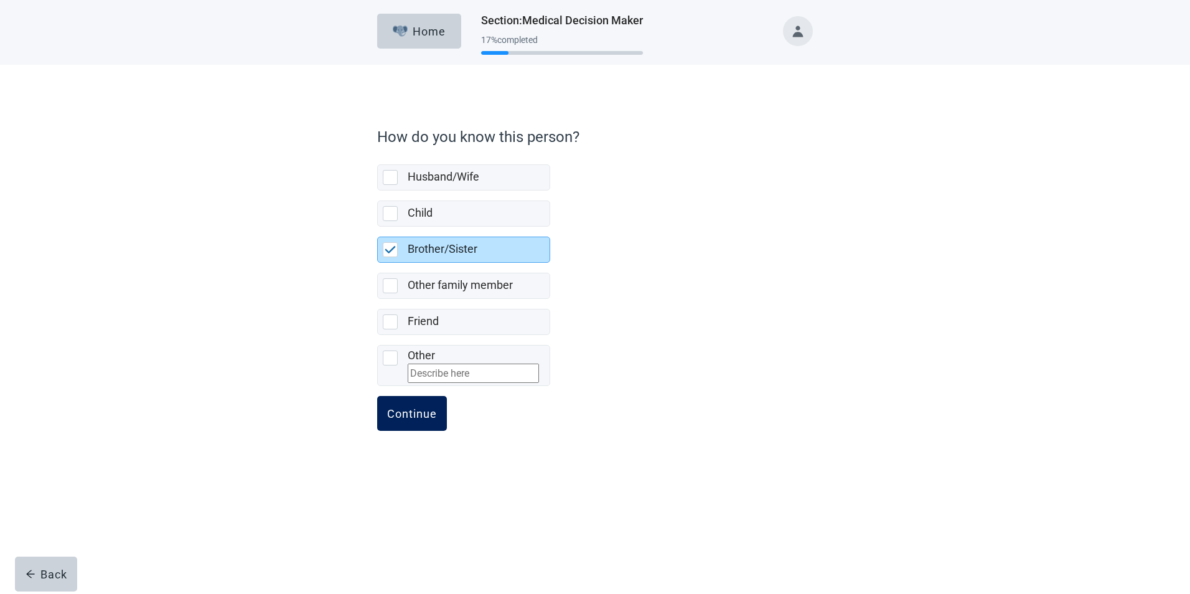
click at [416, 419] on div "Continue" at bounding box center [412, 413] width 50 height 12
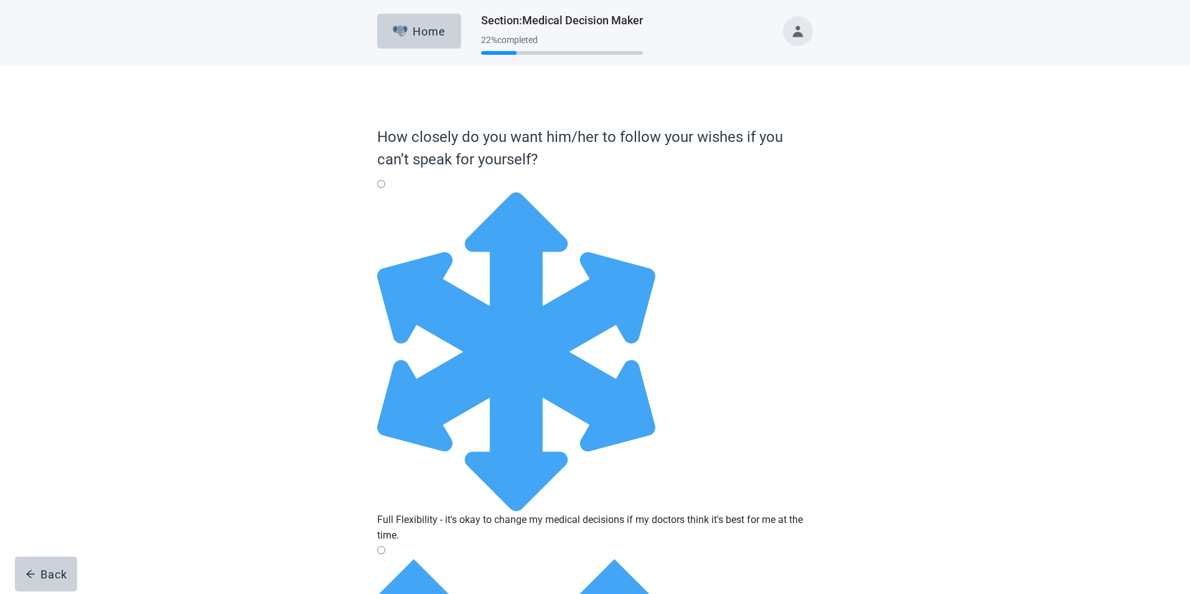
click at [385, 546] on input "No Flexibility - it's not okay to change my medical decisions even if the docto…" at bounding box center [381, 550] width 8 height 8
radio input "true"
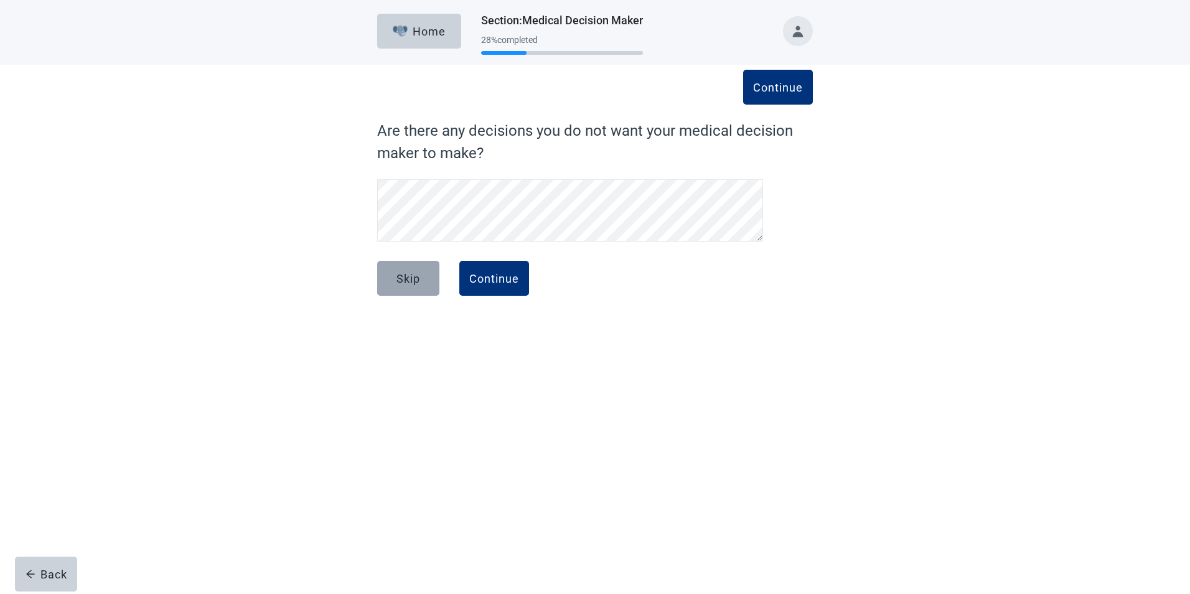
click at [408, 276] on div "Skip" at bounding box center [408, 278] width 24 height 12
click at [424, 279] on button "Skip" at bounding box center [408, 278] width 62 height 35
click at [501, 274] on div "Continue" at bounding box center [494, 278] width 50 height 12
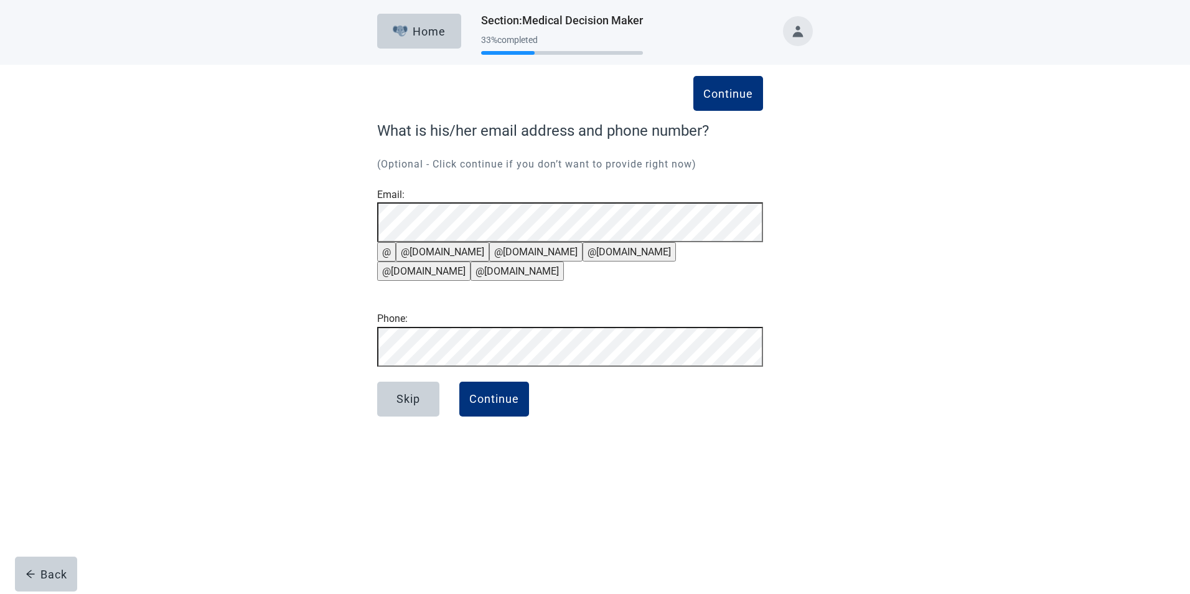
click at [408, 324] on label "Phone:" at bounding box center [392, 318] width 30 height 12
click at [499, 405] on div "Continue" at bounding box center [494, 399] width 50 height 12
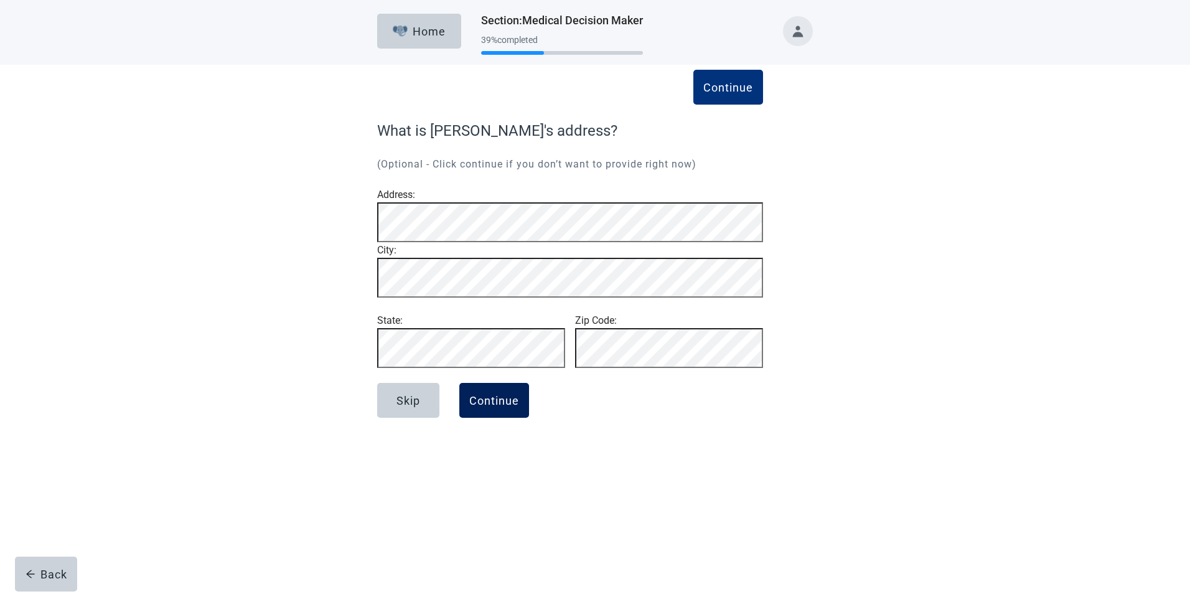
click at [489, 406] on div "Continue" at bounding box center [494, 400] width 50 height 12
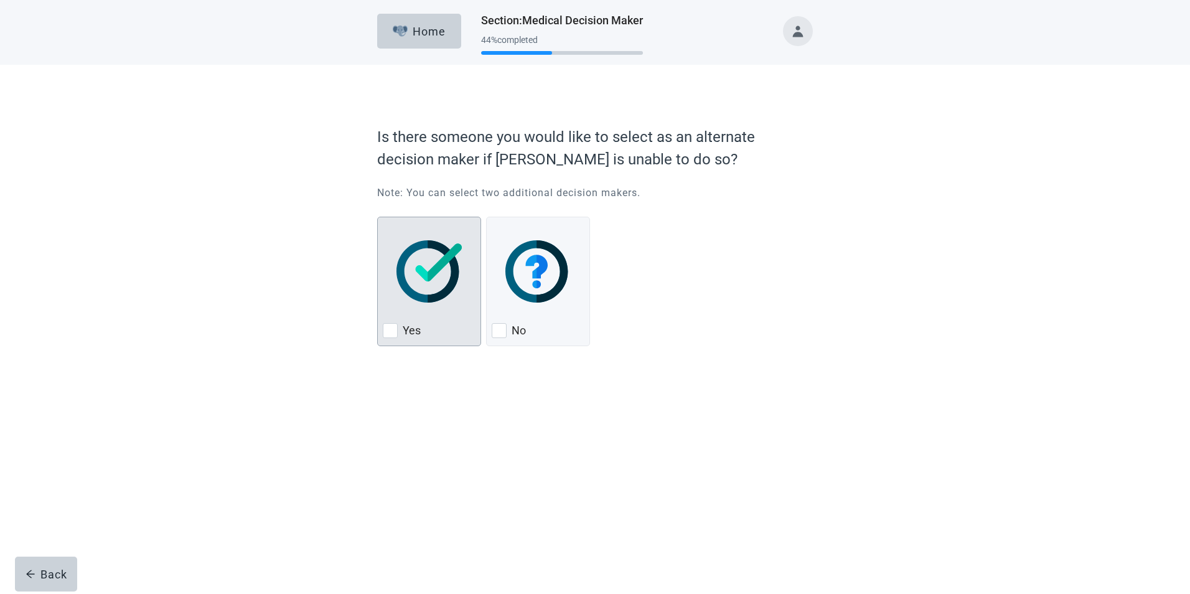
click at [431, 259] on img "Yes, checkbox, not checked" at bounding box center [428, 271] width 65 height 62
click at [378, 217] on input "Yes" at bounding box center [377, 217] width 1 height 1
checkbox input "true"
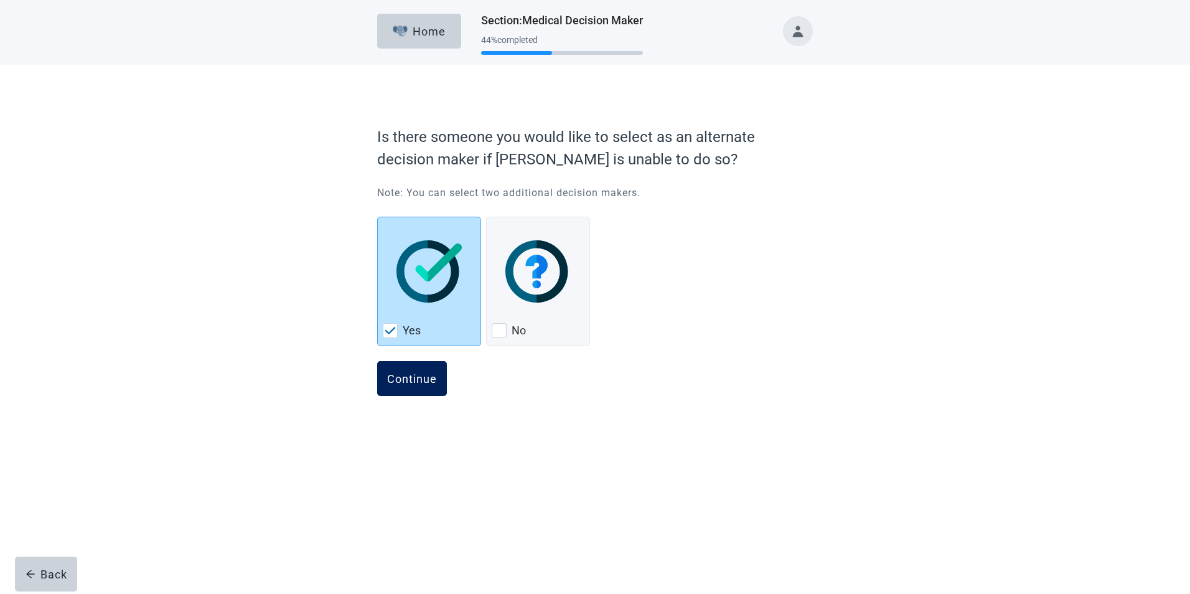
click at [416, 371] on button "Continue" at bounding box center [412, 378] width 70 height 35
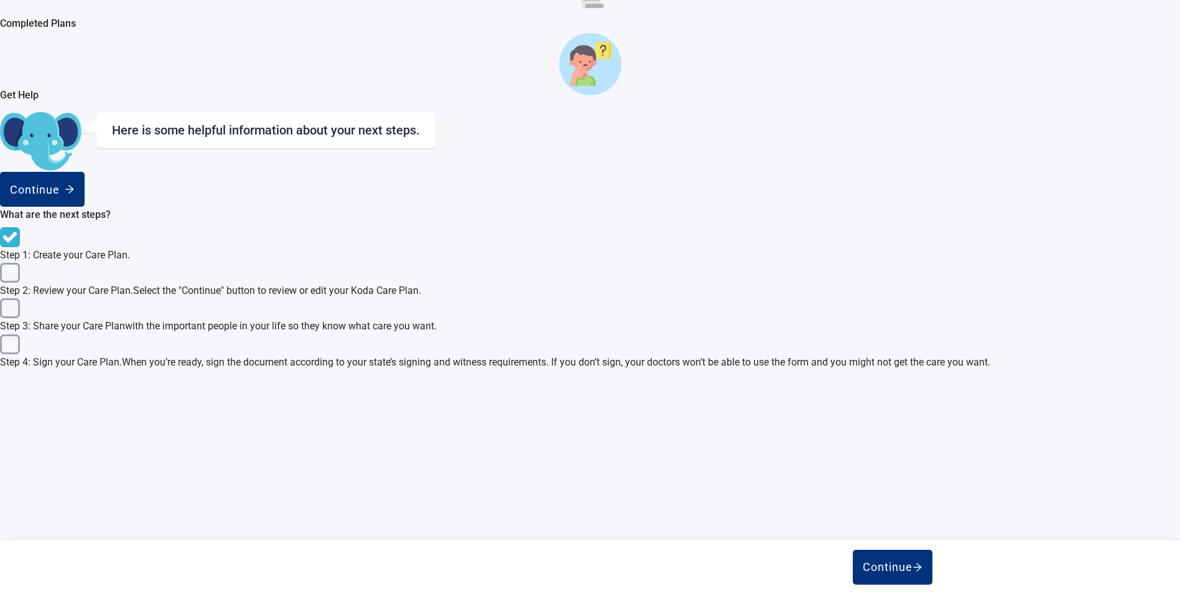
scroll to position [372, 0]
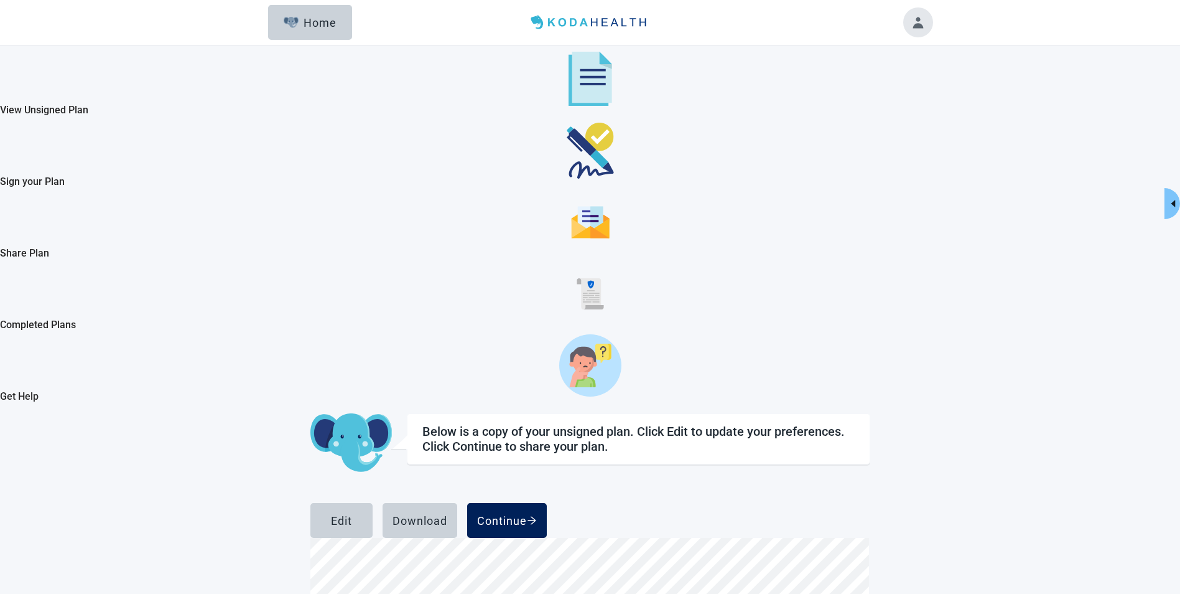
click at [537, 514] on div "Continue" at bounding box center [507, 520] width 60 height 12
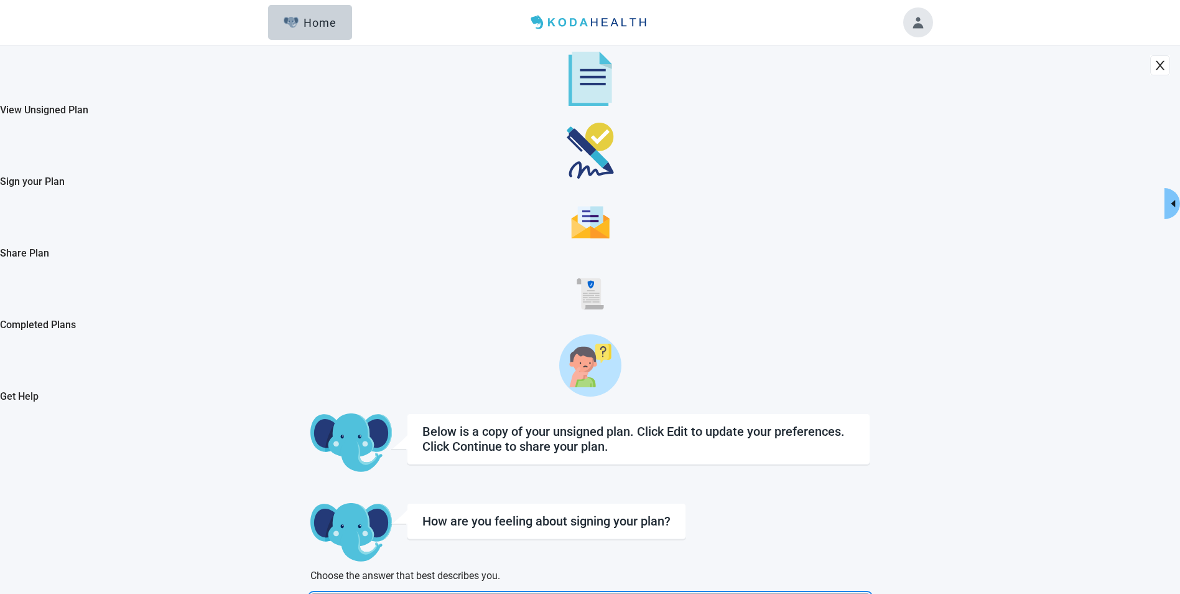
click at [311, 593] on input "I’m ready to sign my plan" at bounding box center [311, 593] width 1 height 1
checkbox input "true"
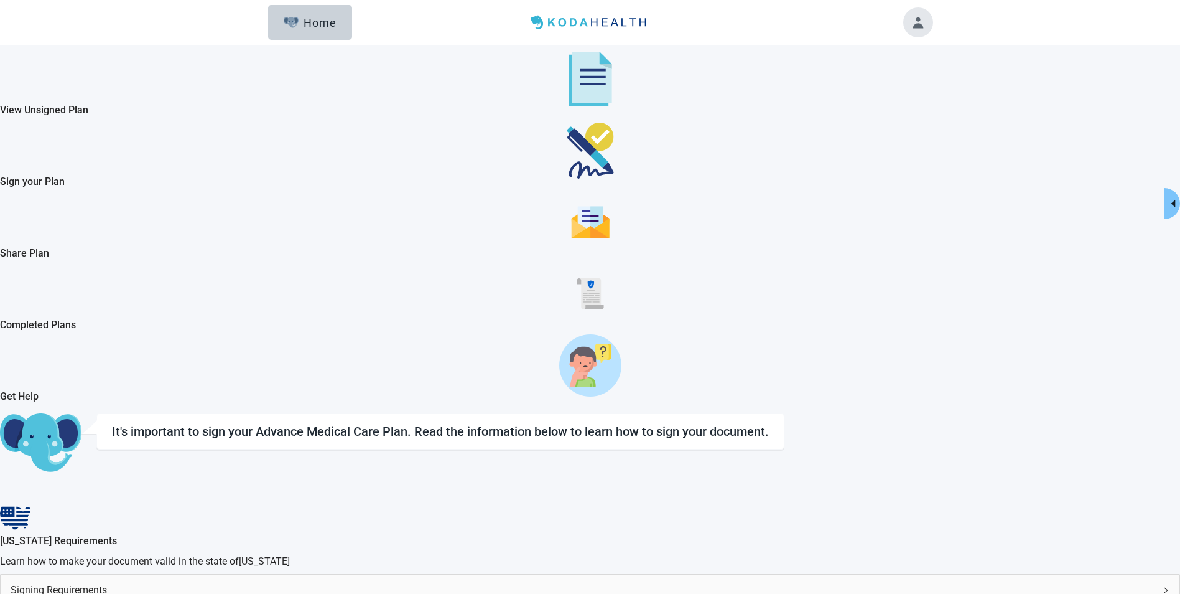
click at [1164, 587] on icon "right" at bounding box center [1166, 590] width 4 height 6
click at [1163, 588] on icon "right" at bounding box center [1166, 590] width 6 height 4
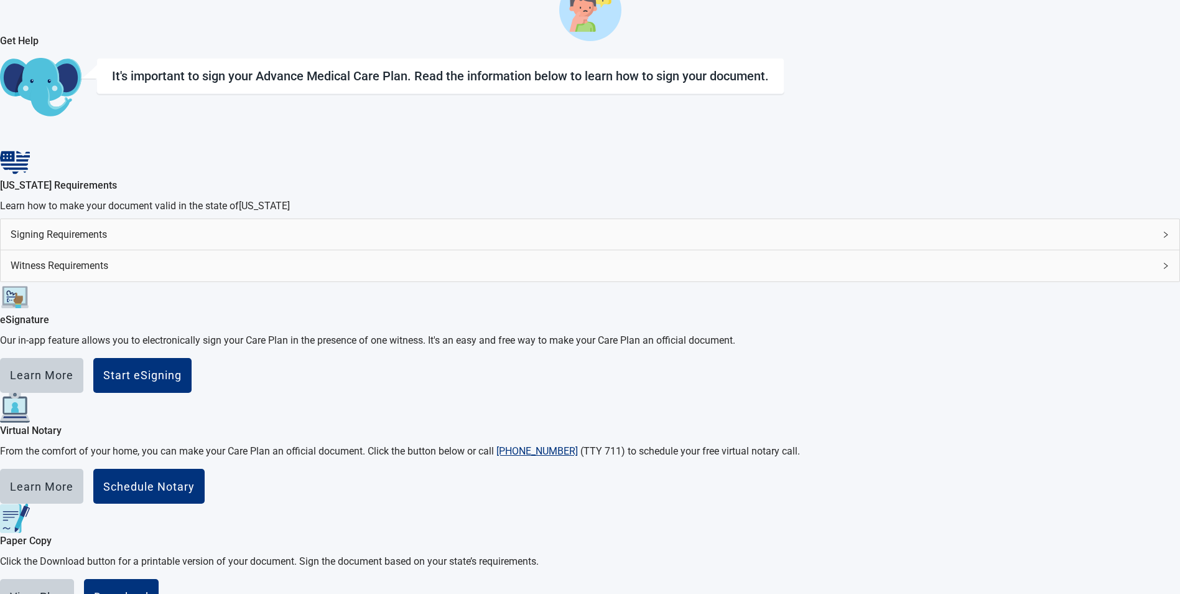
scroll to position [366, 0]
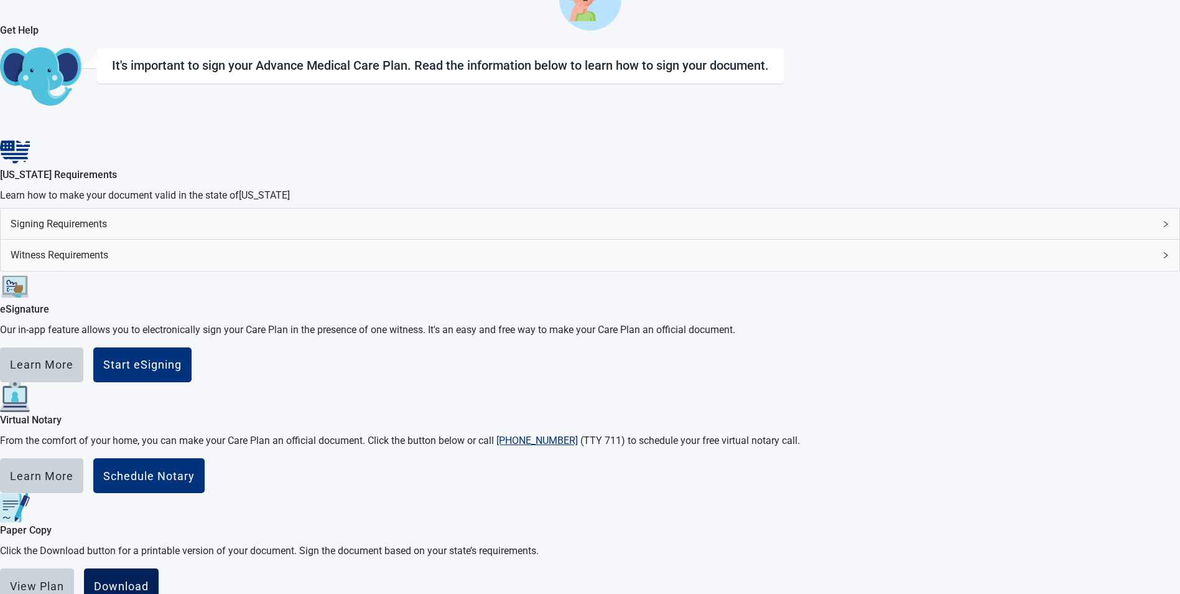
click at [149, 579] on div "Download" at bounding box center [121, 585] width 55 height 12
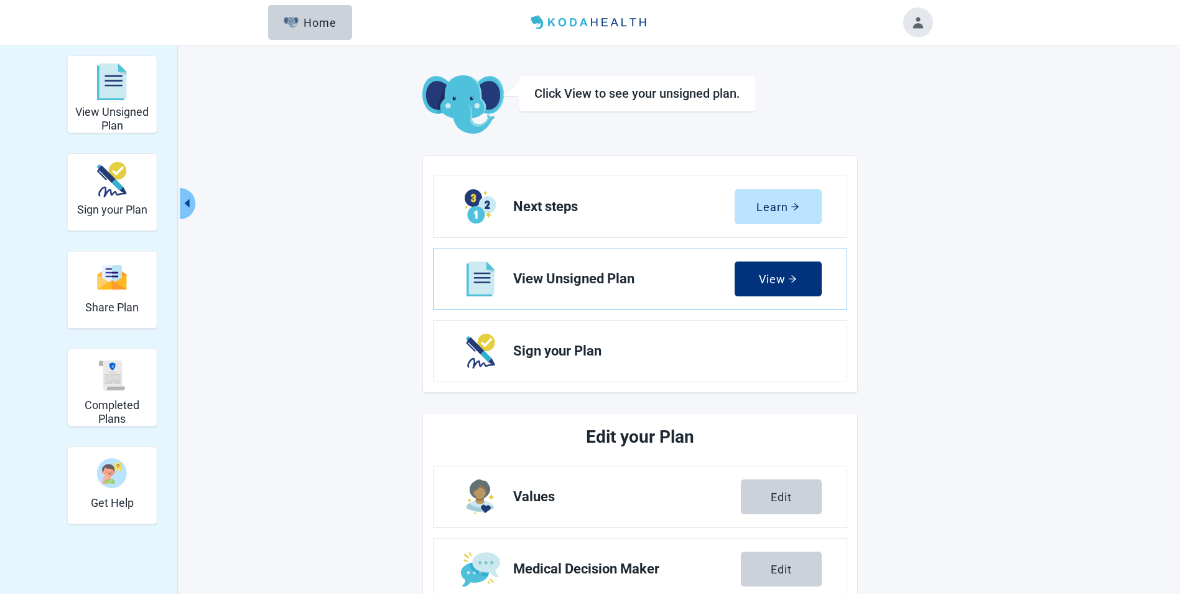
click at [917, 20] on button "Toggle account menu" at bounding box center [919, 22] width 30 height 30
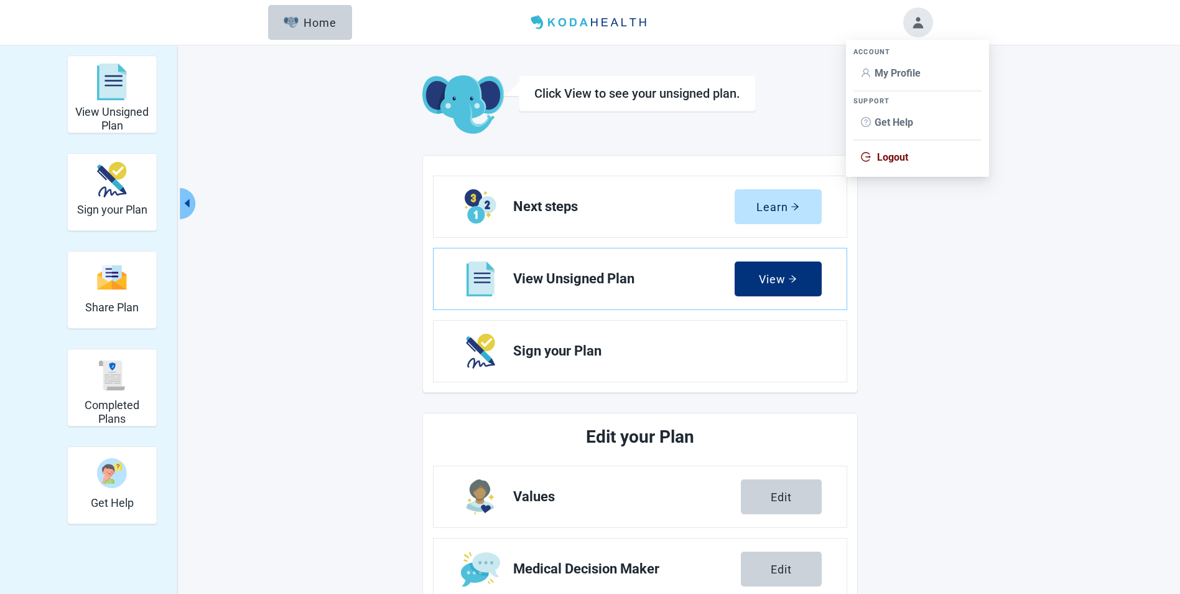
click at [1133, 308] on div "View Unsigned Plan Sign your Plan Share Plan Completed Plans Get Help Click Vie…" at bounding box center [590, 482] width 1180 height 874
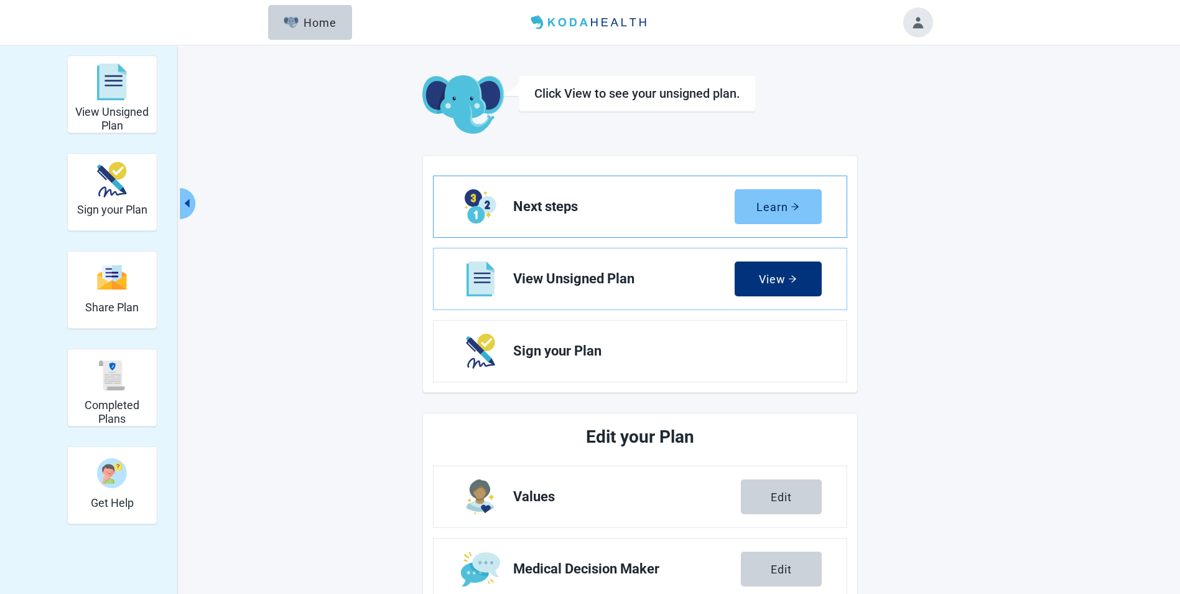
click at [790, 204] on div "Learn" at bounding box center [778, 206] width 43 height 12
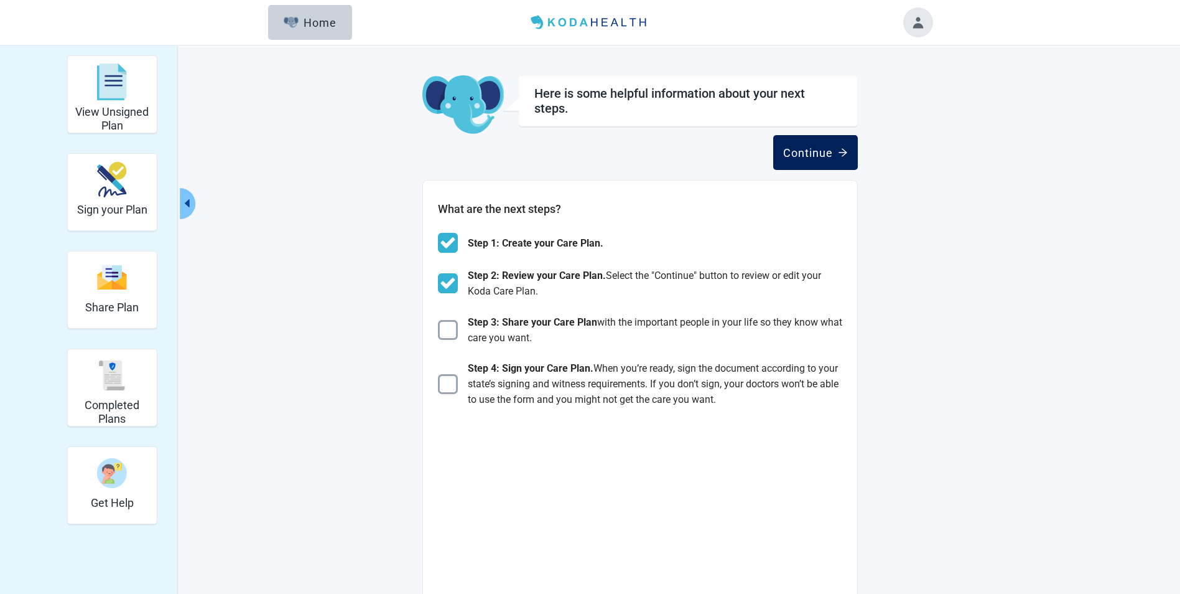
click at [807, 146] on div "Continue" at bounding box center [815, 152] width 65 height 12
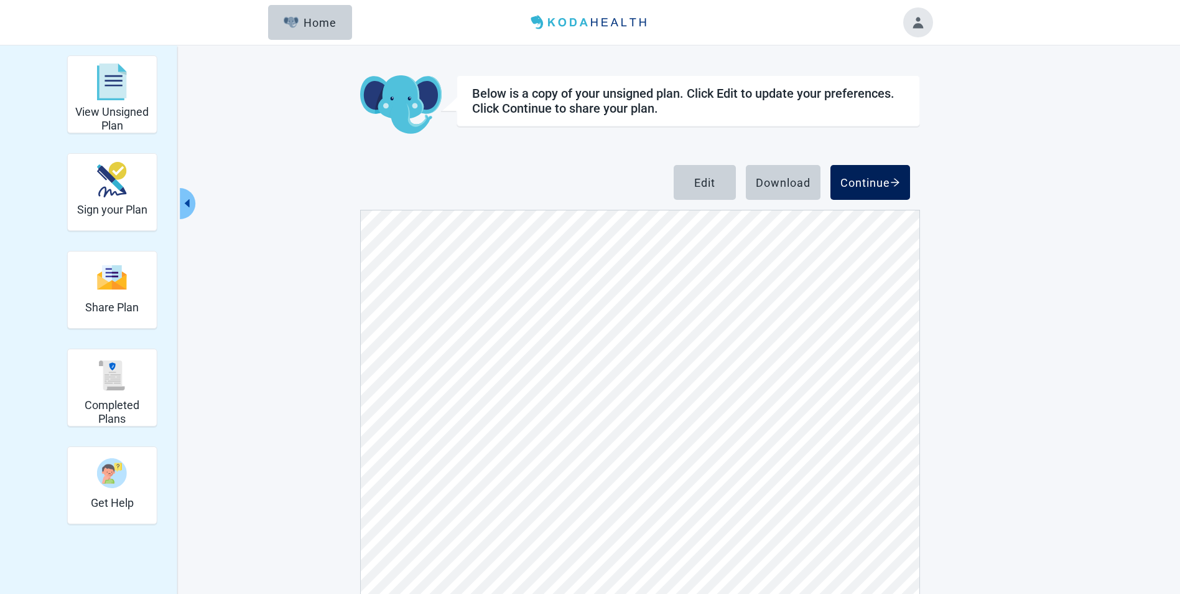
click at [886, 179] on div "Continue" at bounding box center [871, 182] width 60 height 12
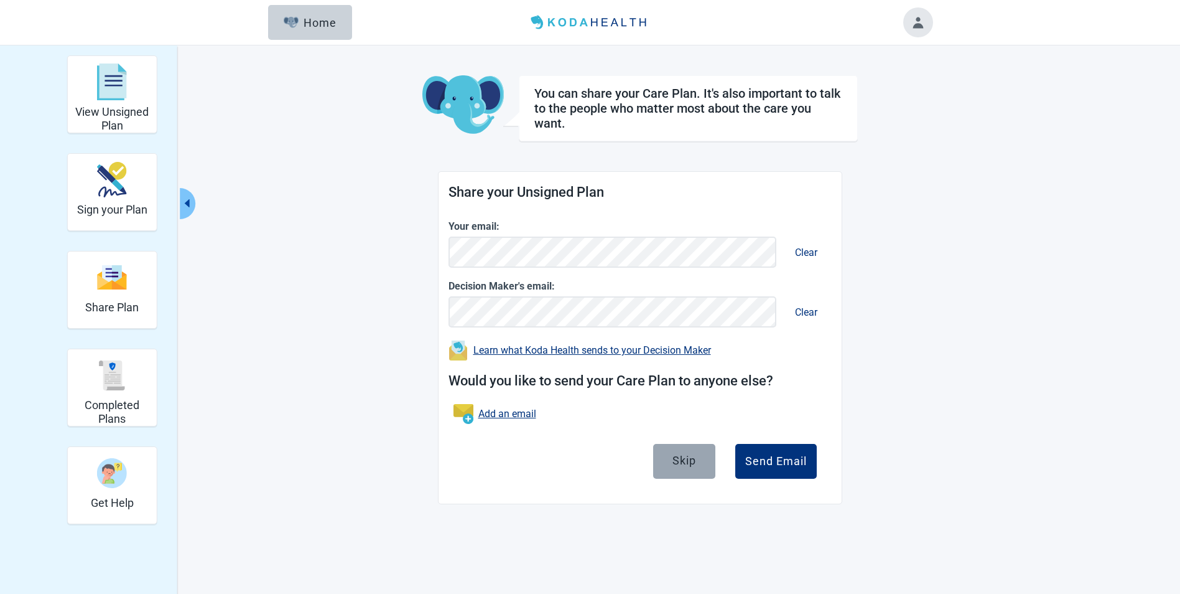
click at [678, 459] on div "Skip" at bounding box center [685, 460] width 24 height 12
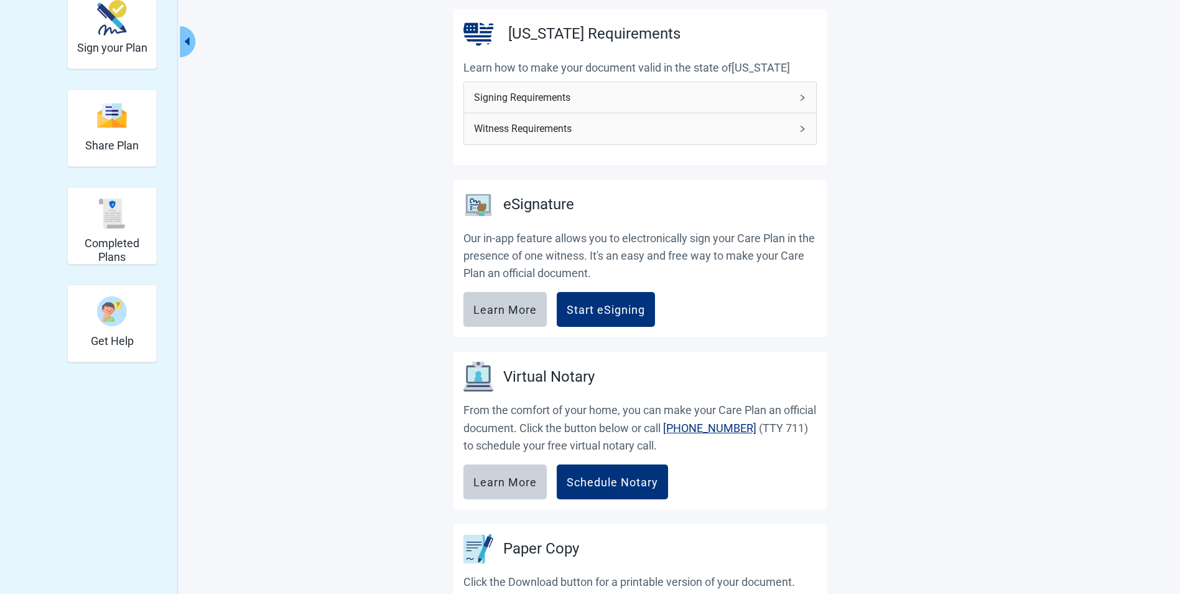
scroll to position [161, 0]
click at [801, 96] on icon "right" at bounding box center [803, 99] width 4 height 6
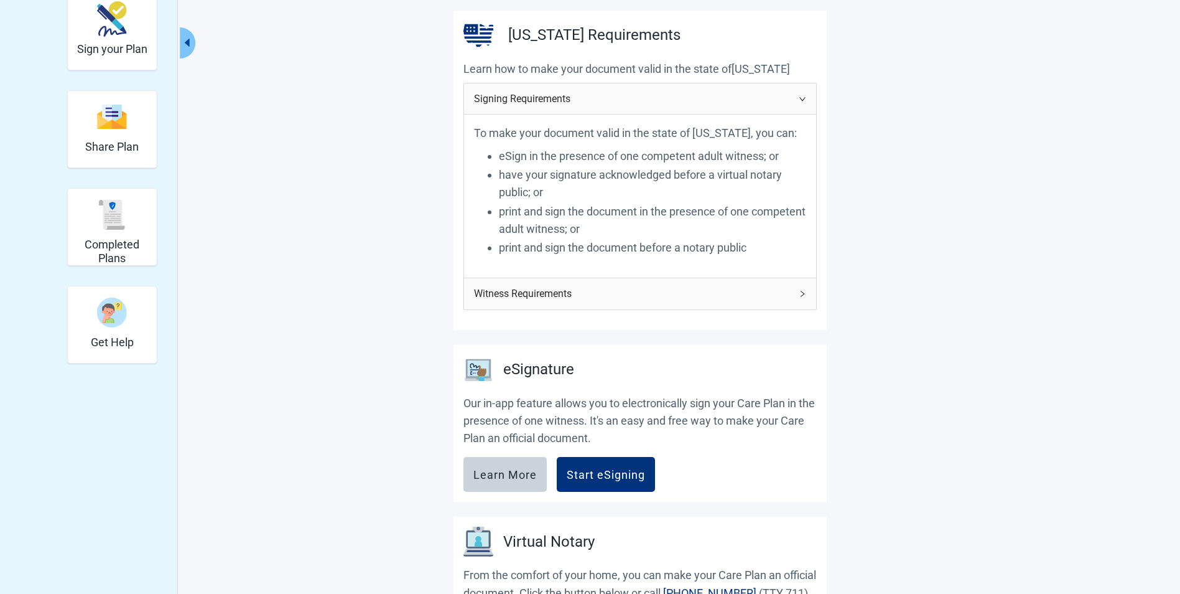
click at [805, 98] on icon "right" at bounding box center [802, 98] width 7 height 7
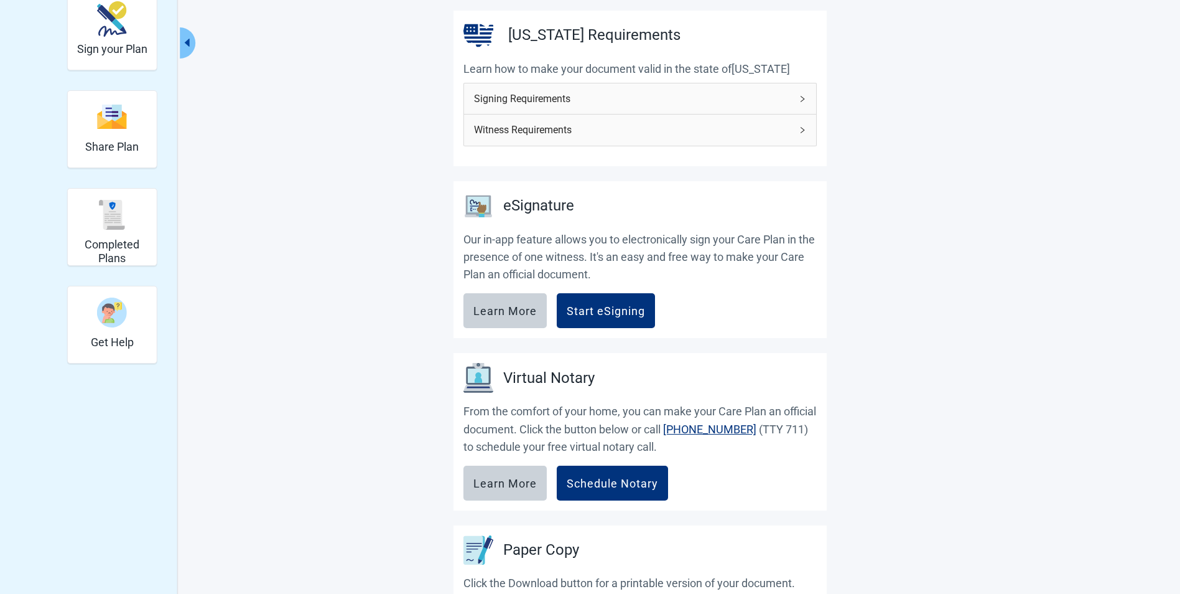
click at [802, 129] on icon "right" at bounding box center [802, 129] width 7 height 7
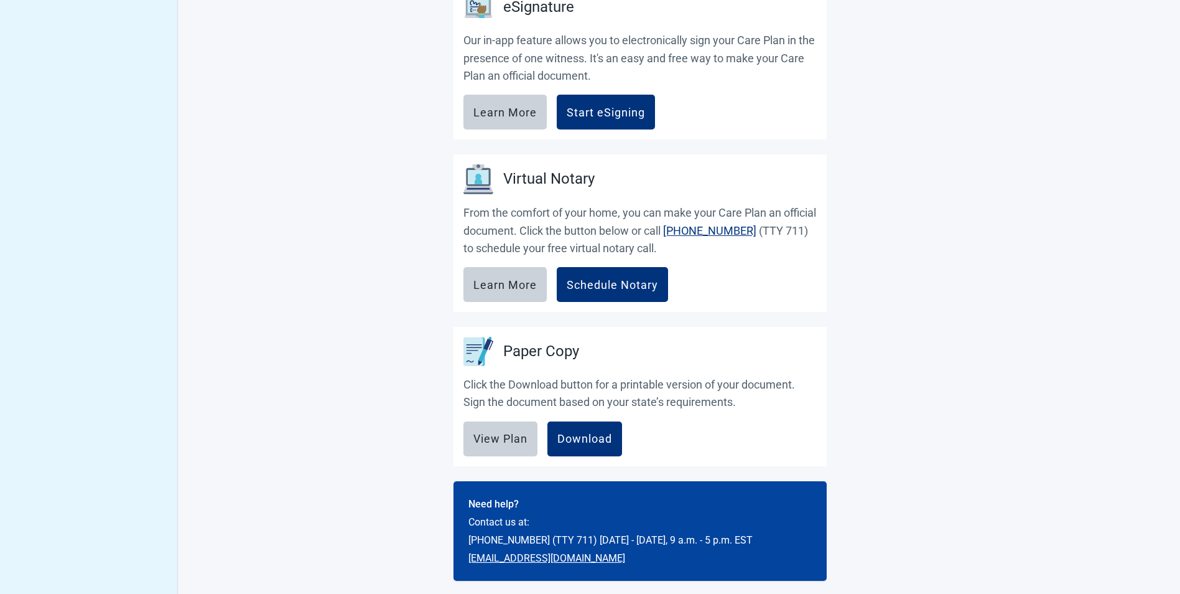
scroll to position [604, 0]
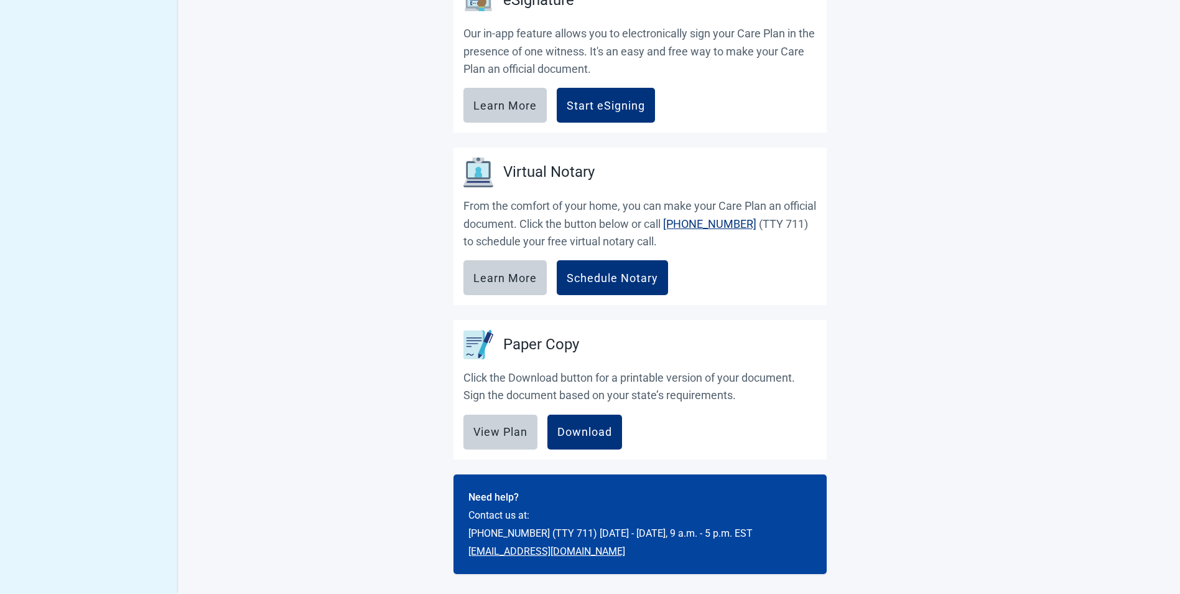
click at [961, 130] on div "View Unsigned Plan Sign your Plan Share Plan Completed Plans Get Help It's impo…" at bounding box center [590, 18] width 1180 height 1152
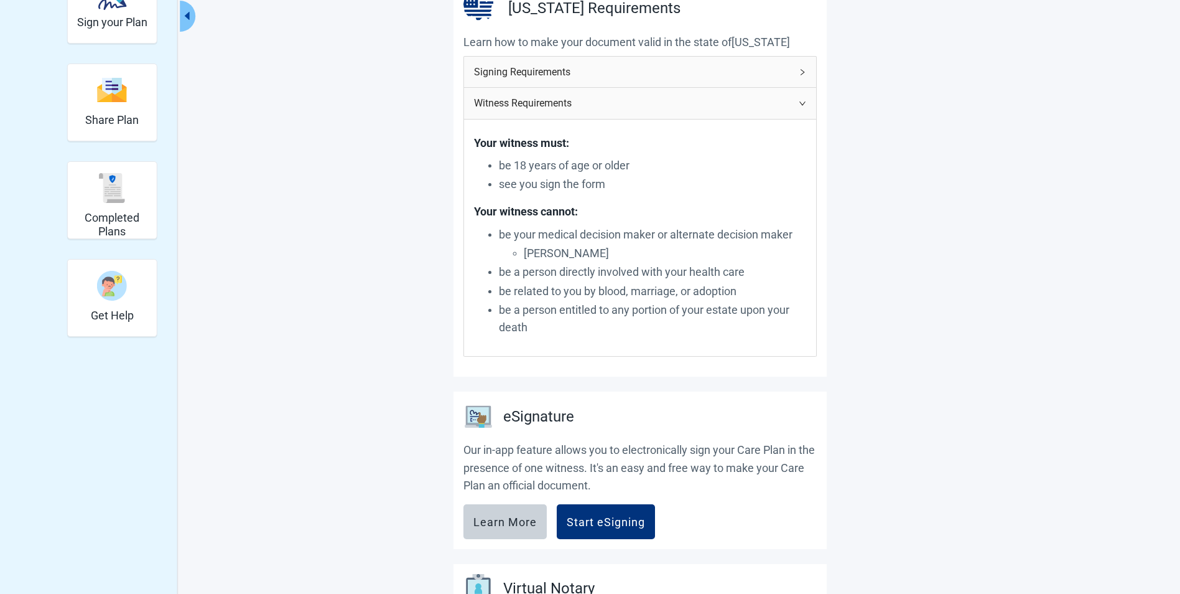
scroll to position [0, 0]
